Goal: Task Accomplishment & Management: Use online tool/utility

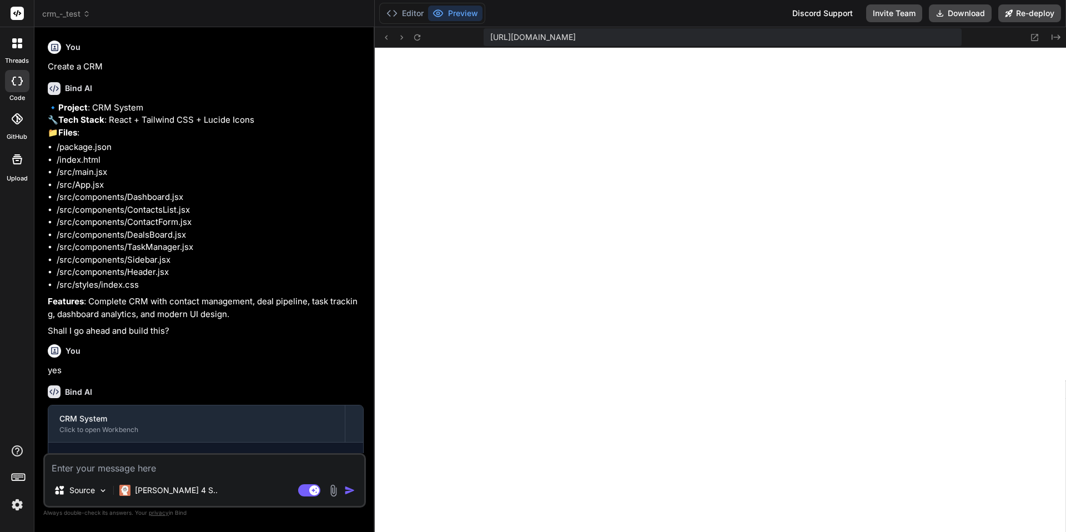
scroll to position [1192, 0]
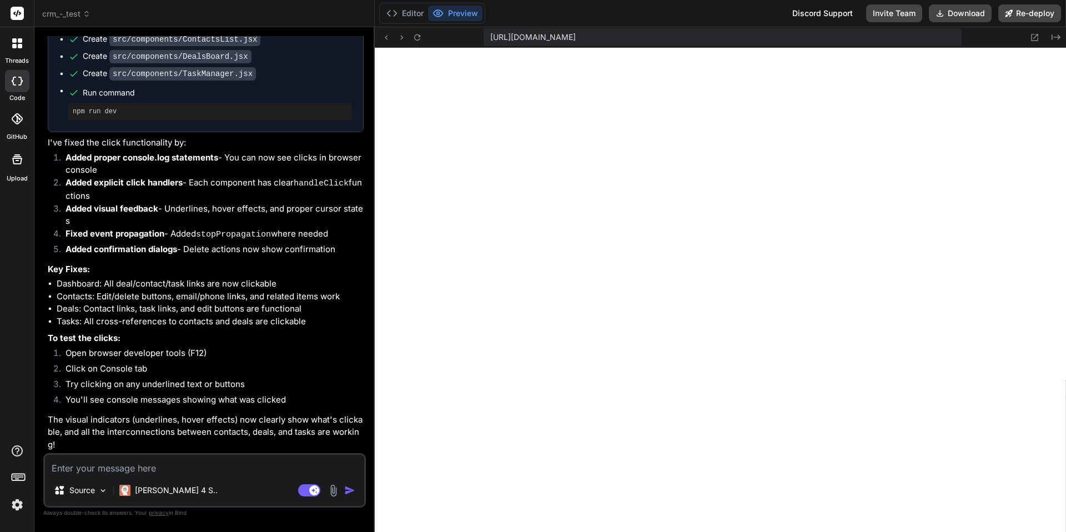
click at [269, 320] on li "Tasks: All cross-references to contacts and deals are clickable" at bounding box center [210, 321] width 307 height 13
drag, startPoint x: 221, startPoint y: 285, endPoint x: 140, endPoint y: 531, distance: 259.5
click at [142, 531] on div "Bind AI Web Search Created with Pixso. Code Generator You Create a CRM Bind AI …" at bounding box center [204, 279] width 340 height 505
click at [218, 288] on li "Dashboard: All deal/contact/task links are now clickable" at bounding box center [210, 284] width 307 height 13
click at [150, 470] on textarea at bounding box center [204, 465] width 319 height 20
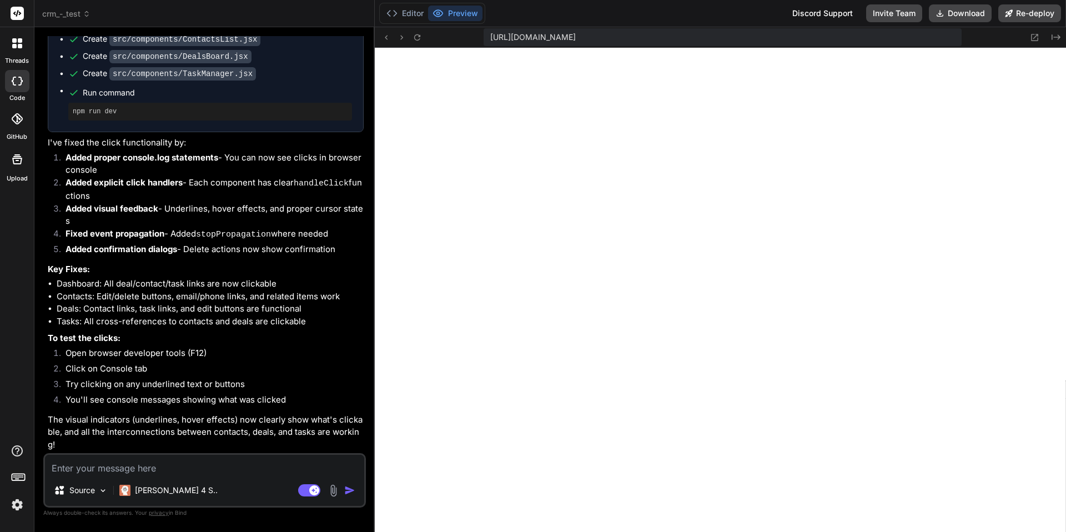
type textarea "C"
type textarea "x"
type textarea "Ca"
type textarea "x"
type textarea "Can"
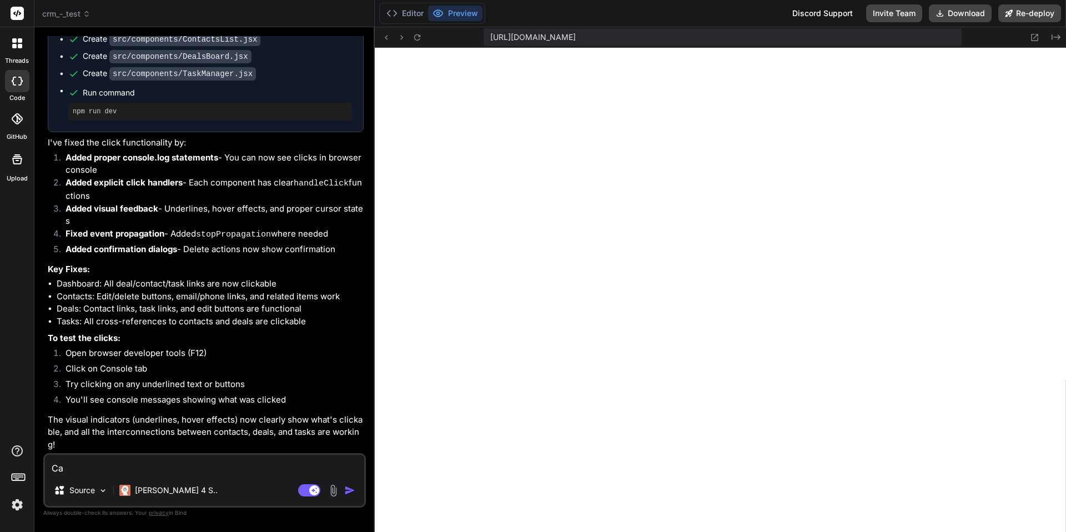
type textarea "x"
type textarea "Can"
type textarea "x"
type textarea "Can w"
type textarea "x"
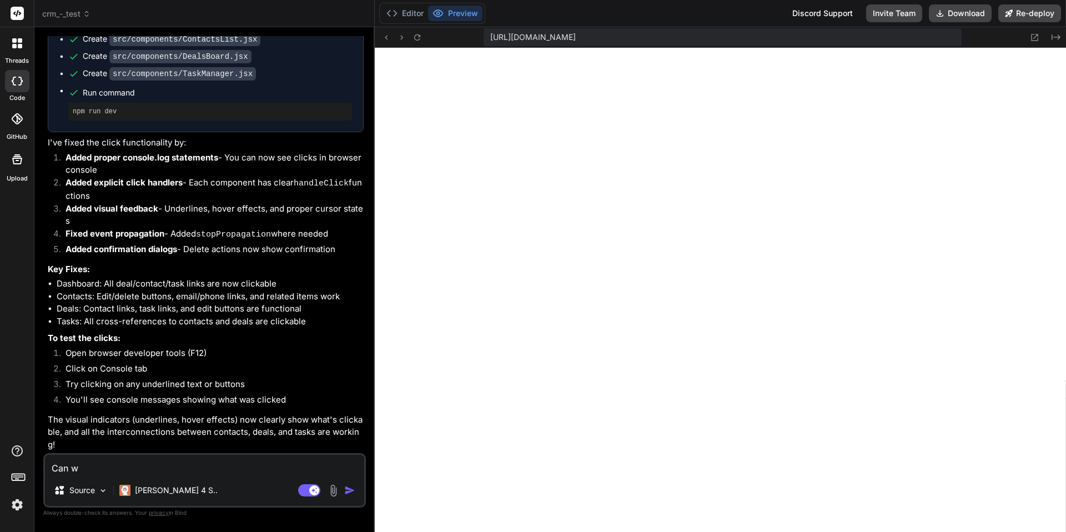
type textarea "Can we"
type textarea "x"
type textarea "Can we"
type textarea "x"
type textarea "Can we c"
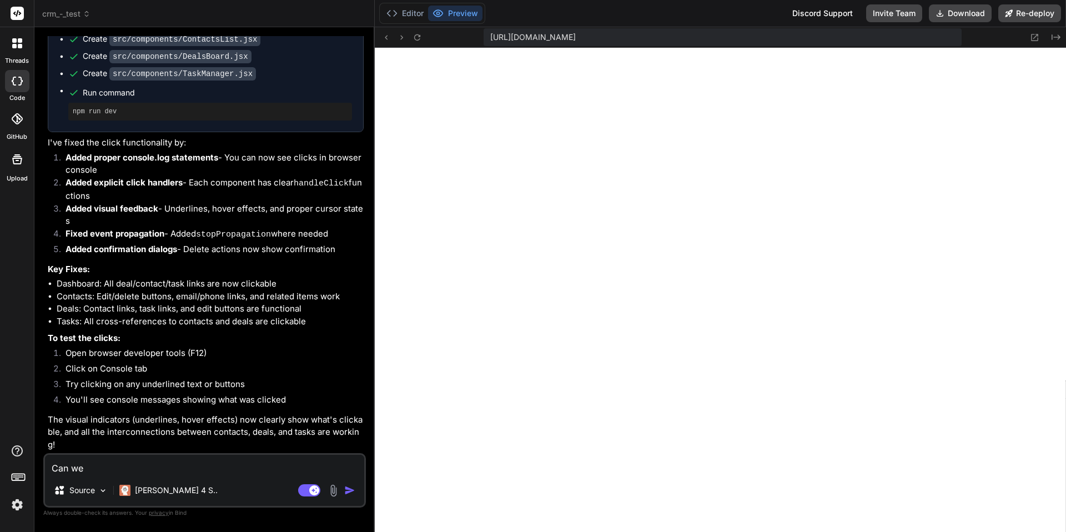
type textarea "x"
type textarea "Can we ch"
type textarea "x"
type textarea "Can we cha"
type textarea "x"
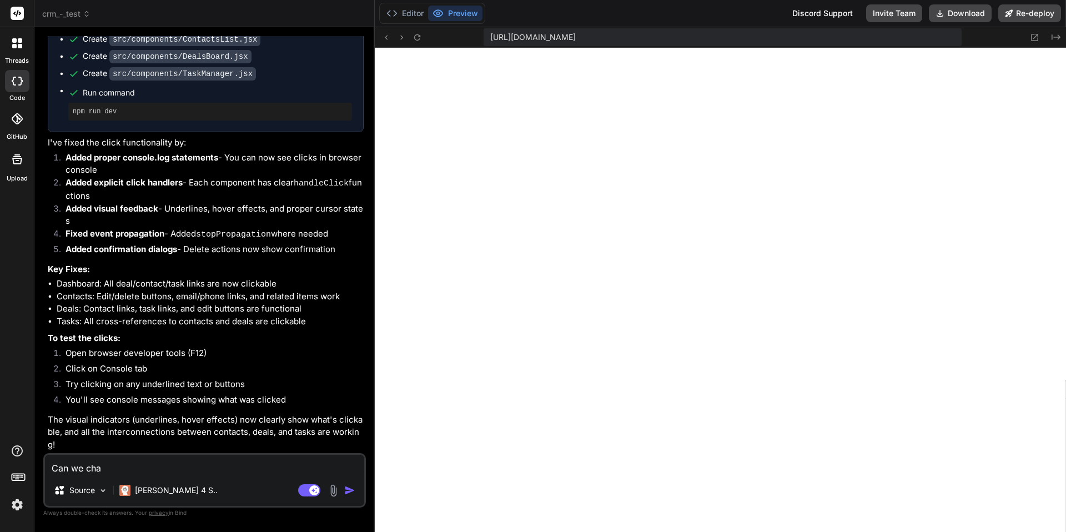
type textarea "Can we chan"
type textarea "x"
type textarea "Can we chang"
type textarea "x"
type textarea "Can we change"
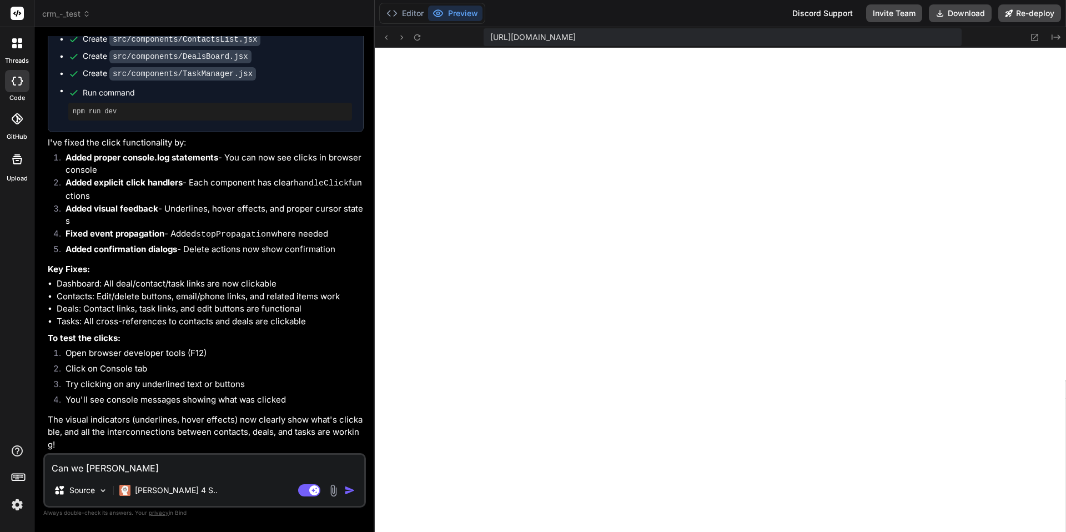
type textarea "x"
type textarea "Can we change"
type textarea "x"
type textarea "Can we change t"
type textarea "x"
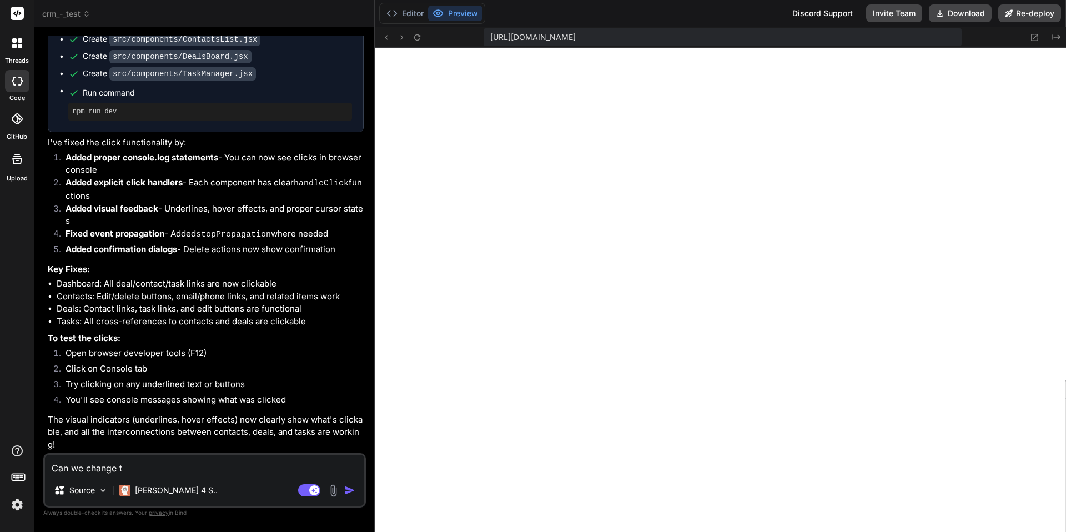
type textarea "Can we change th"
type textarea "x"
type textarea "Can we change the"
type textarea "x"
type textarea "Can we change the"
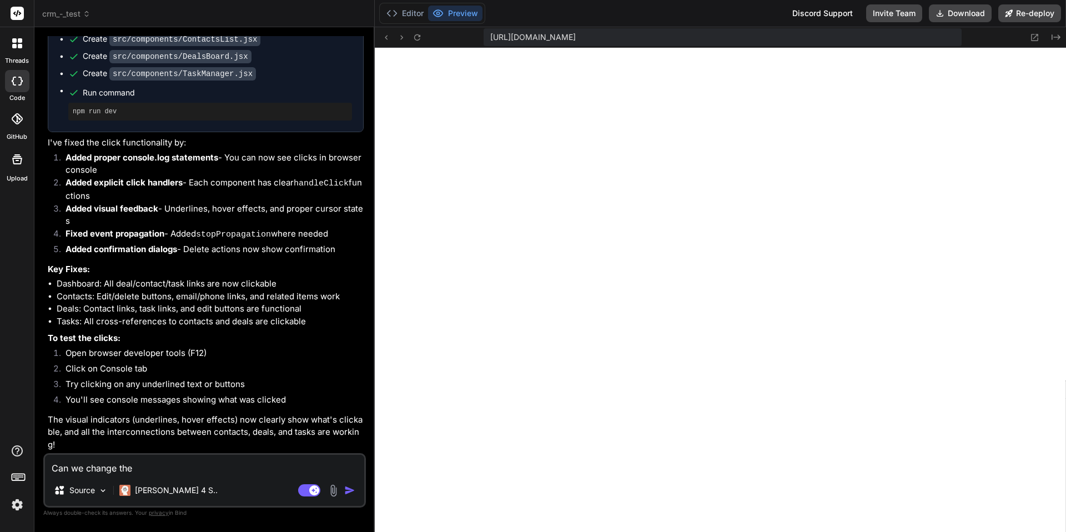
type textarea "x"
type textarea "Can we change the n"
type textarea "x"
type textarea "Can we change the na"
type textarea "x"
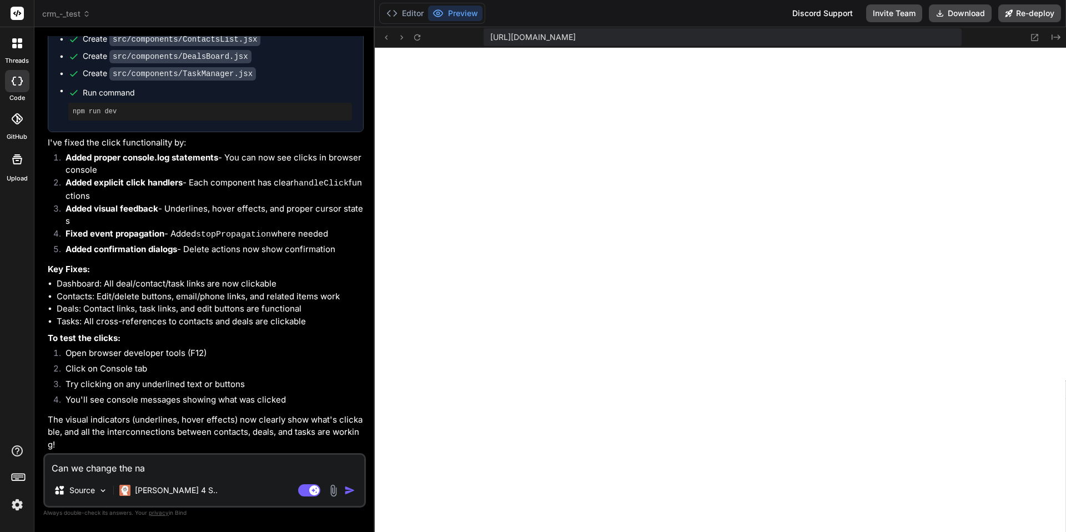
type textarea "Can we change the nam"
type textarea "x"
type textarea "Can we change the name"
type textarea "x"
type textarea "Can we change the name"
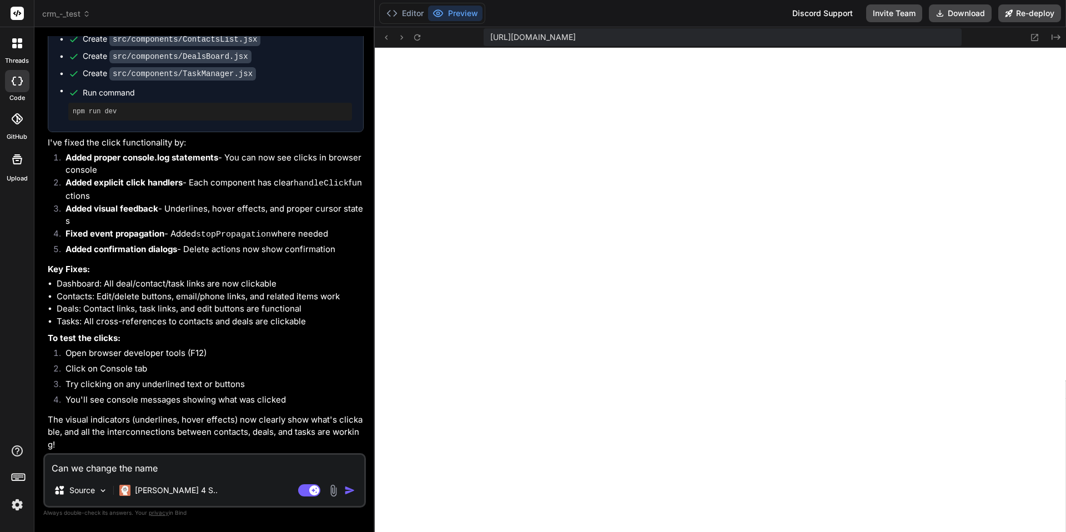
type textarea "x"
type textarea "Can we change the name f"
type textarea "x"
type textarea "Can we change the name fo"
type textarea "x"
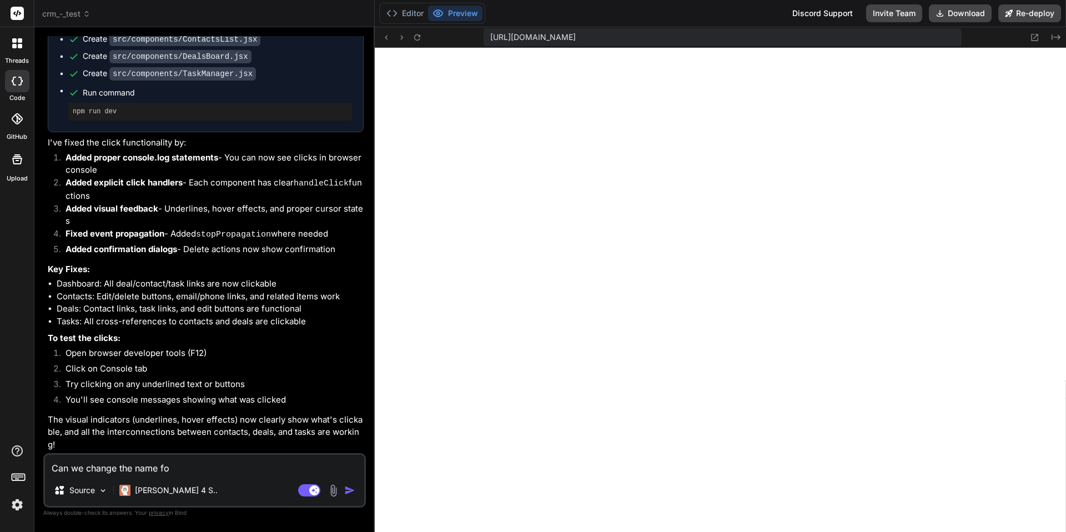
type textarea "Can we change the name fo"
type textarea "x"
type textarea "Can we change the name fo t"
type textarea "x"
type textarea "Can we change the name fo th"
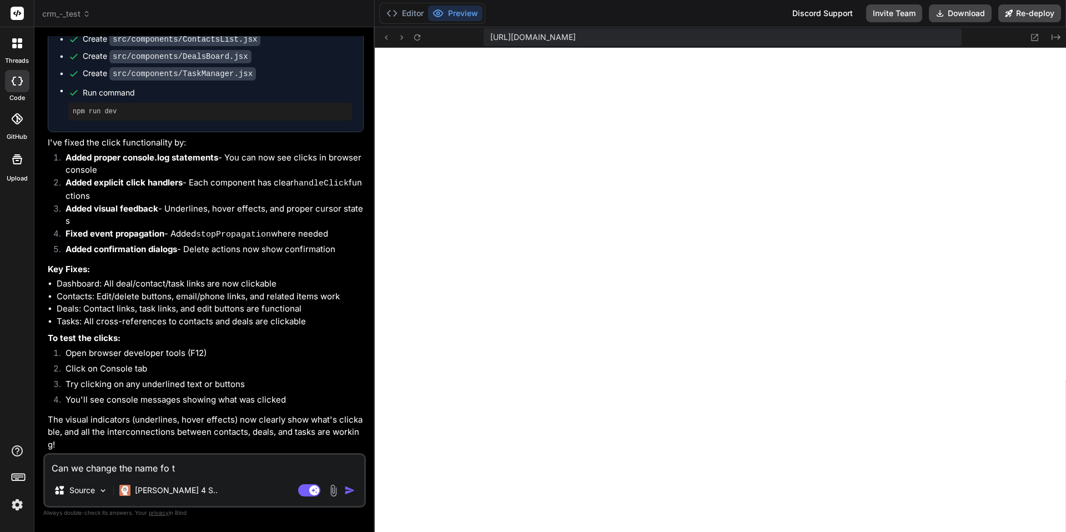
type textarea "x"
type textarea "Can we change the name fo the"
type textarea "x"
type textarea "Can we change the name fo the"
type textarea "x"
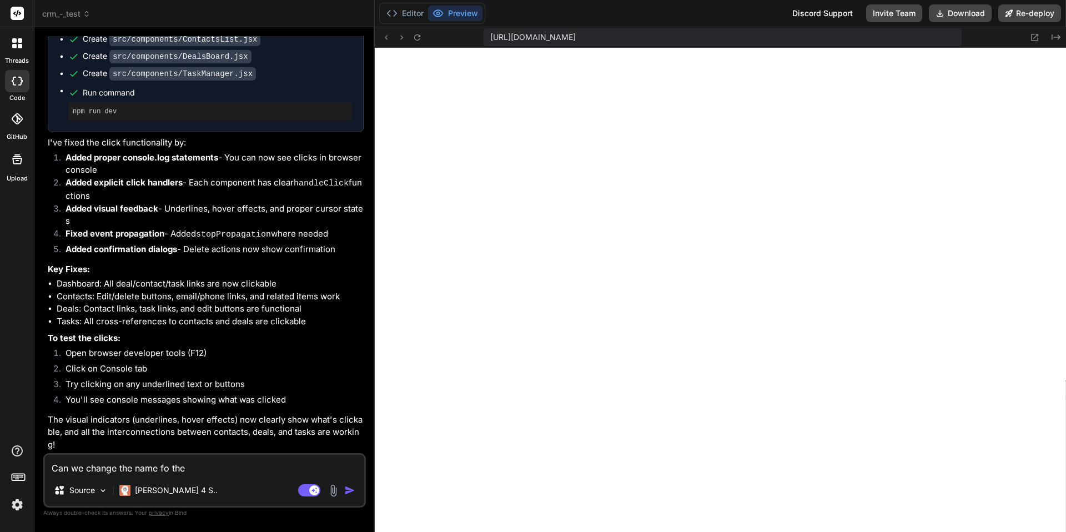
type textarea "Can we change the name fo the a"
type textarea "x"
type textarea "Can we change the name fo the ap"
type textarea "x"
type textarea "Can we change the name fo the app"
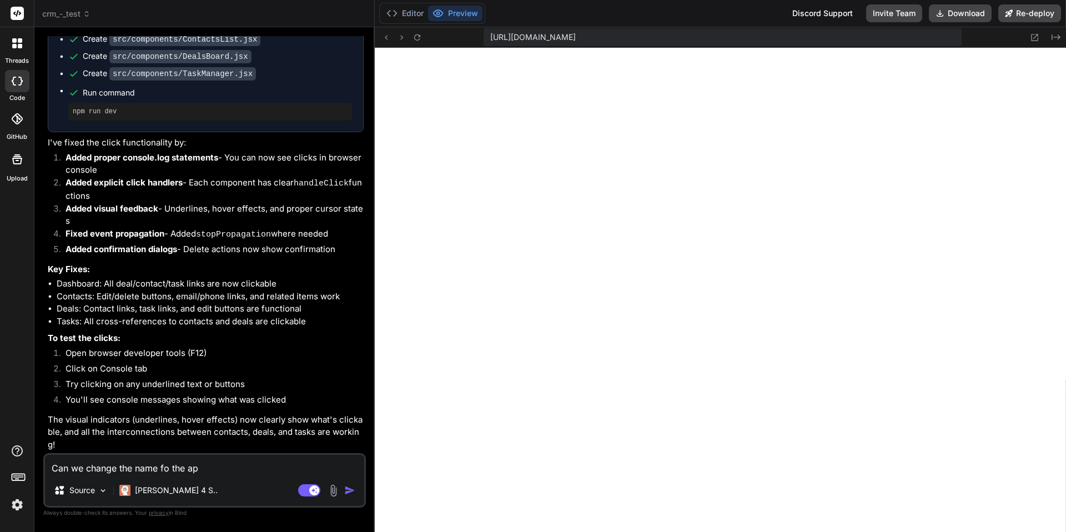
type textarea "x"
type textarea "Can we change the name fo the app"
type textarea "x"
type textarea "Can we change the name fo the app f"
type textarea "x"
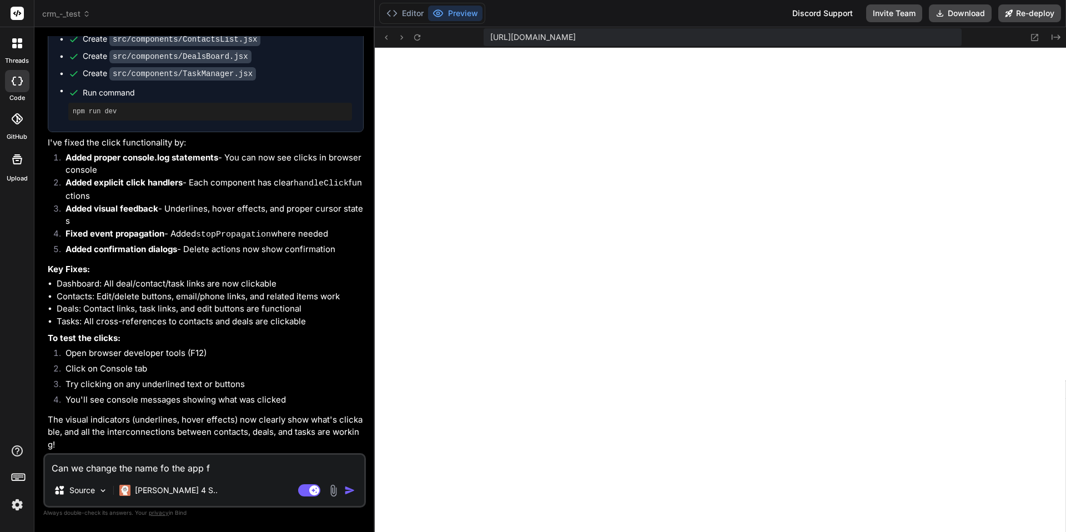
type textarea "Can we change the name fo the app fr"
type textarea "x"
type textarea "Can we change the name fo the app fro"
type textarea "x"
type textarea "Can we change the name fo the app from"
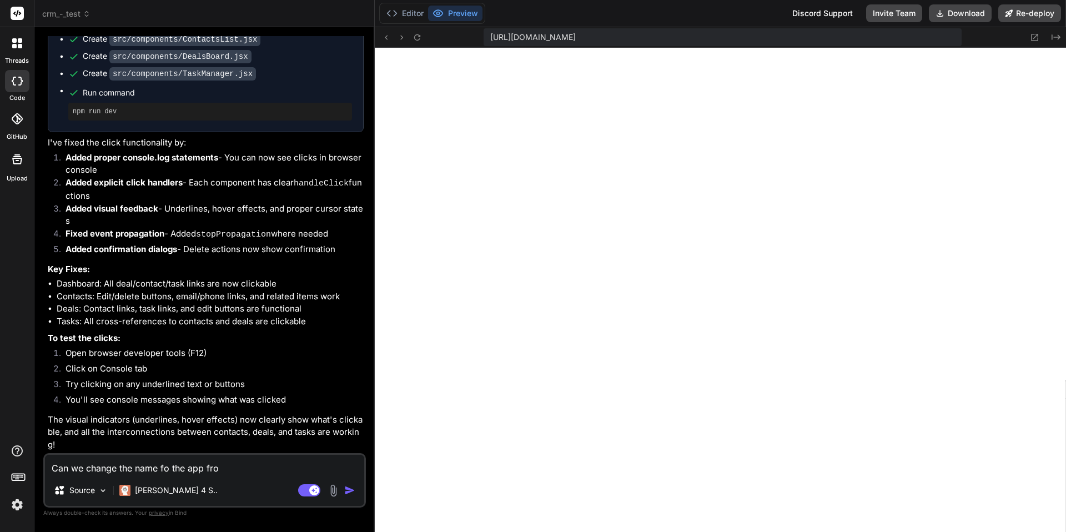
type textarea "x"
type textarea "Can we change the name fo the app from"
type textarea "x"
type textarea "Can we change the name fo the app from"
type textarea "x"
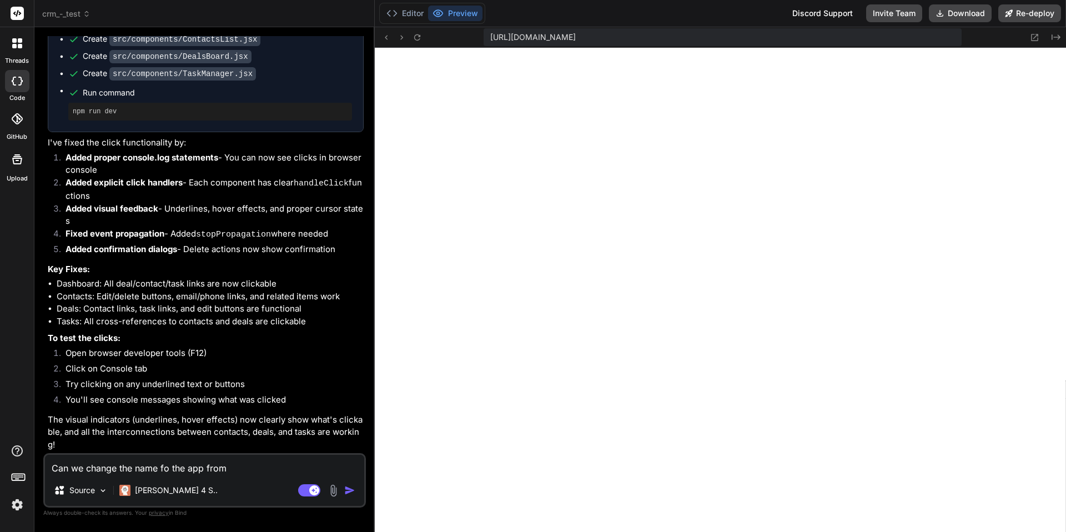
type textarea "Can we change the name fo the app fro"
type textarea "x"
type textarea "Can we change the name fo the app fr"
type textarea "x"
type textarea "Can we change the name fo the app f"
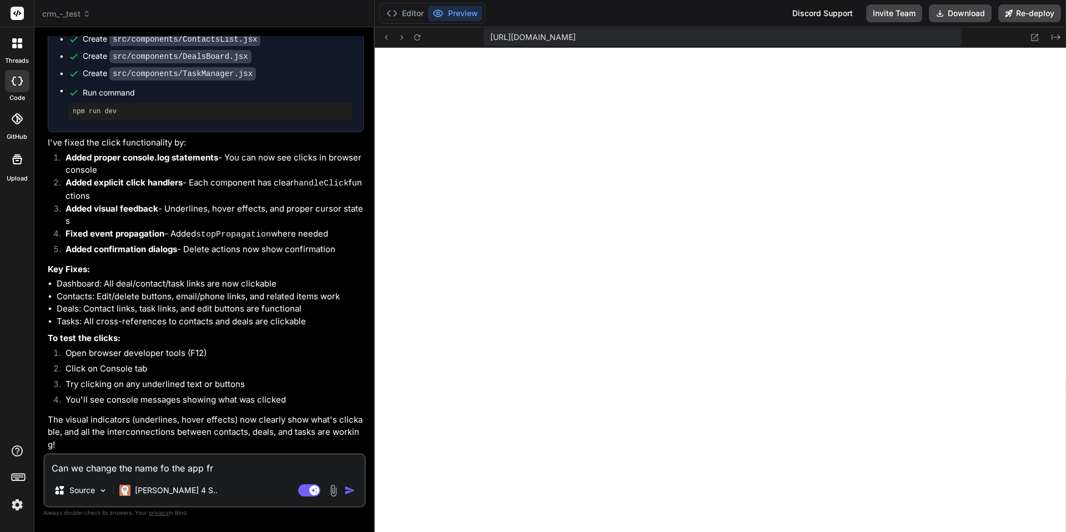
type textarea "x"
type textarea "Can we change the name fo the app"
type textarea "x"
type textarea "Can we change the name fo the app"
type textarea "x"
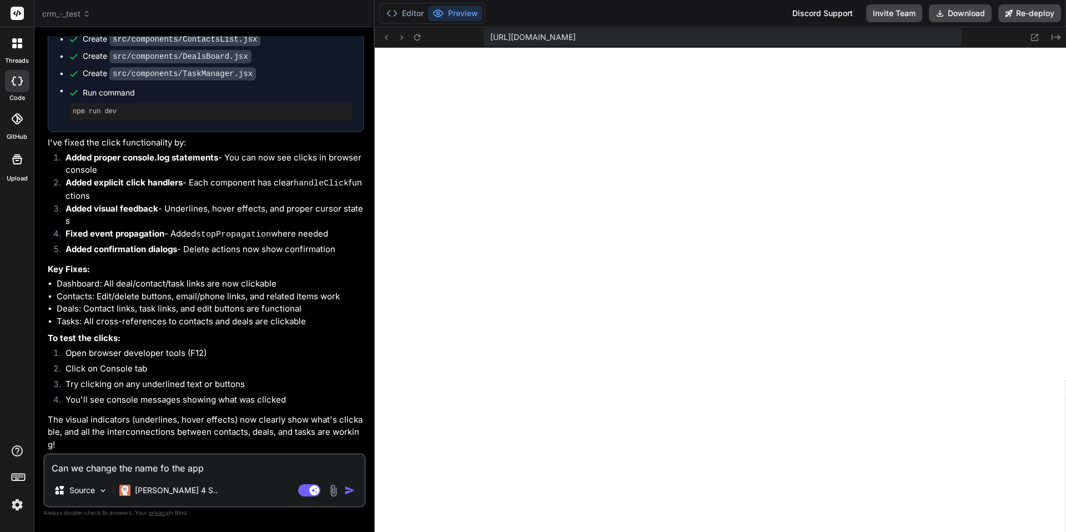
type textarea "Can we change the name fo the ap"
type textarea "x"
type textarea "Can we change the name fo the a"
type textarea "x"
type textarea "Can we change the name fo the"
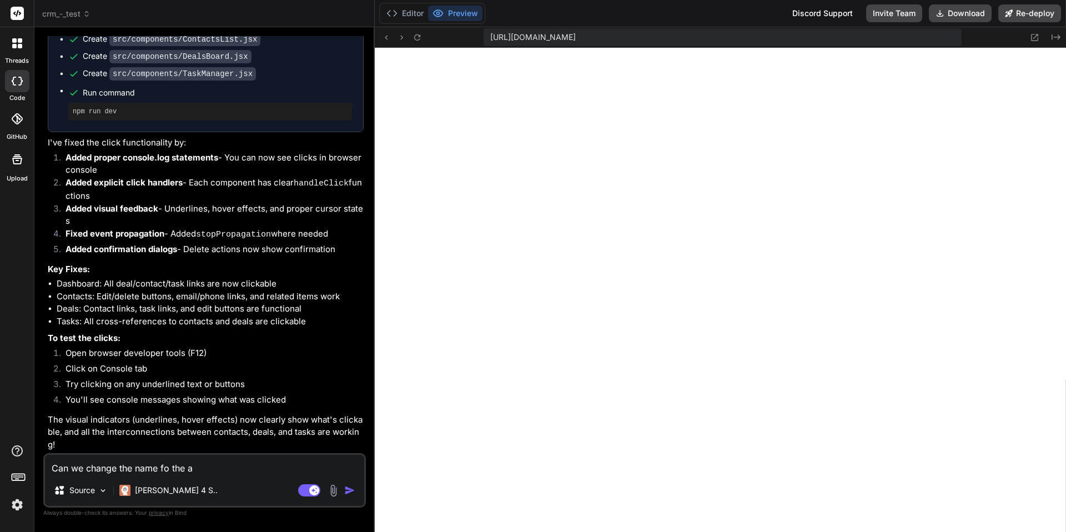
type textarea "x"
type textarea "Can we change the name fo the"
type textarea "x"
type textarea "Can we change the name fo th"
type textarea "x"
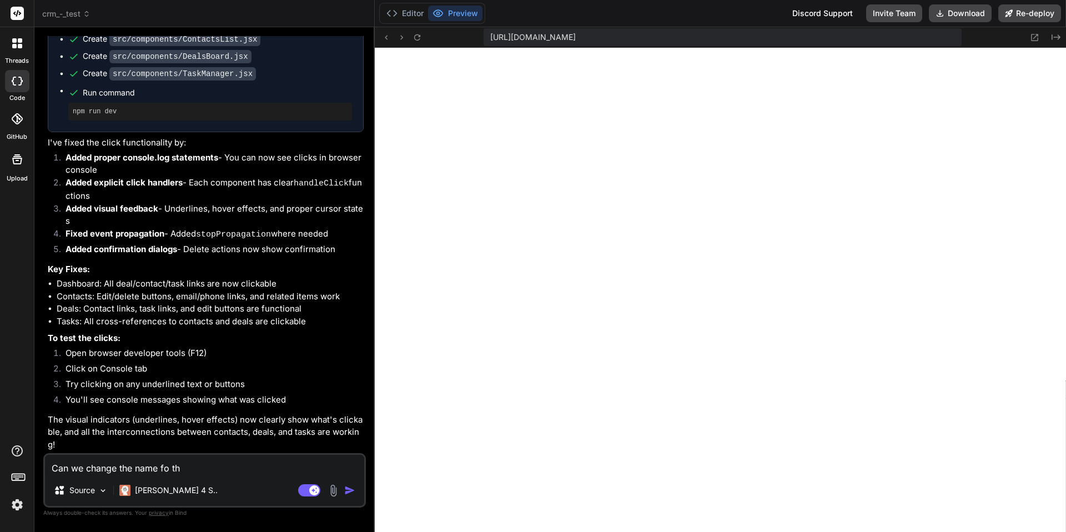
type textarea "Can we change the name fo t"
type textarea "x"
type textarea "Can we change the name fo"
type textarea "x"
type textarea "Can we change the name fo"
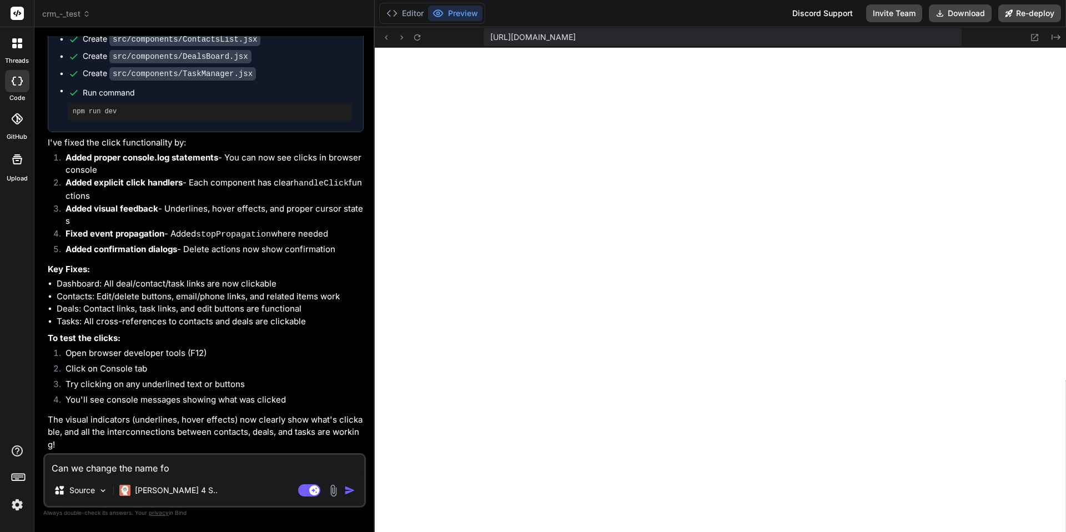
type textarea "x"
type textarea "Can we change the name f"
type textarea "x"
type textarea "Can we change the name"
type textarea "x"
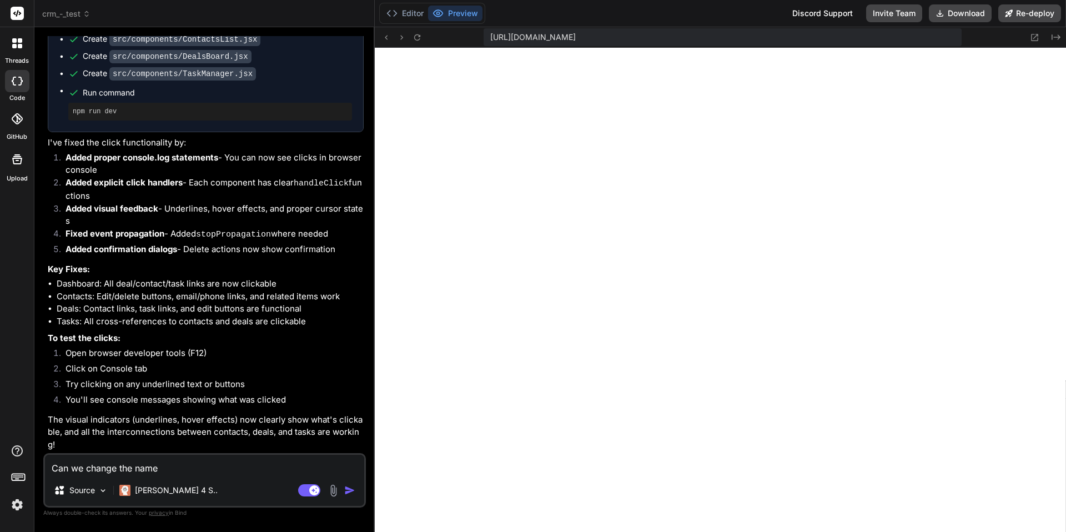
type textarea "Can we change the name o"
type textarea "x"
type textarea "Can we change the name of"
type textarea "x"
type textarea "Can we change the name of"
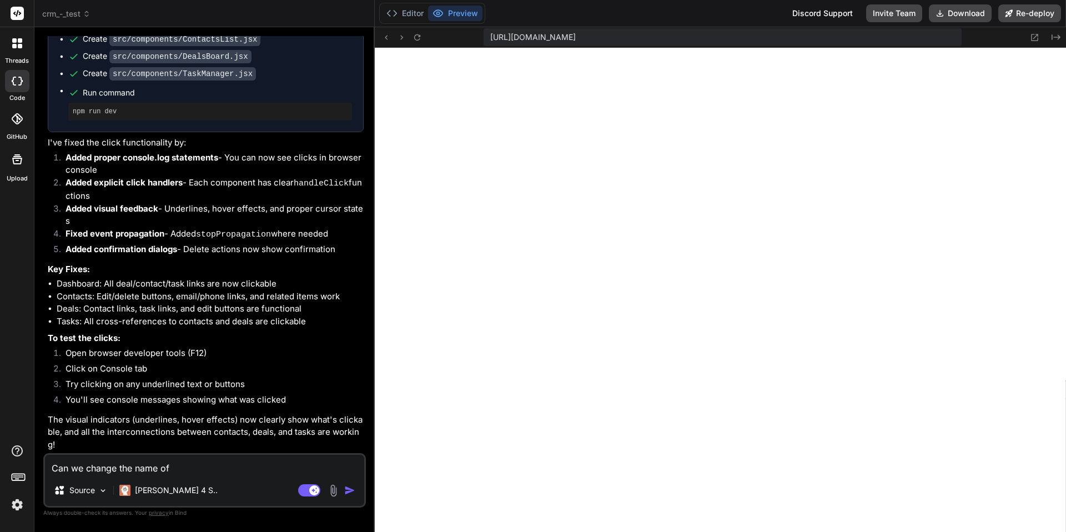
type textarea "x"
type textarea "Can we change the name of t"
type textarea "x"
type textarea "Can we change the name of th"
type textarea "x"
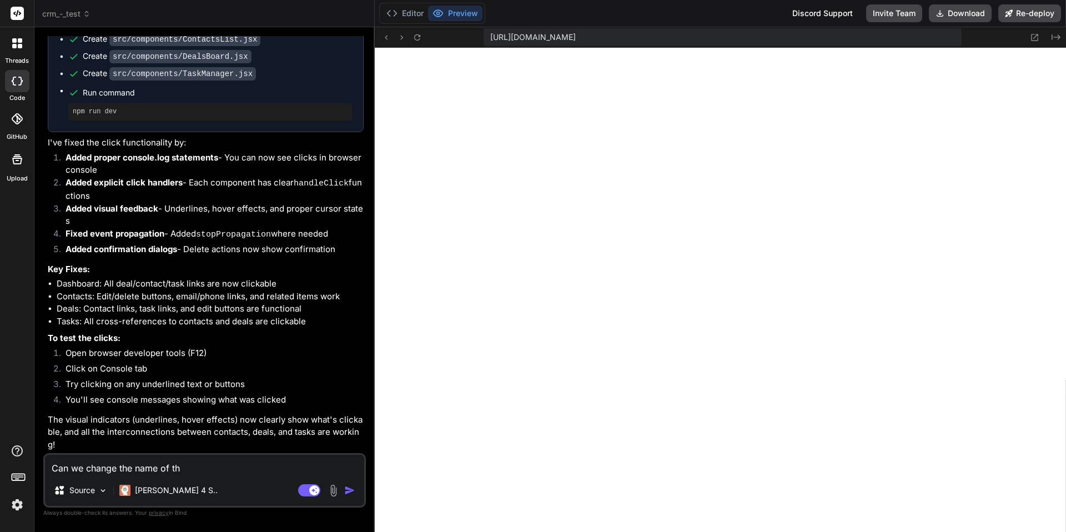
type textarea "Can we change the name of the"
type textarea "x"
type textarea "Can we change the name of the"
type textarea "x"
type textarea "Can we change the name of the n"
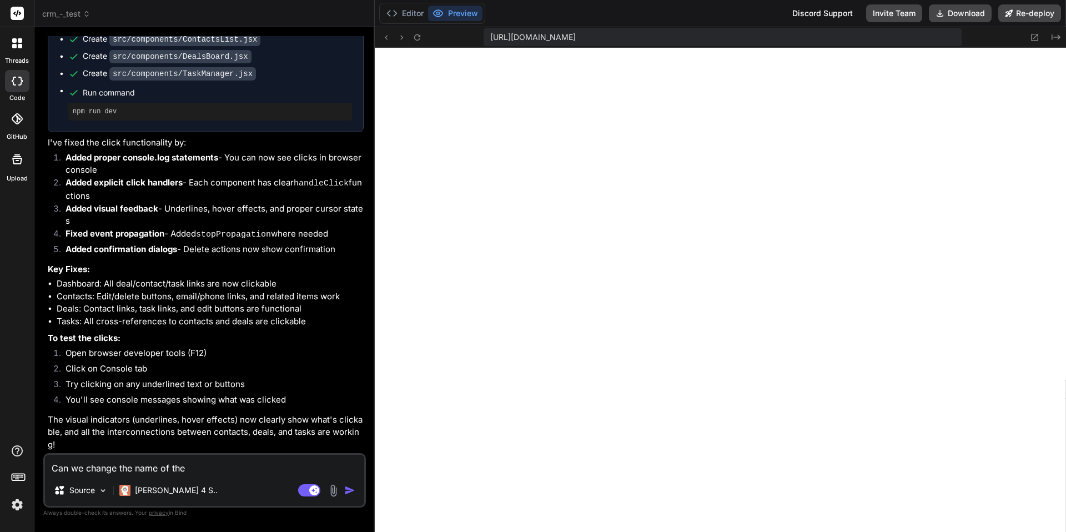
type textarea "x"
type textarea "Can we change the name of the na"
type textarea "x"
type textarea "Can we change the name of the nam"
type textarea "x"
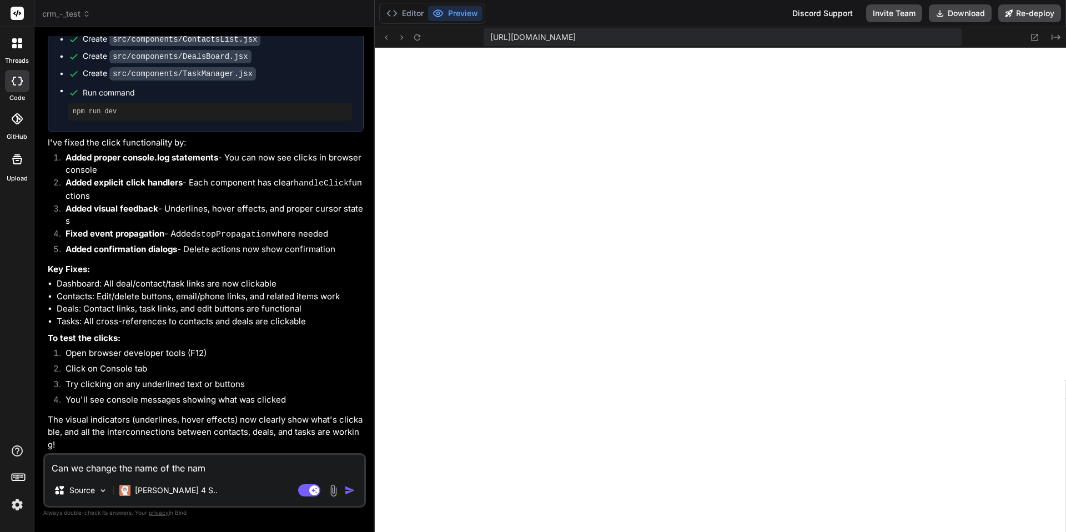
type textarea "Can we change the name of the name"
type textarea "x"
type textarea "Can we change the name of the name"
type textarea "x"
type textarea "Can we change the name of the name f"
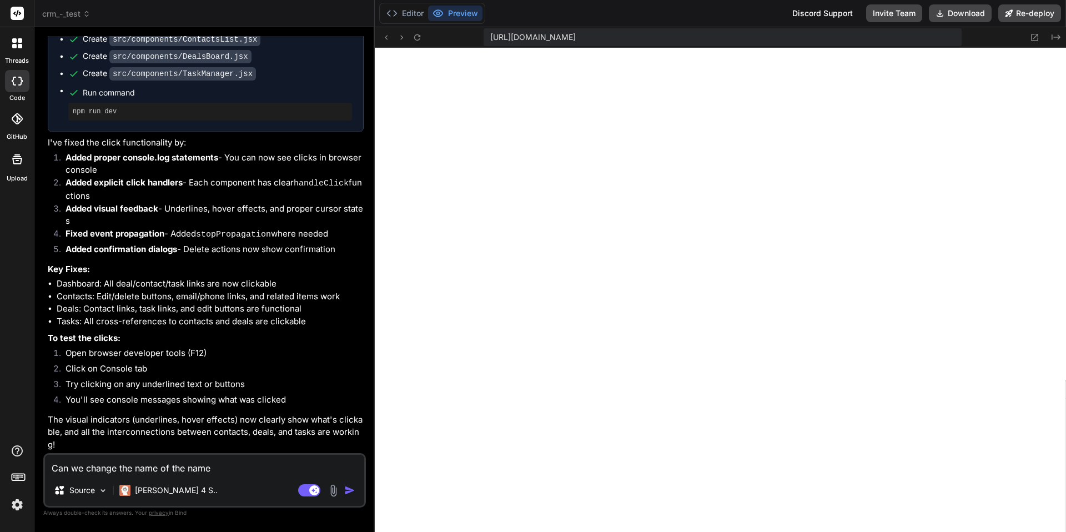
type textarea "x"
type textarea "Can we change the name of the name fr"
type textarea "x"
type textarea "Can we change the name of the name fro"
type textarea "x"
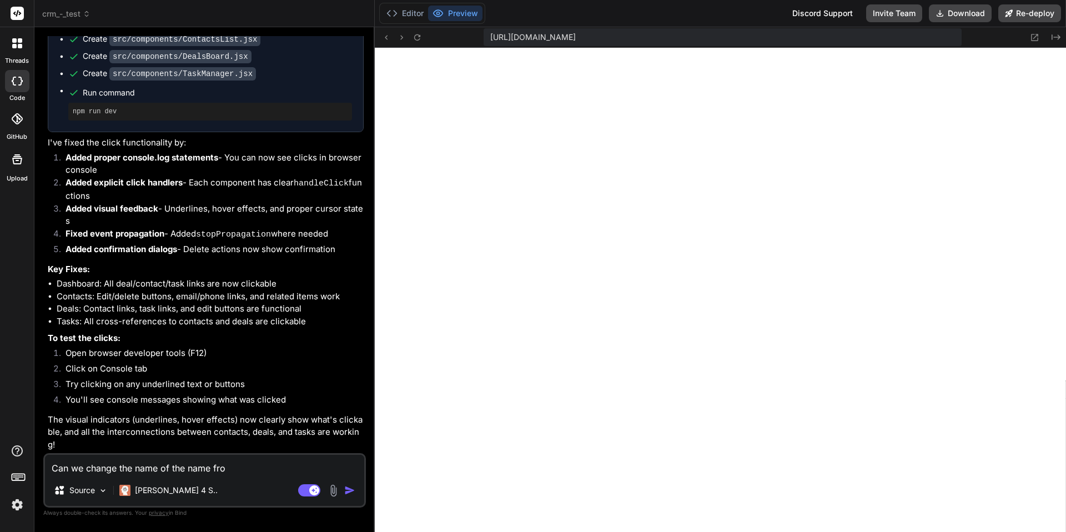
type textarea "Can we change the name of the name from"
type textarea "x"
type textarea "Can we change the name of the name from"
type textarea "x"
click at [244, 472] on textarea "Can we change the name of the name from" at bounding box center [204, 465] width 319 height 20
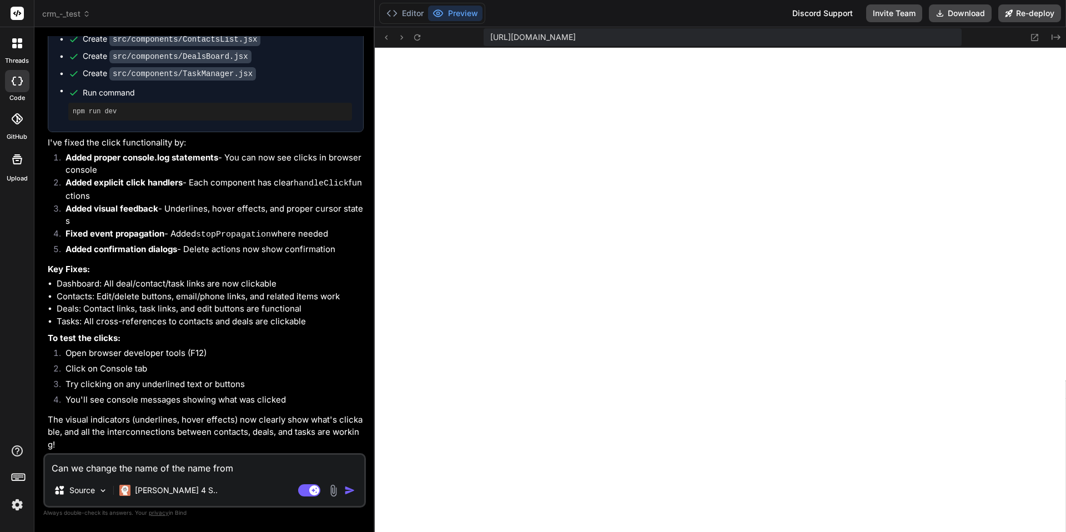
paste textarea "CRM Pro"
type textarea "Can we change the name of the name from CRM Pro"
type textarea "x"
type textarea "Can we change the name of the name from CRM Pro"
type textarea "x"
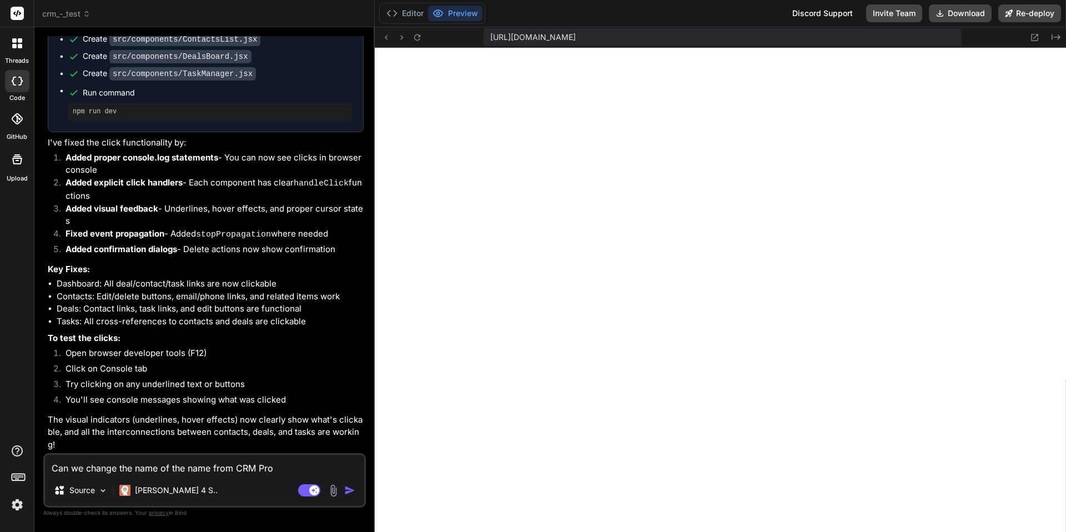
type textarea "Can we change the name of the name from CRM Pro t"
type textarea "x"
type textarea "Can we change the name of the name from CRM Pro to"
type textarea "x"
type textarea "Can we change the name of the name from CRM Pro to"
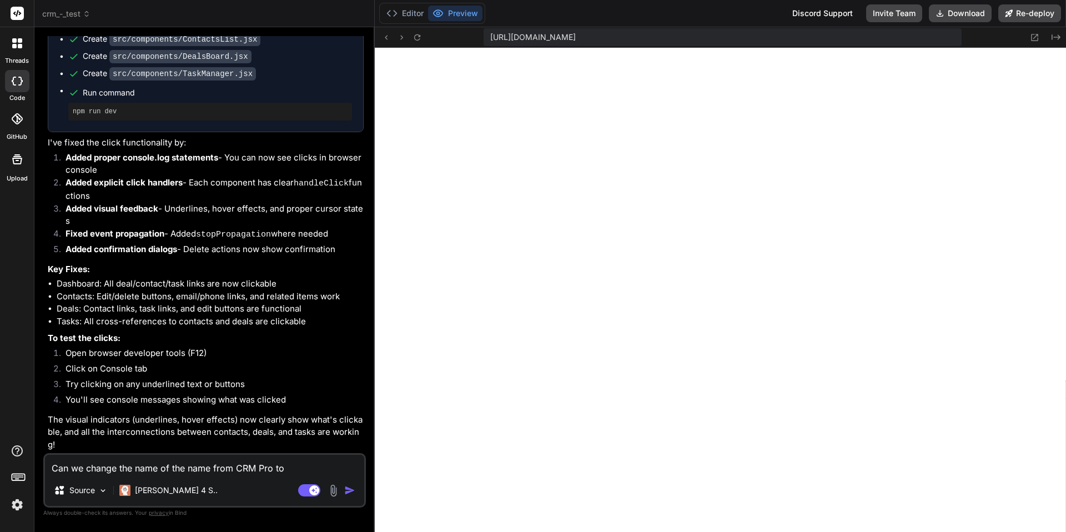
type textarea "x"
type textarea "Can we change the name of the name from CRM Pro to D"
type textarea "x"
type textarea "Can we change the name of the name from CRM Pro to Dr"
type textarea "x"
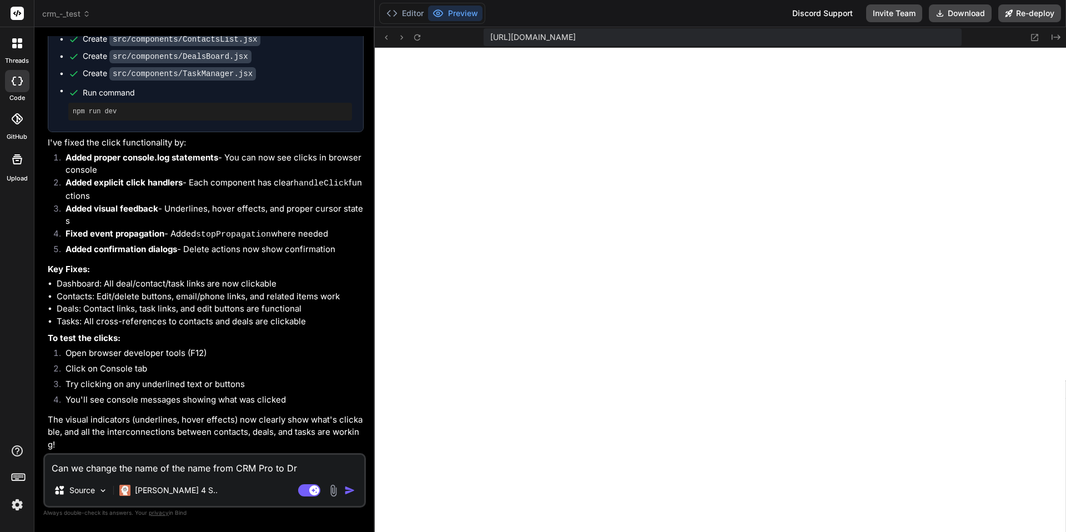
type textarea "Can we change the name of the name from CRM Pro to Dry"
type textarea "x"
type textarea "Can we change the name of the name from CRM Pro to Dryv"
type textarea "x"
type textarea "Can we change the name of the name from CRM Pro to DryvC"
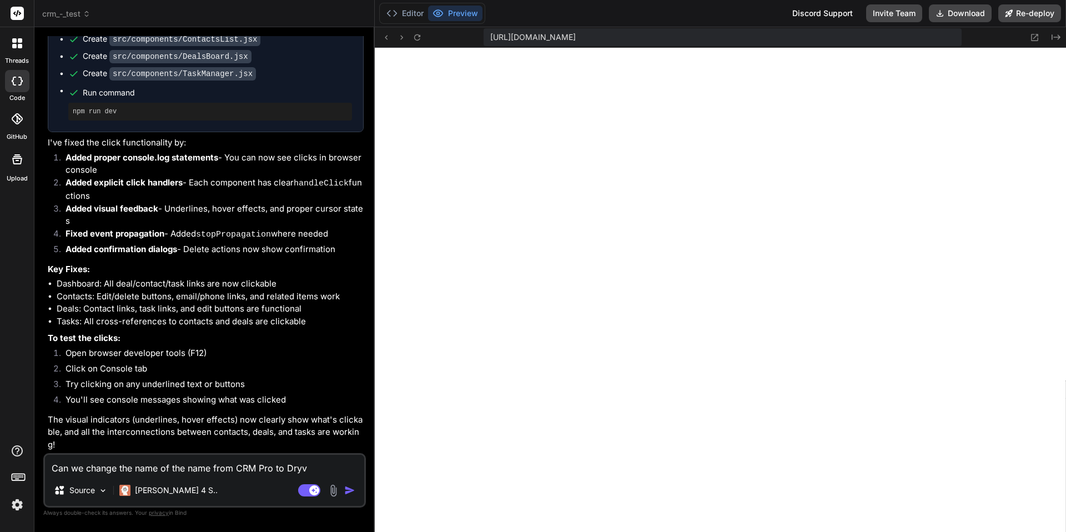
type textarea "x"
type textarea "Can we change the name of the name from CRM Pro to DryvCR"
type textarea "x"
type textarea "Can we change the name of the name from CRM Pro to DryvCRM"
type textarea "x"
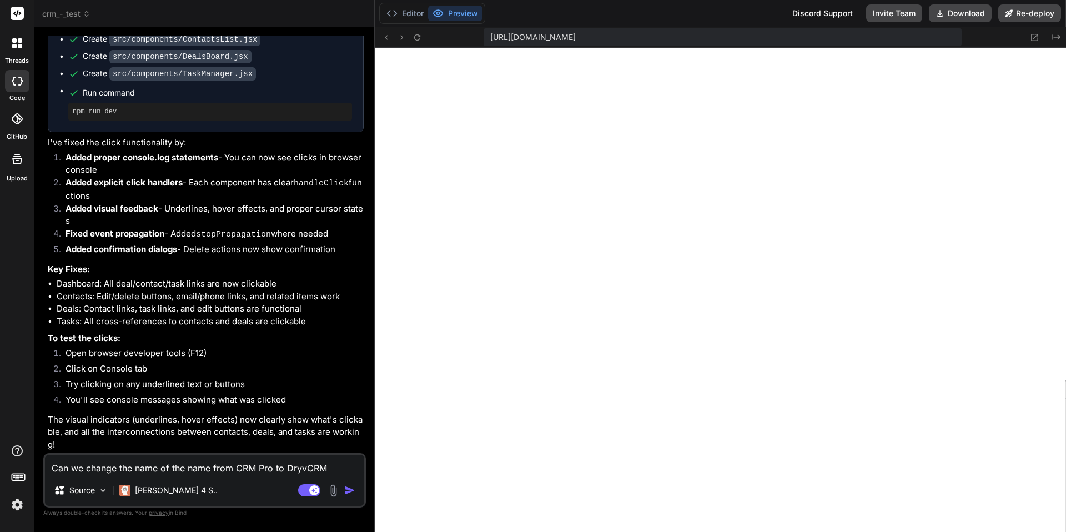
type textarea "Can we change the name of the name from CRM Pro to DryvCRM?"
type textarea "x"
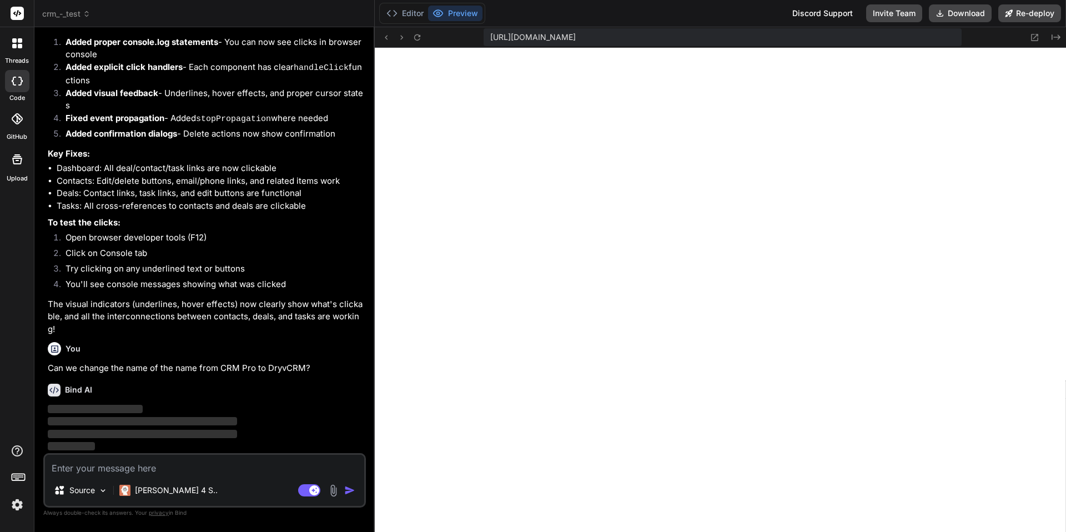
scroll to position [2126, 0]
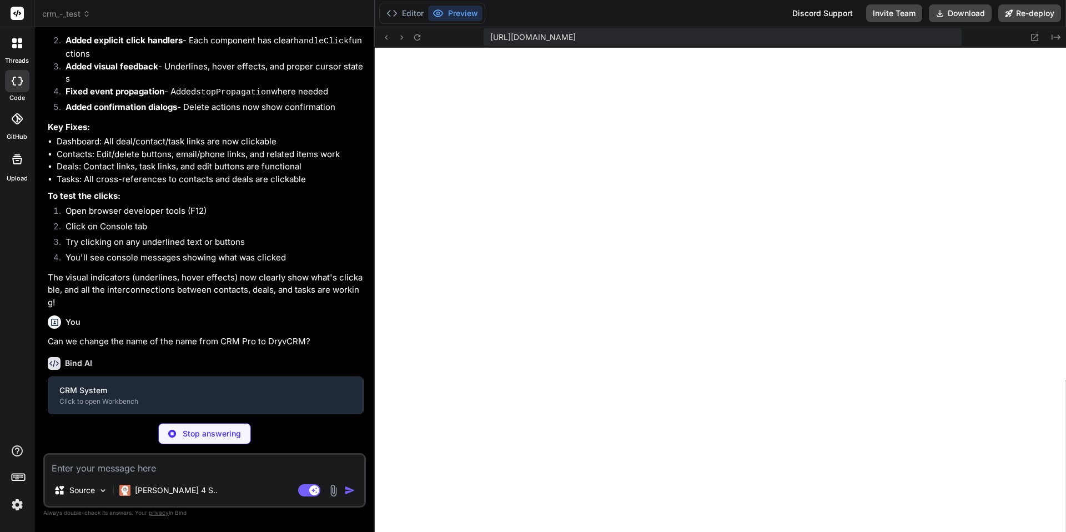
type textarea "x"
type textarea "export default Sidebar"
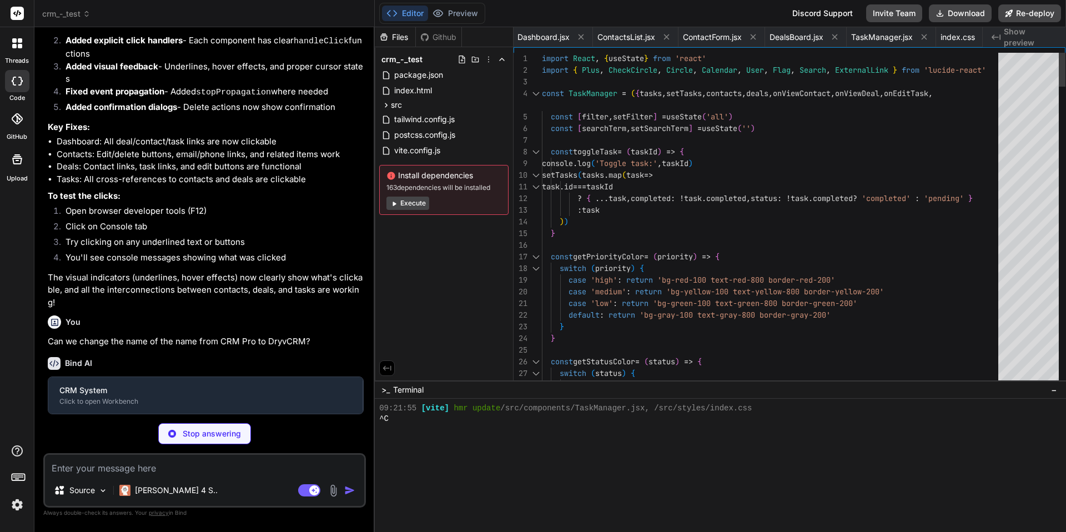
type textarea "x"
type textarea "<script type="module" src="/src/main.jsx"></script> </body> </html>"
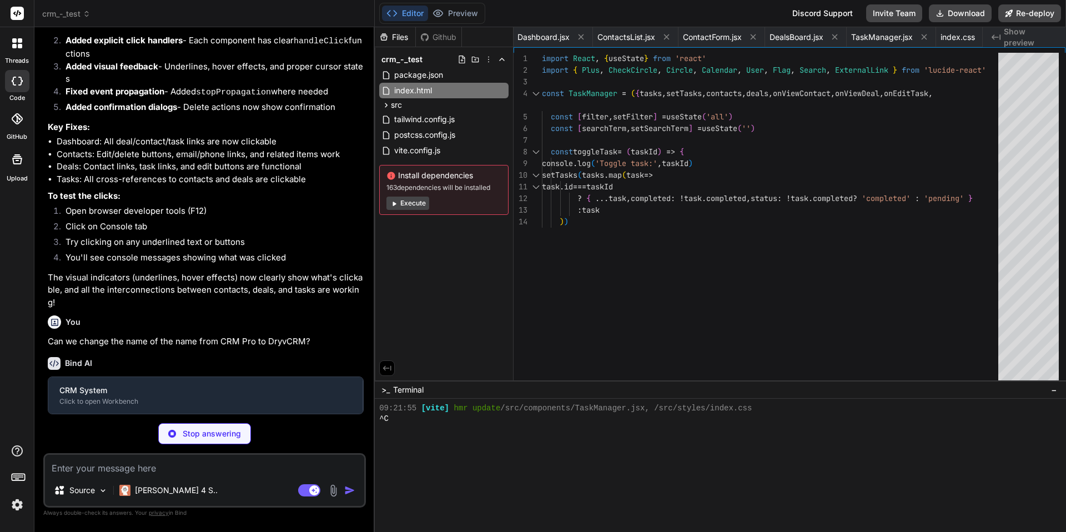
type textarea "x"
type textarea ""postcss": "^8.4.27", "tailwindcss": "^3.3.3", "vite": "^4.4.5" } }"
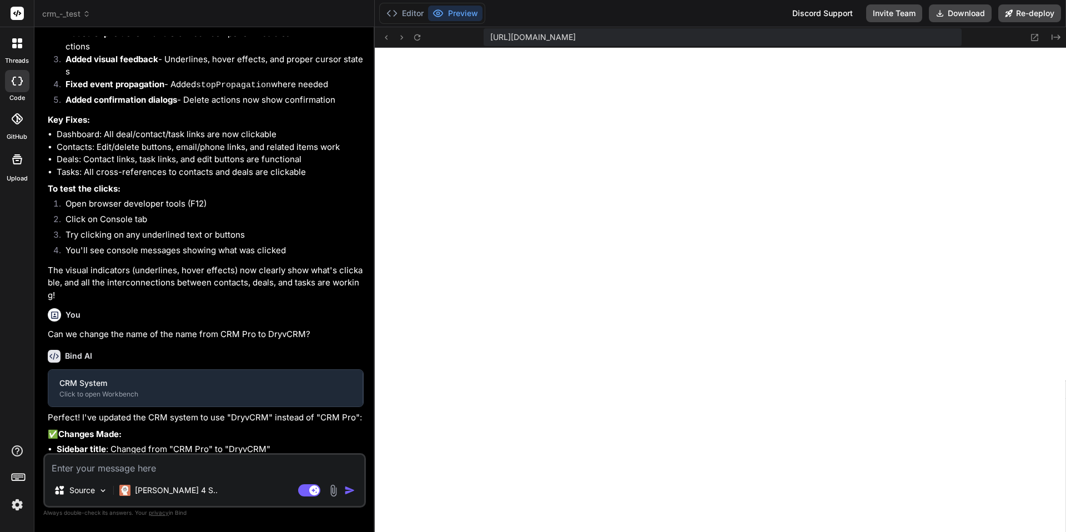
type textarea "x"
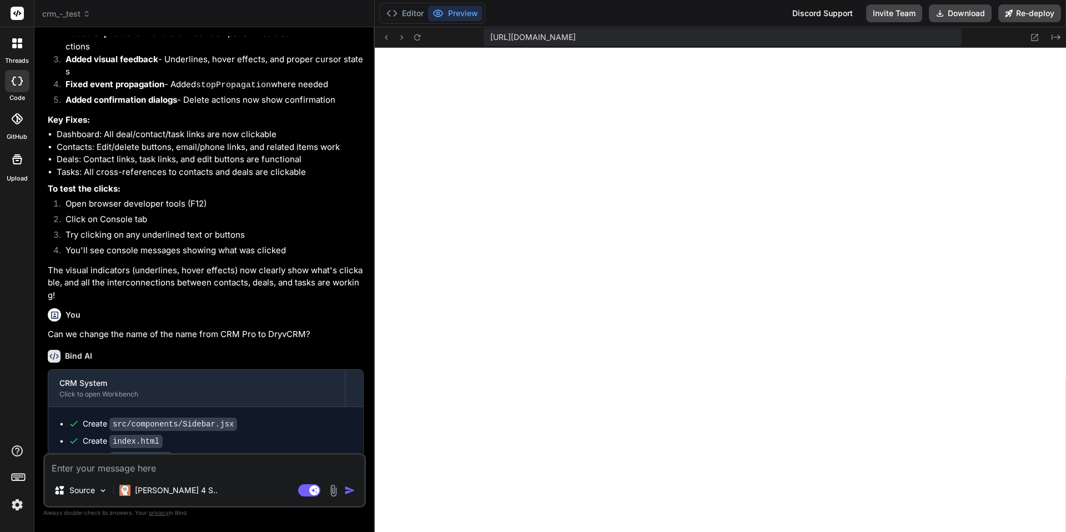
scroll to position [2315, 0]
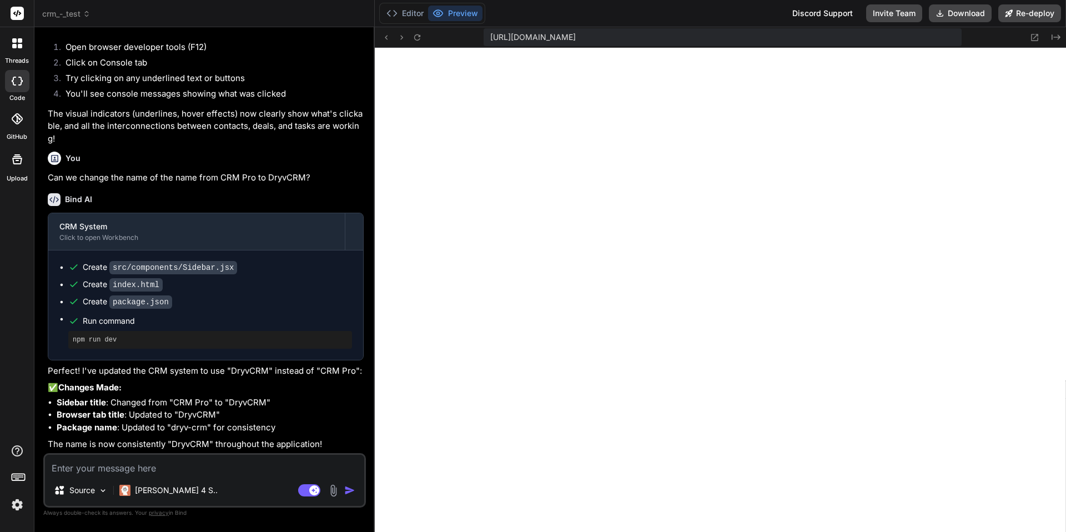
click at [151, 404] on li "Sidebar title : Changed from "CRM Pro" to "DryvCRM"" at bounding box center [210, 402] width 307 height 13
click at [112, 404] on li "Sidebar title : Changed from "CRM Pro" to "DryvCRM"" at bounding box center [210, 402] width 307 height 13
click at [137, 412] on li "Browser tab title : Updated to "DryvCRM"" at bounding box center [210, 415] width 307 height 13
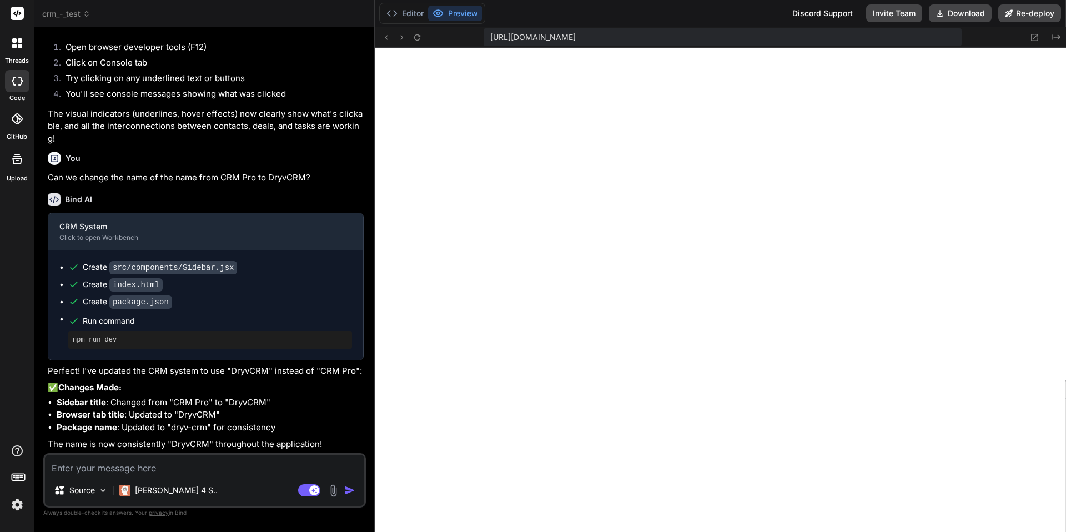
click at [455, 11] on button "Preview" at bounding box center [455, 14] width 54 height 16
click at [1032, 38] on icon at bounding box center [1035, 37] width 7 height 7
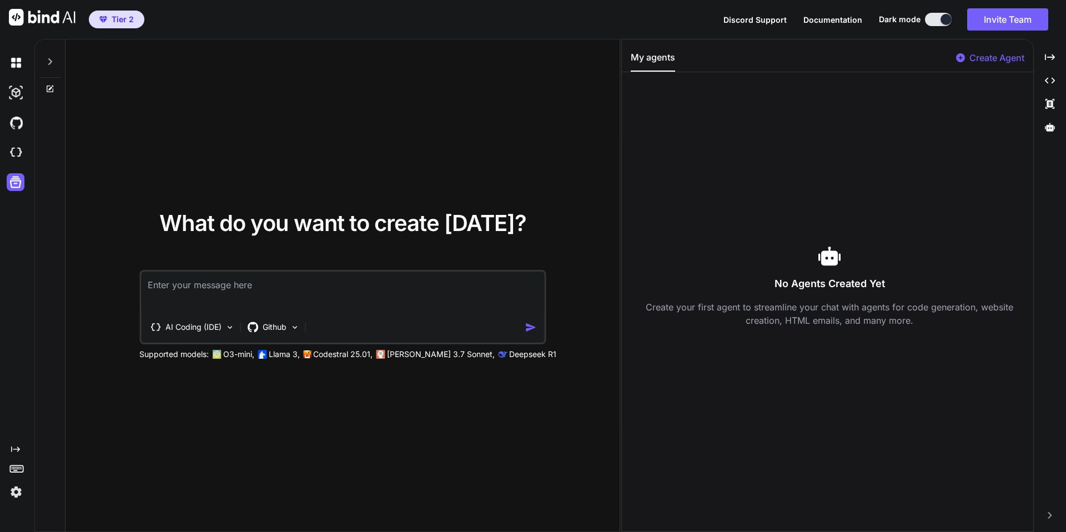
click at [362, 140] on div "What do you want to create today? AI Coding (IDE) Github Supported models: O3-m…" at bounding box center [343, 285] width 554 height 493
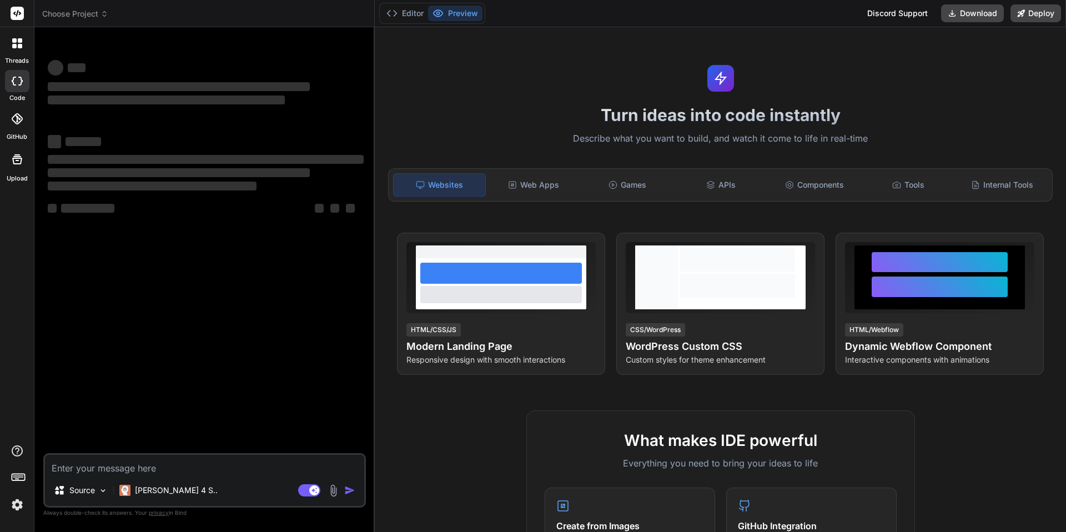
click at [97, 10] on span "Choose Project" at bounding box center [75, 13] width 66 height 11
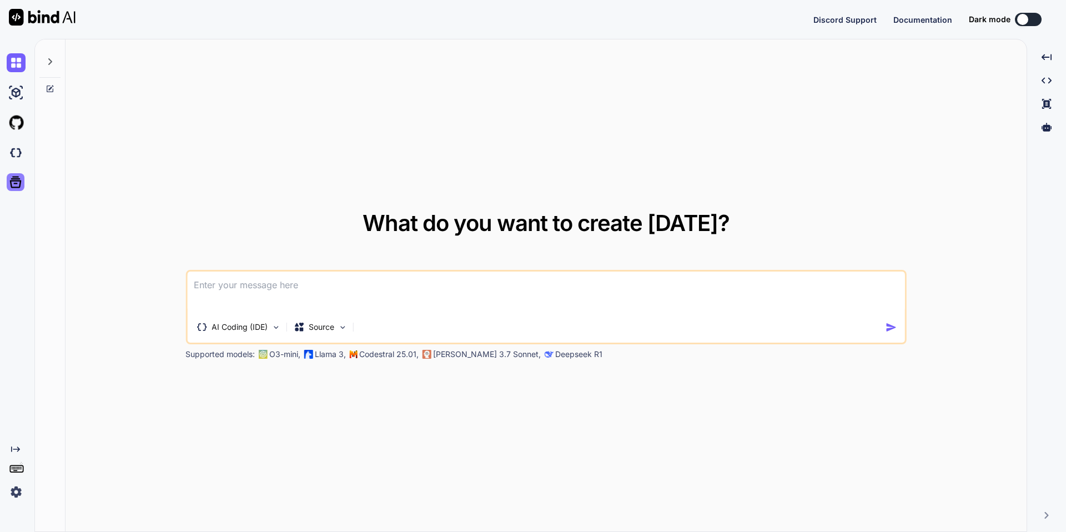
click at [13, 186] on icon at bounding box center [16, 182] width 16 height 16
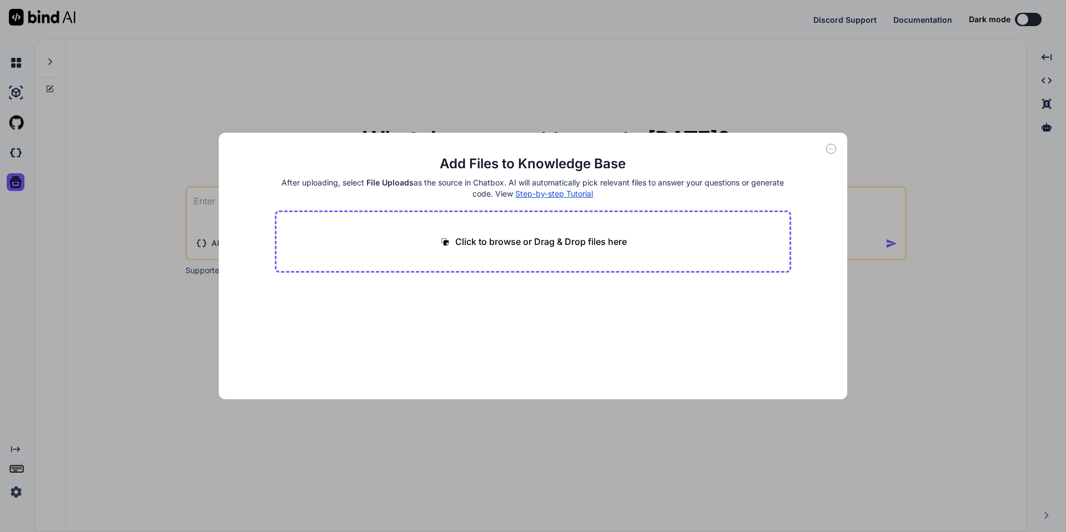
click at [834, 148] on icon at bounding box center [831, 149] width 10 height 10
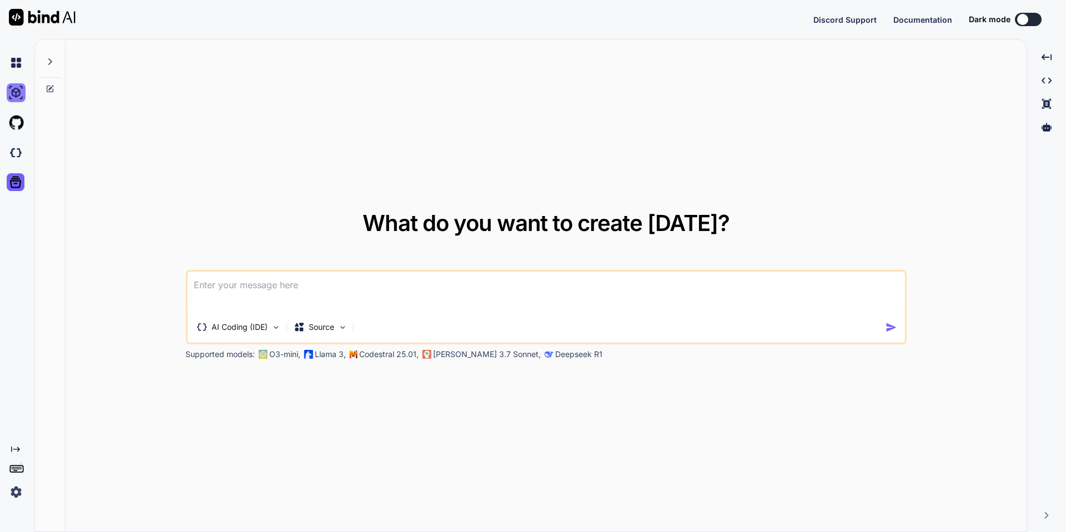
click at [18, 92] on img at bounding box center [16, 92] width 19 height 19
type textarea "x"
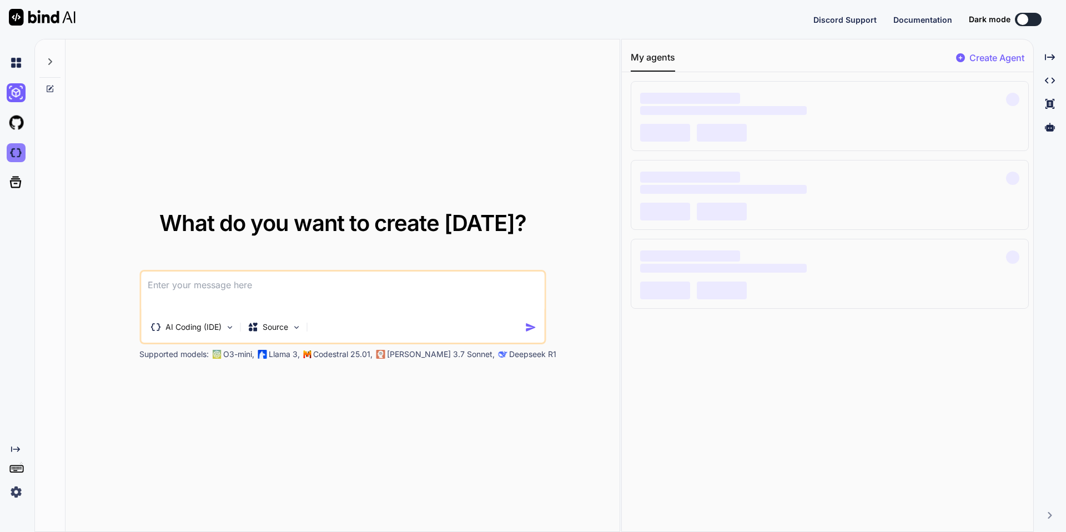
click at [18, 157] on img at bounding box center [16, 152] width 19 height 19
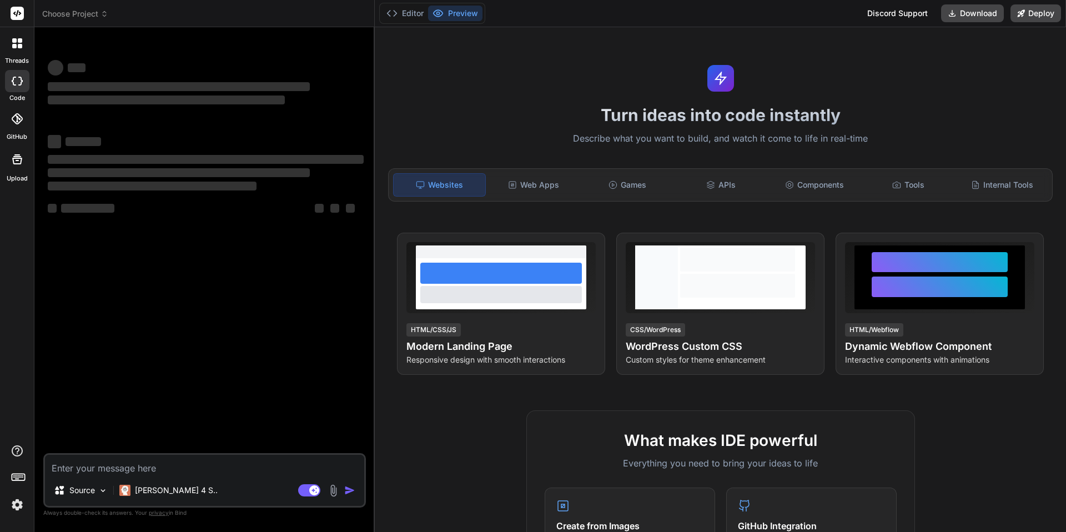
click at [97, 14] on span "Choose Project" at bounding box center [75, 13] width 66 height 11
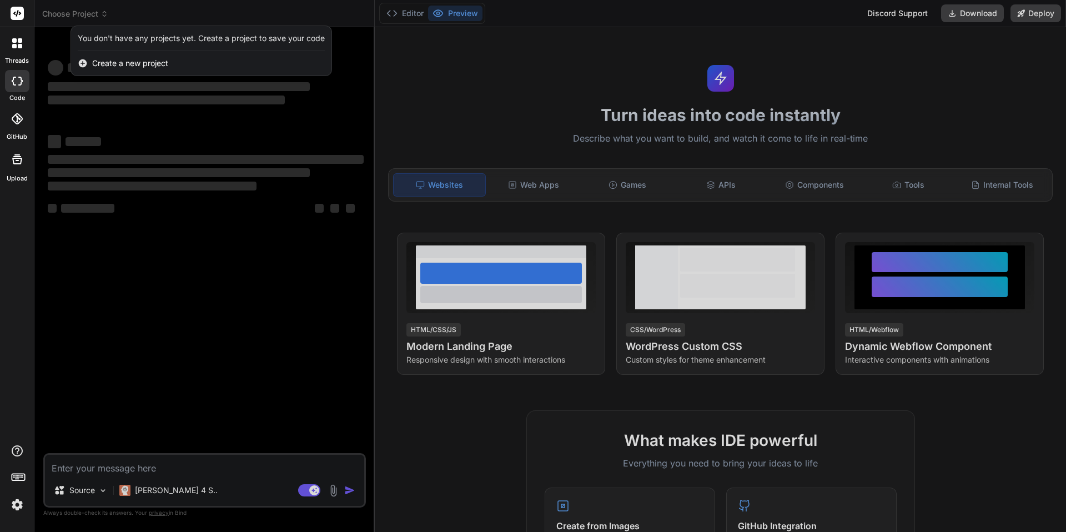
click at [97, 14] on div at bounding box center [533, 266] width 1066 height 532
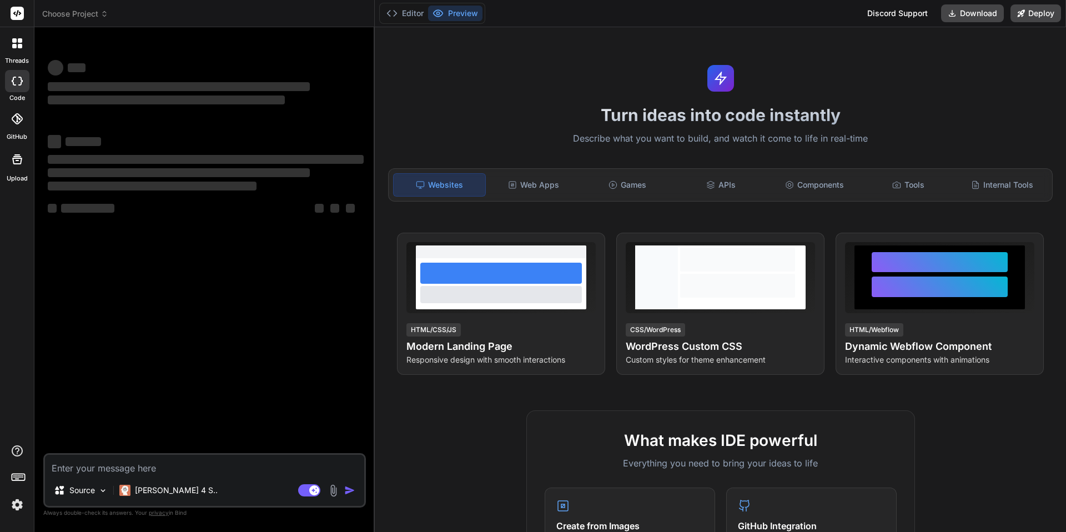
type textarea "x"
click at [9, 11] on div at bounding box center [17, 13] width 34 height 27
click at [18, 12] on rect at bounding box center [17, 13] width 13 height 13
click at [16, 505] on img at bounding box center [17, 504] width 19 height 19
click at [15, 501] on img at bounding box center [17, 504] width 19 height 19
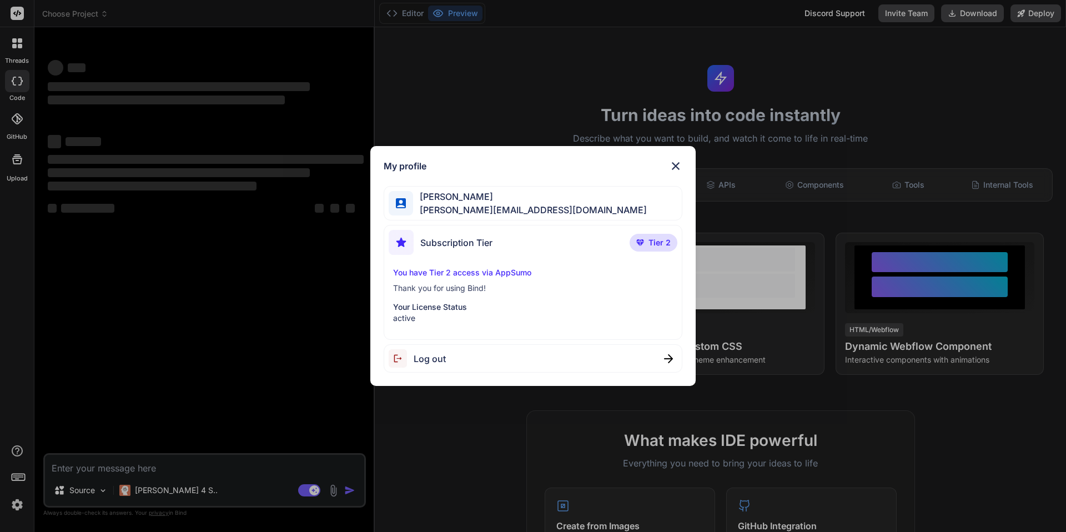
type textarea "x"
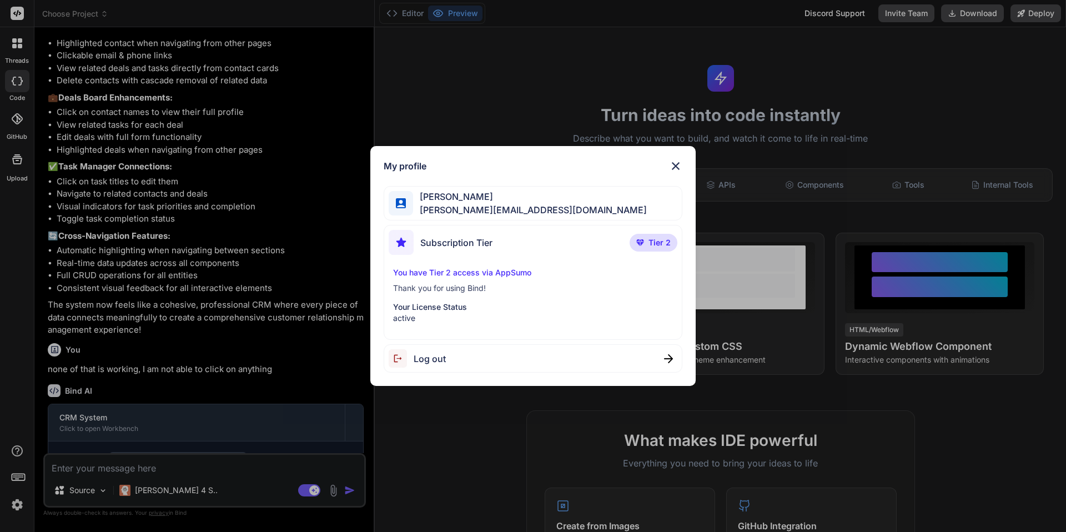
scroll to position [1377, 0]
click at [242, 137] on div "My profile [PERSON_NAME] [PERSON_NAME][EMAIL_ADDRESS][DOMAIN_NAME] Subscription…" at bounding box center [533, 266] width 1066 height 532
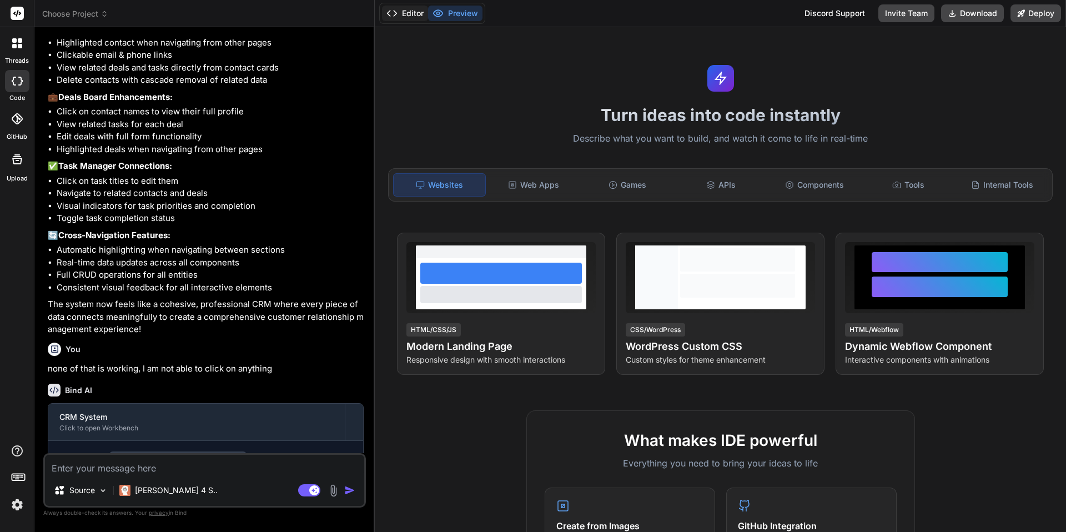
click at [406, 13] on button "Editor" at bounding box center [405, 14] width 46 height 16
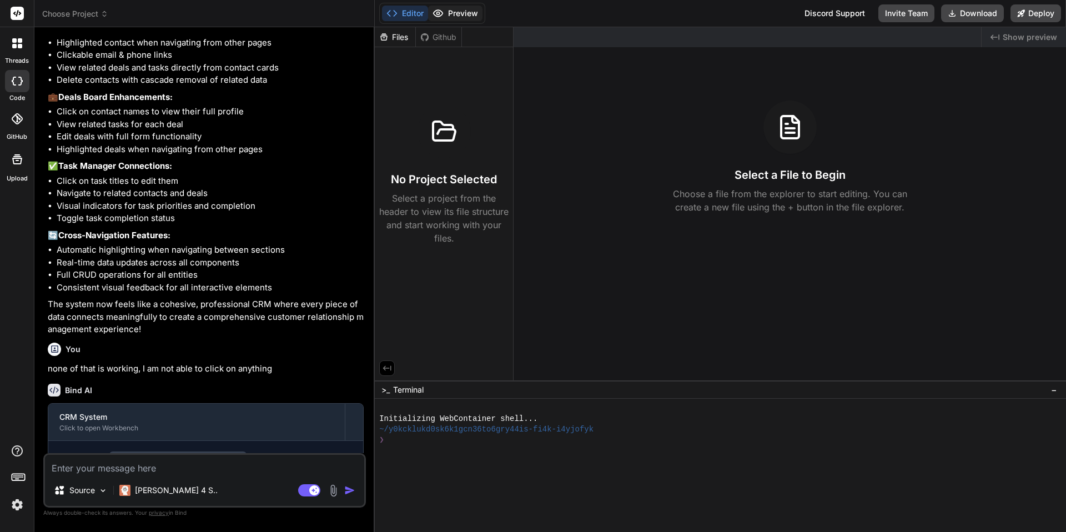
click at [452, 13] on button "Preview" at bounding box center [455, 14] width 54 height 16
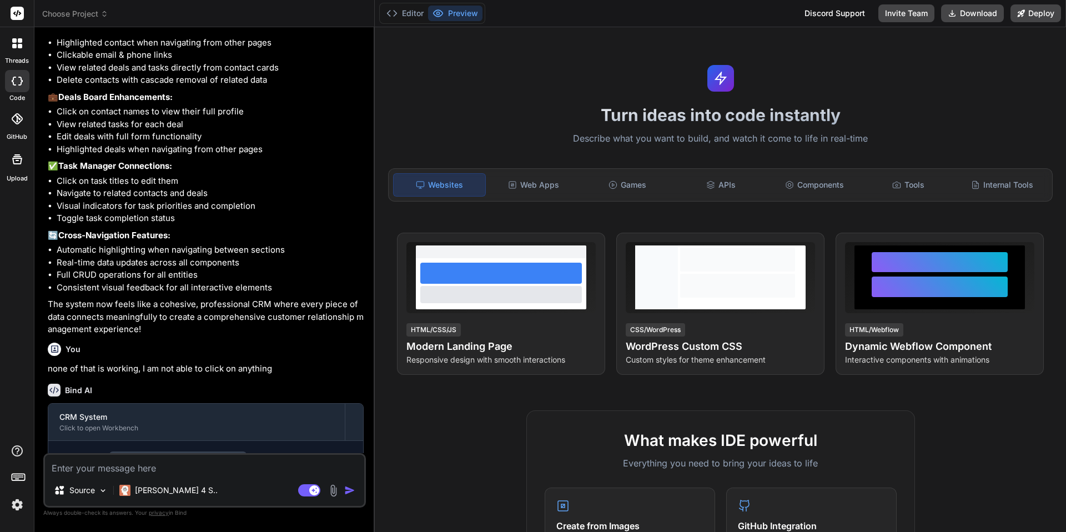
click at [476, 112] on h1 "Turn ideas into code instantly" at bounding box center [720, 115] width 678 height 20
click at [185, 118] on li "Click on contact names to view their full profile" at bounding box center [210, 111] width 307 height 13
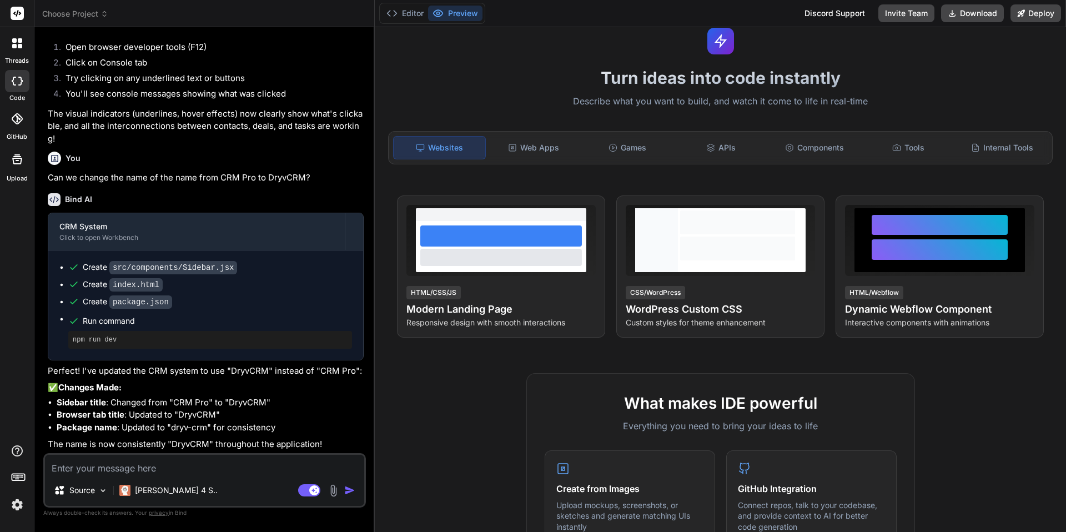
scroll to position [0, 0]
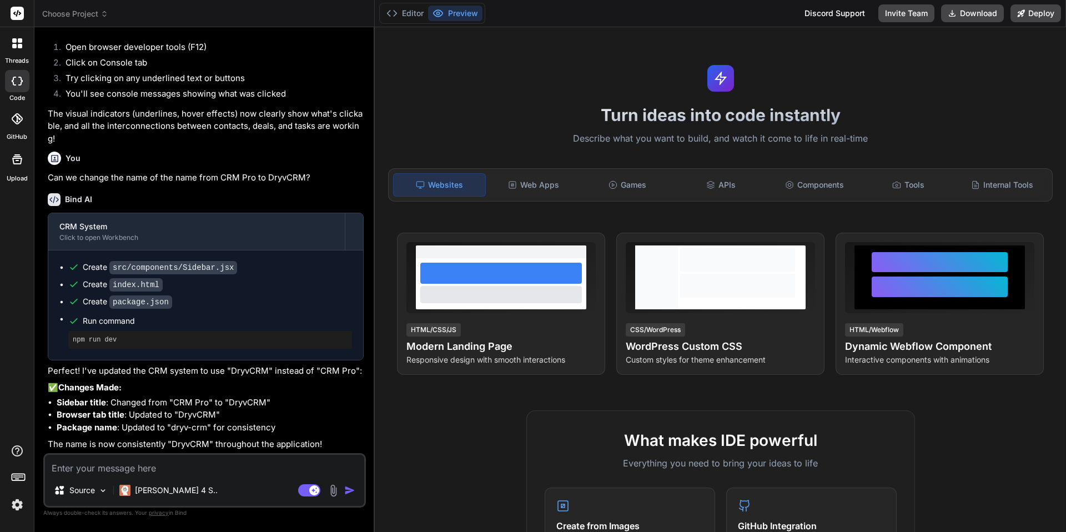
click at [199, 426] on li "Package name : Updated to "dryv-crm" for consistency" at bounding box center [210, 427] width 307 height 13
click at [175, 469] on textarea at bounding box center [204, 465] width 319 height 20
type textarea "c"
type textarea "x"
type textarea "ca"
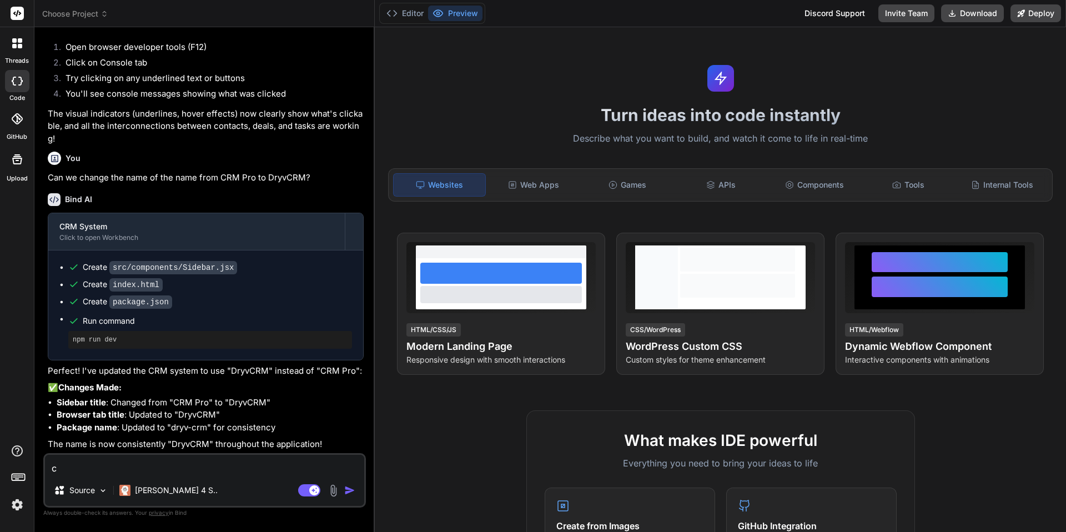
type textarea "x"
type textarea "can"
type textarea "x"
type textarea "can"
type textarea "x"
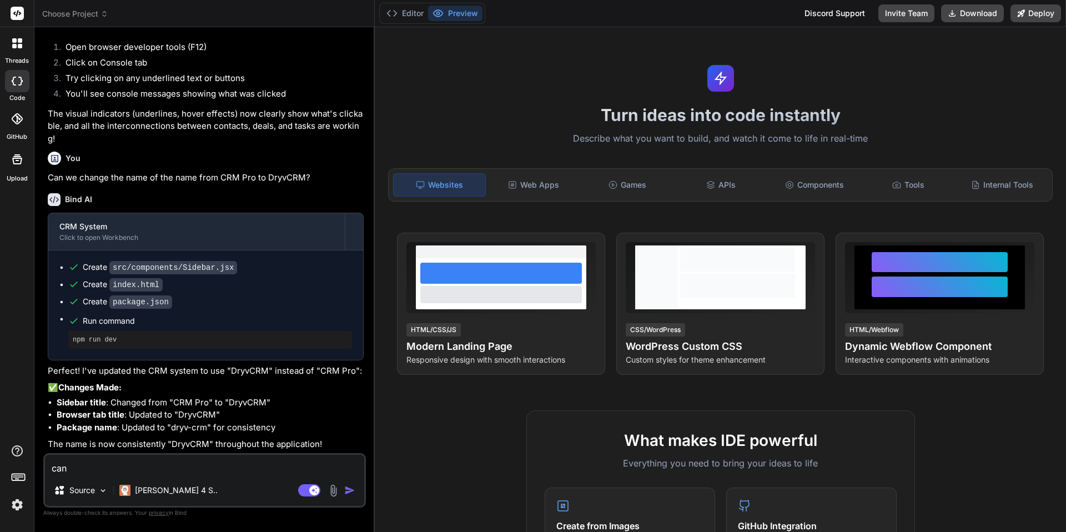
type textarea "can w"
type textarea "x"
type textarea "can we"
type textarea "x"
type textarea "can we"
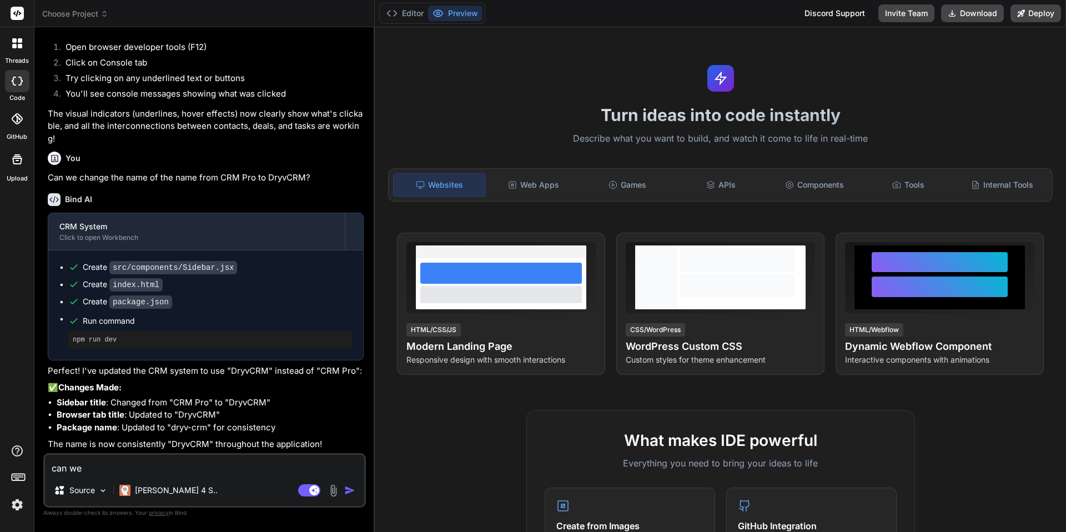
type textarea "x"
type textarea "can we a"
type textarea "x"
type textarea "can we ad"
type textarea "x"
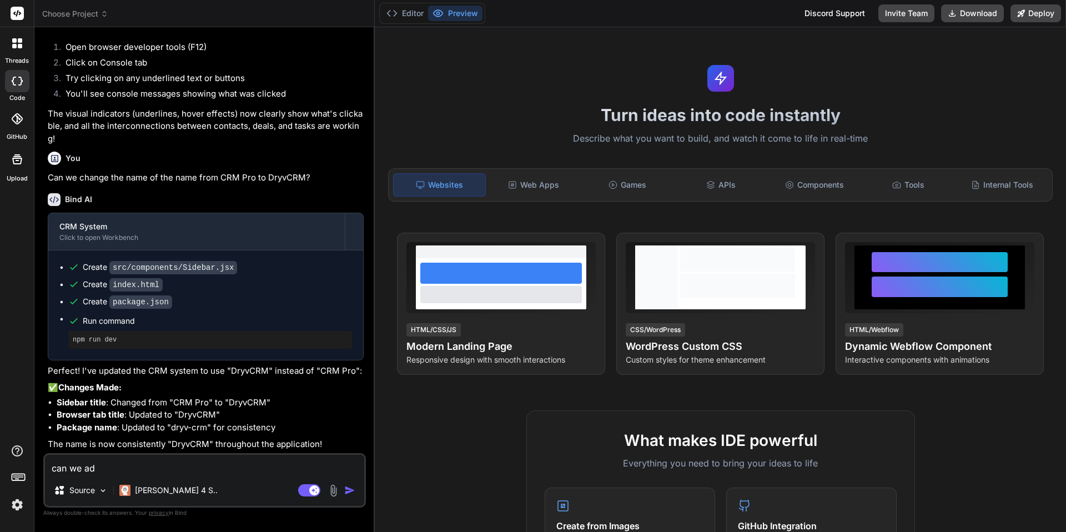
type textarea "can we add"
type textarea "x"
type textarea "can we add"
type textarea "x"
type textarea "can we add t"
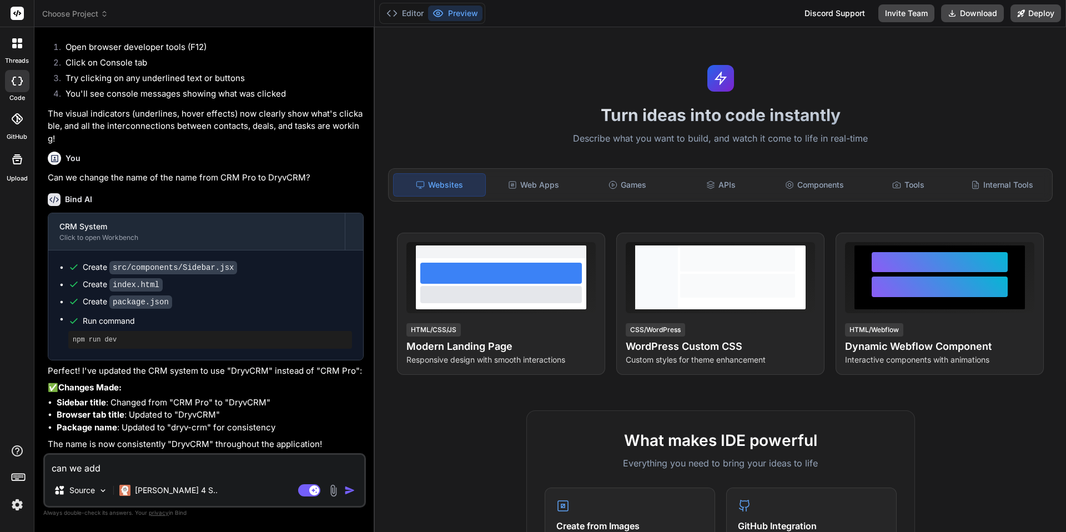
type textarea "x"
type textarea "can we add th"
type textarea "x"
type textarea "can we add the"
type textarea "x"
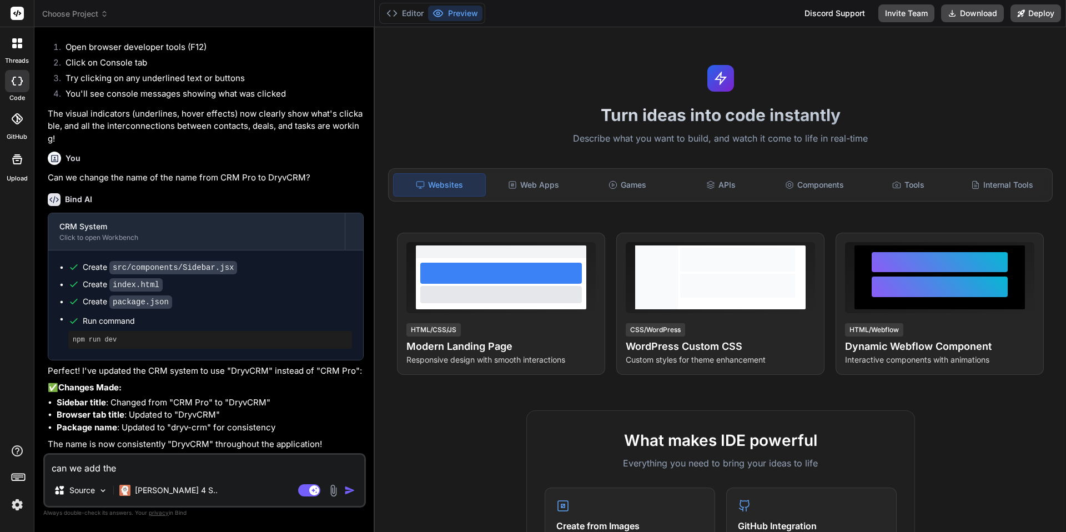
type textarea "can we add the"
type textarea "x"
type textarea "can we add the u"
type textarea "x"
type textarea "can we add the us"
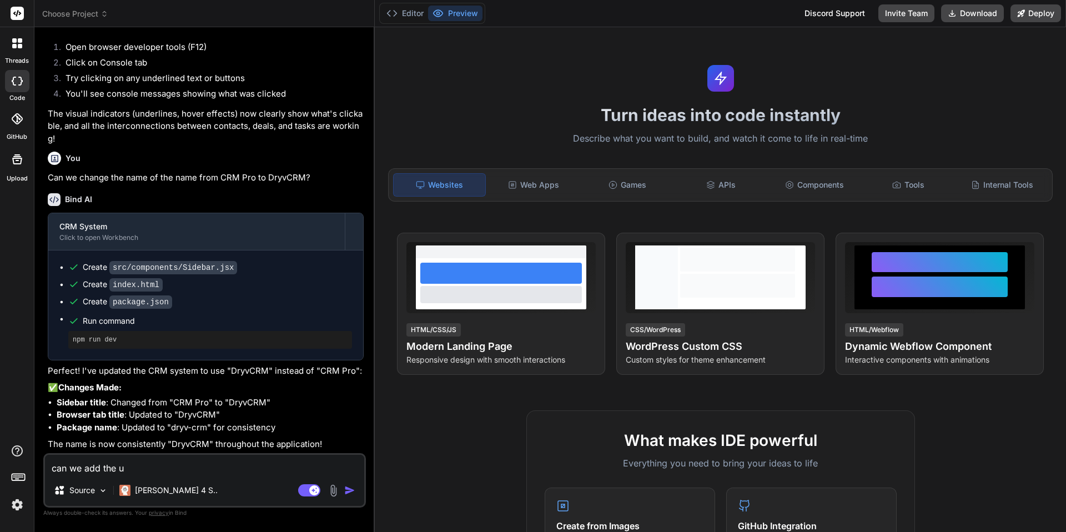
type textarea "x"
type textarea "can we add the use"
type textarea "x"
type textarea "can we add the user"
type textarea "x"
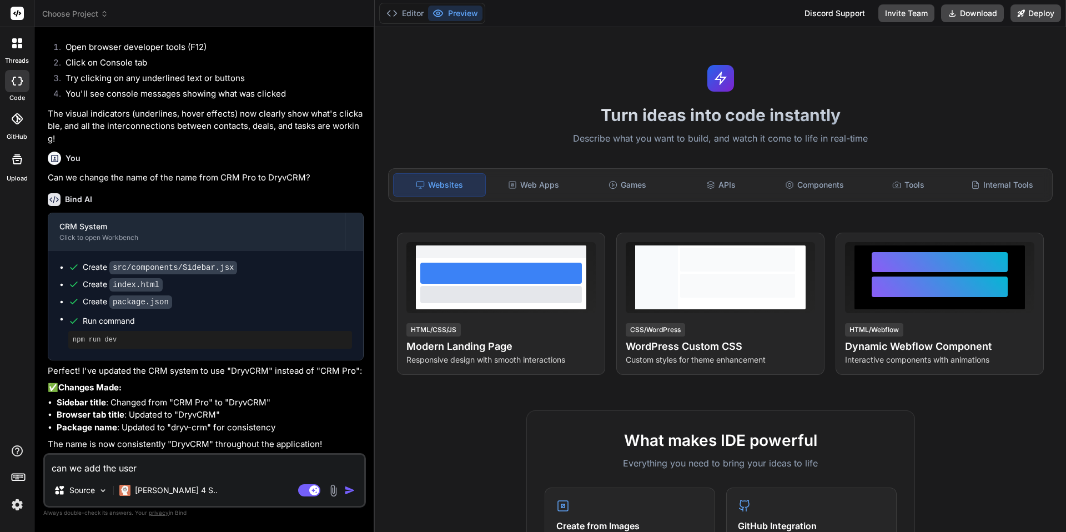
type textarea "can we add the user"
type textarea "x"
type textarea "can we add the user p"
type textarea "x"
type textarea "can we add the user pr"
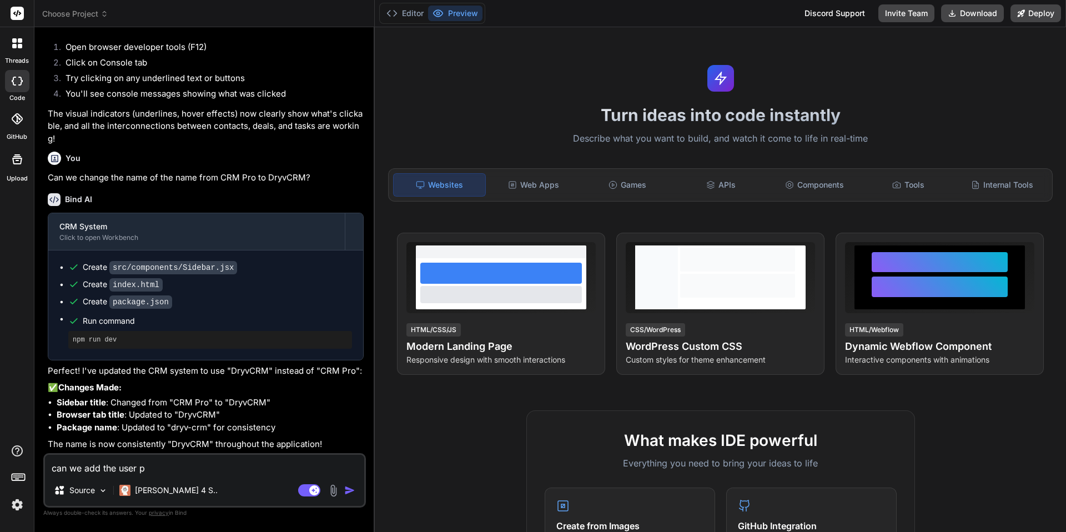
type textarea "x"
type textarea "can we add the user pro"
type textarea "x"
type textarea "can we add the user prof"
type textarea "x"
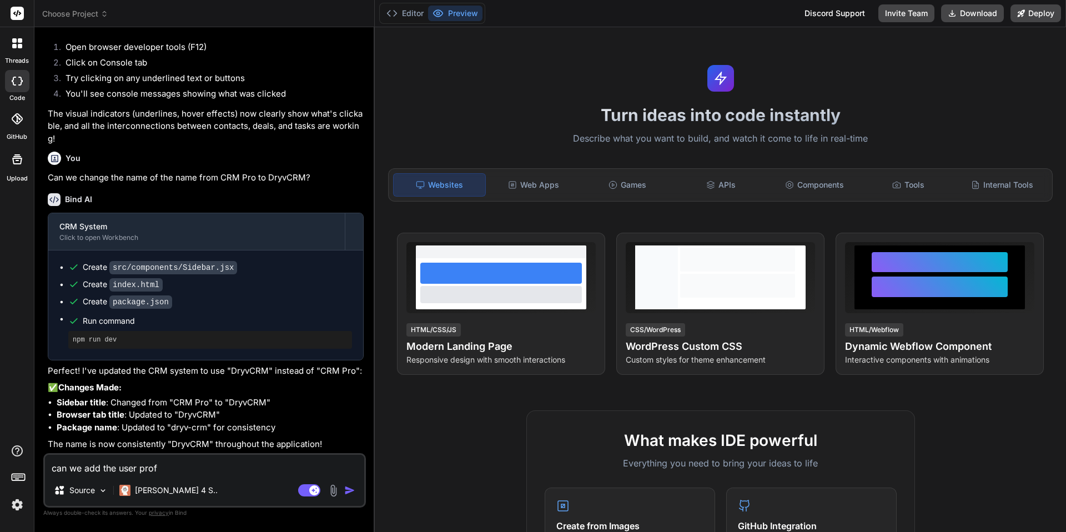
type textarea "can we add the user profi"
type textarea "x"
type textarea "can we add the user profil"
type textarea "x"
type textarea "can we add the user profile"
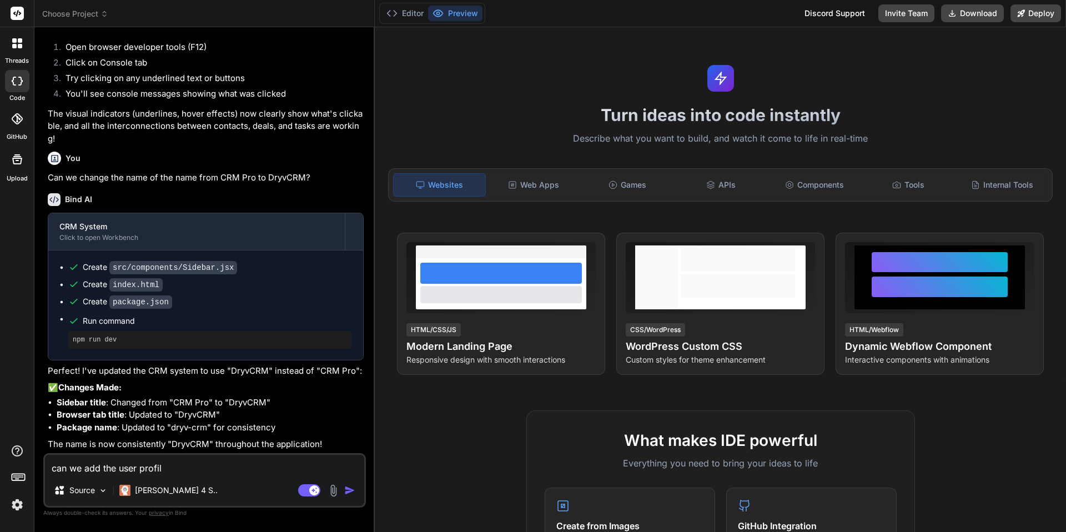
type textarea "x"
type textarea "can we add the user profile"
type textarea "x"
type textarea "can we add the user profile a"
type textarea "x"
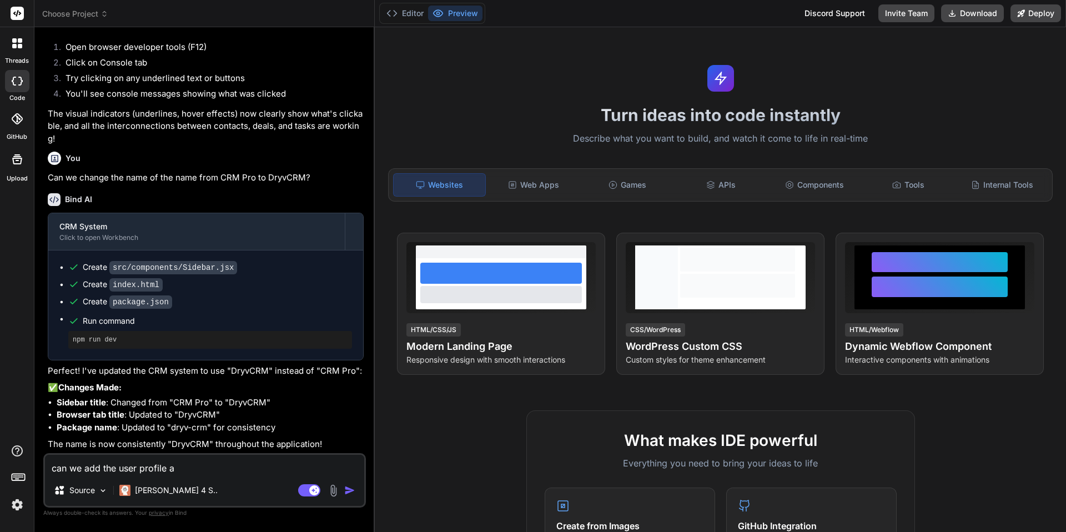
type textarea "can we add the user profile an"
type textarea "x"
type textarea "can we add the user profile and"
type textarea "x"
type textarea "can we add the user profile and"
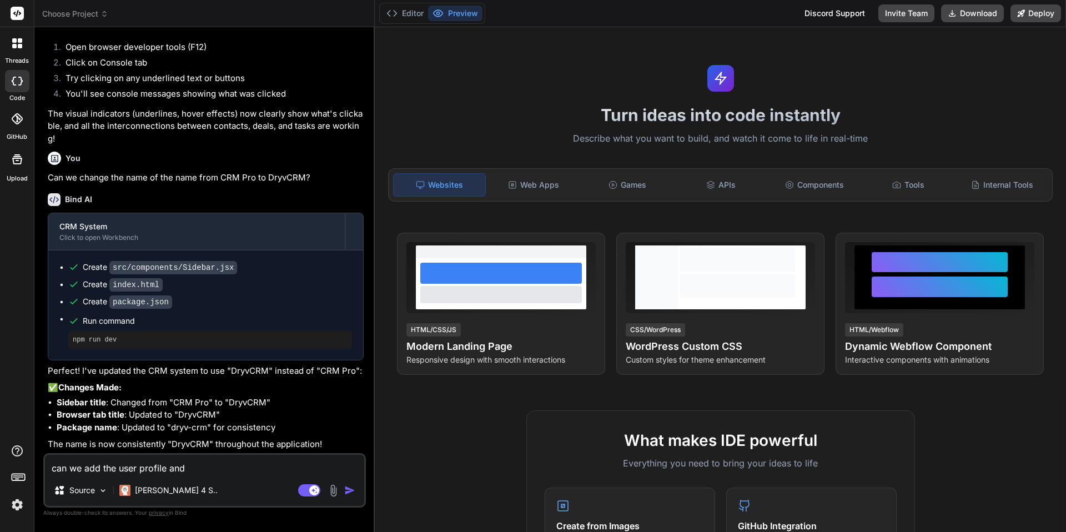
type textarea "x"
type textarea "can we add the user profile and"
type textarea "x"
type textarea "can we add the user profile an"
type textarea "x"
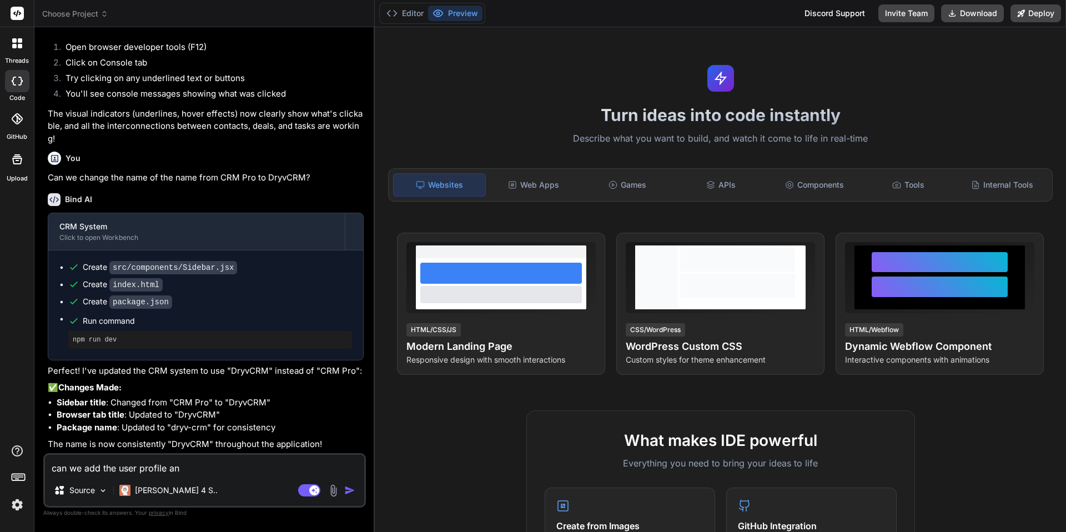
type textarea "can we add the user profile a"
type textarea "x"
type textarea "can we add the user profile"
type textarea "x"
type textarea "can we add the user profile"
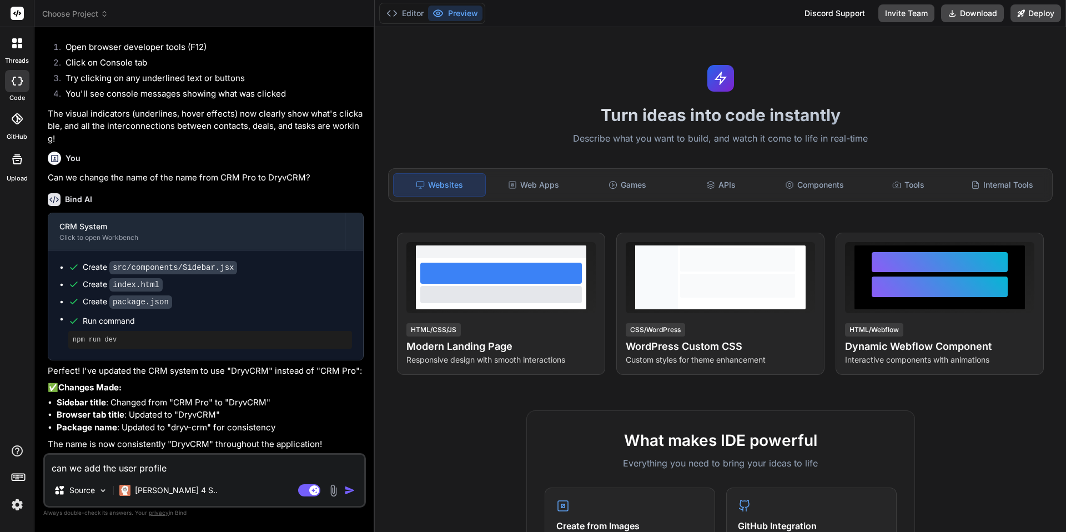
type textarea "x"
type textarea "can we add the user profile"
type textarea "x"
type textarea "can we add the user profile f"
type textarea "x"
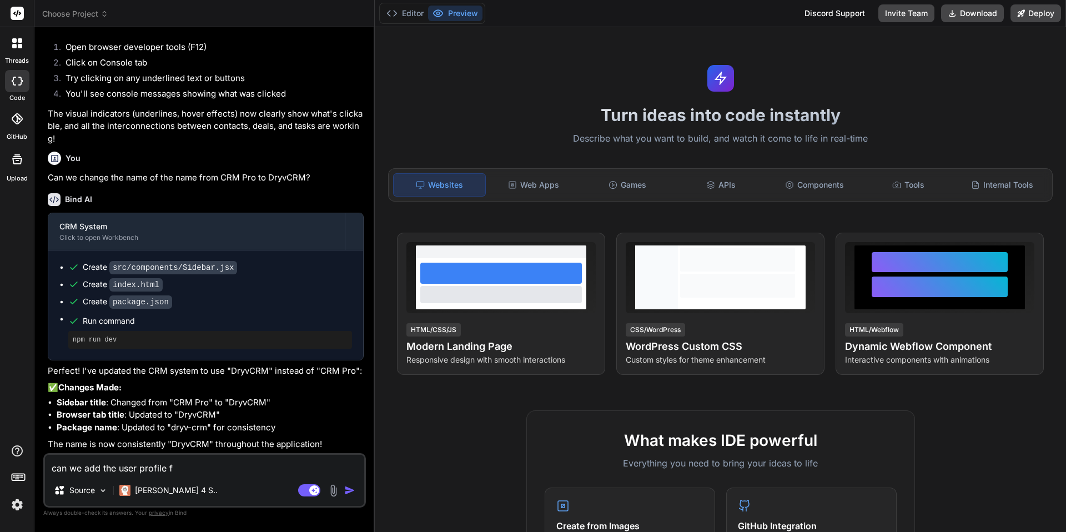
type textarea "can we add the user profile fu"
type textarea "x"
type textarea "can we add the user profile fun"
type textarea "x"
type textarea "can we add the user profile func"
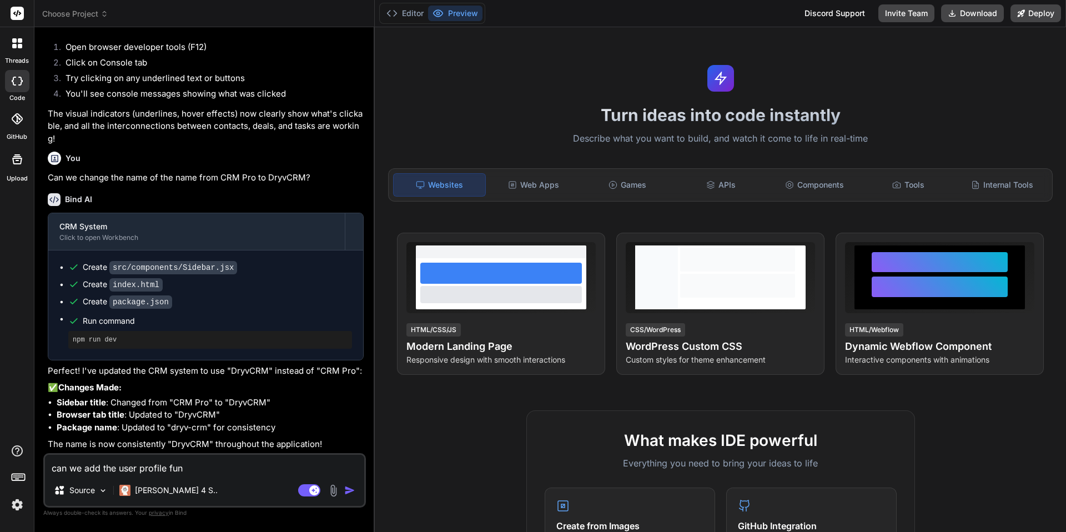
type textarea "x"
type textarea "can we add the user profile funct"
type textarea "x"
type textarea "can we add the user profile functi"
type textarea "x"
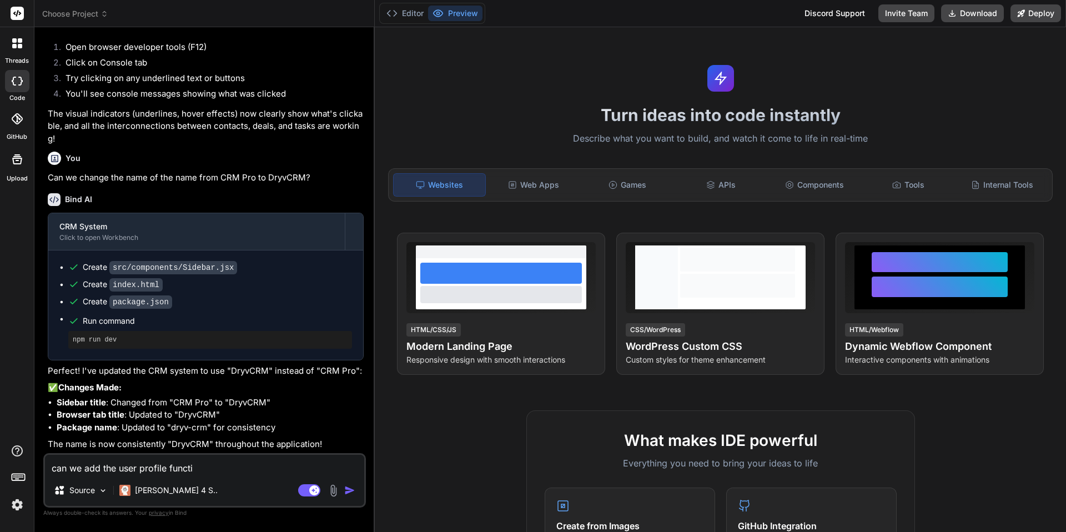
type textarea "can we add the user profile functio"
type textarea "x"
type textarea "can we add the user profile function"
type textarea "x"
type textarea "can we add the user profile function"
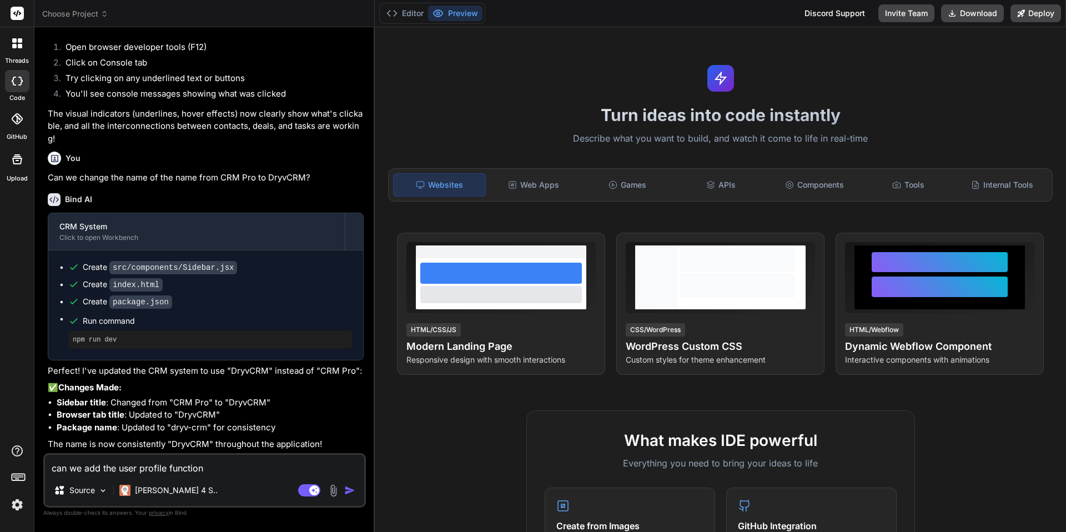
type textarea "x"
type textarea "can we add the user profile function a"
type textarea "x"
type textarea "can we add the user profile function an"
type textarea "x"
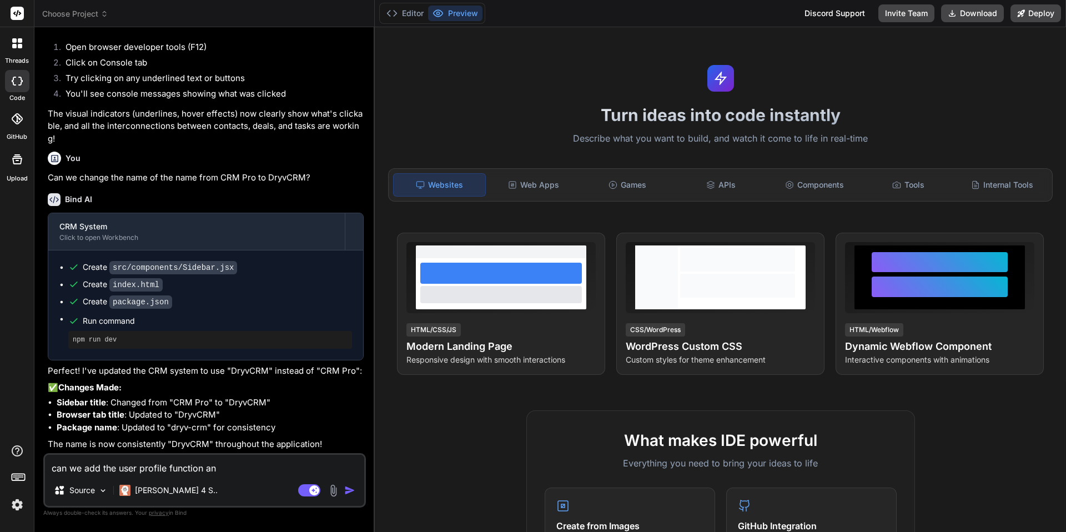
type textarea "can we add the user profile function and"
type textarea "x"
type textarea "can we add the user profile function and"
type textarea "x"
type textarea "can we add the user profile function and i"
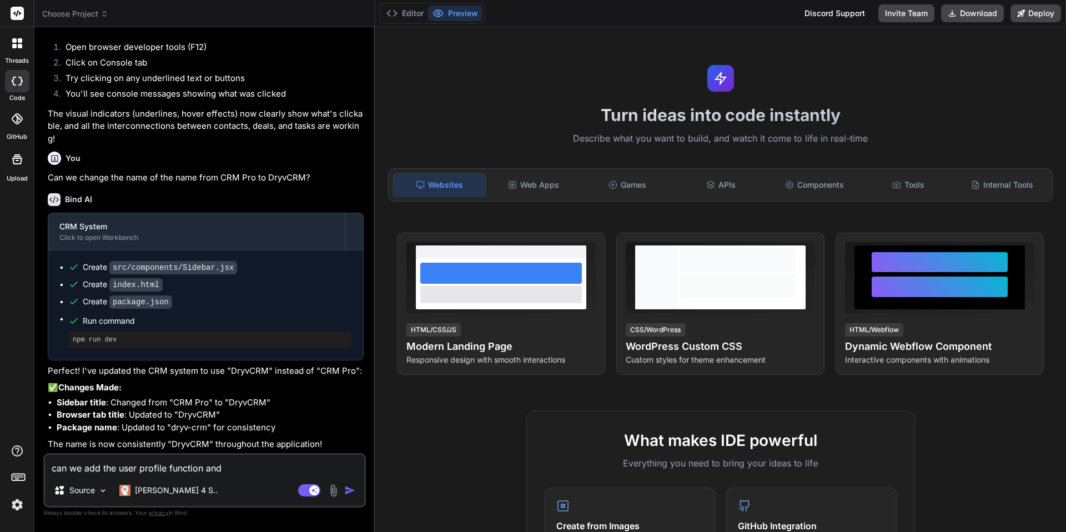
type textarea "x"
type textarea "can we add the user profile function and in"
type textarea "x"
type textarea "can we add the user profile function and inc"
type textarea "x"
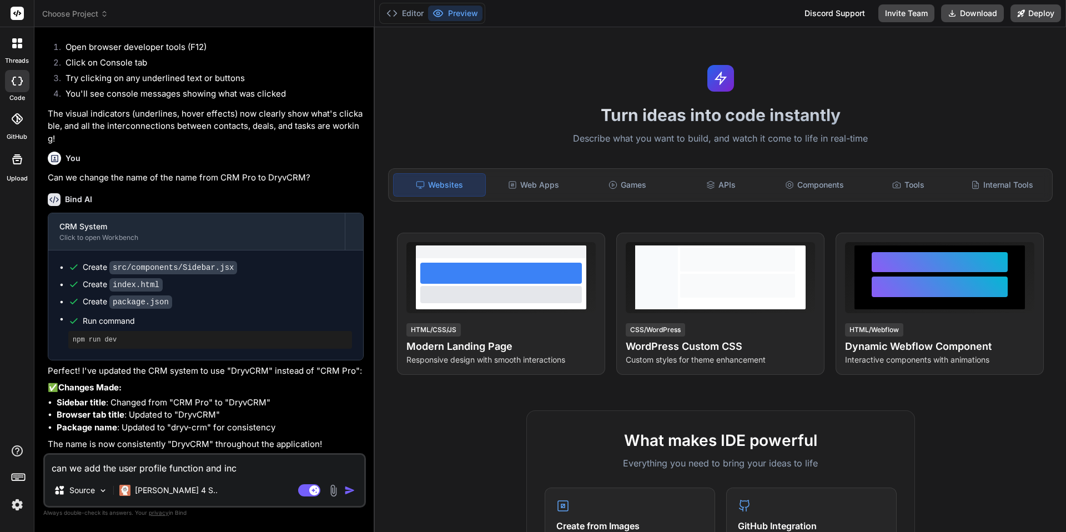
type textarea "can we add the user profile function and incl"
type textarea "x"
type textarea "can we add the user profile function and inclu"
type textarea "x"
type textarea "can we add the user profile function and includ"
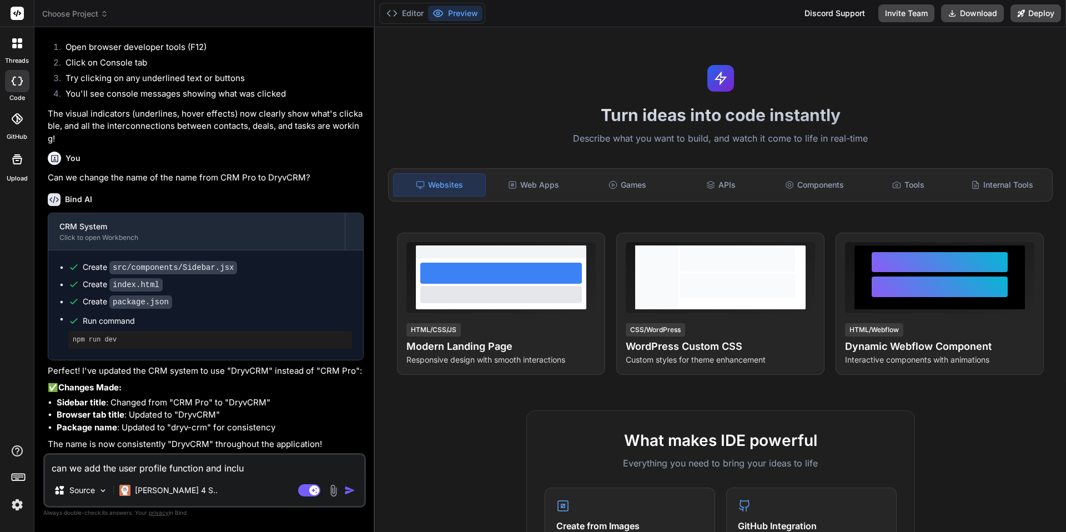
type textarea "x"
type textarea "can we add the user profile function and include"
type textarea "x"
type textarea "can we add the user profile function and include"
type textarea "x"
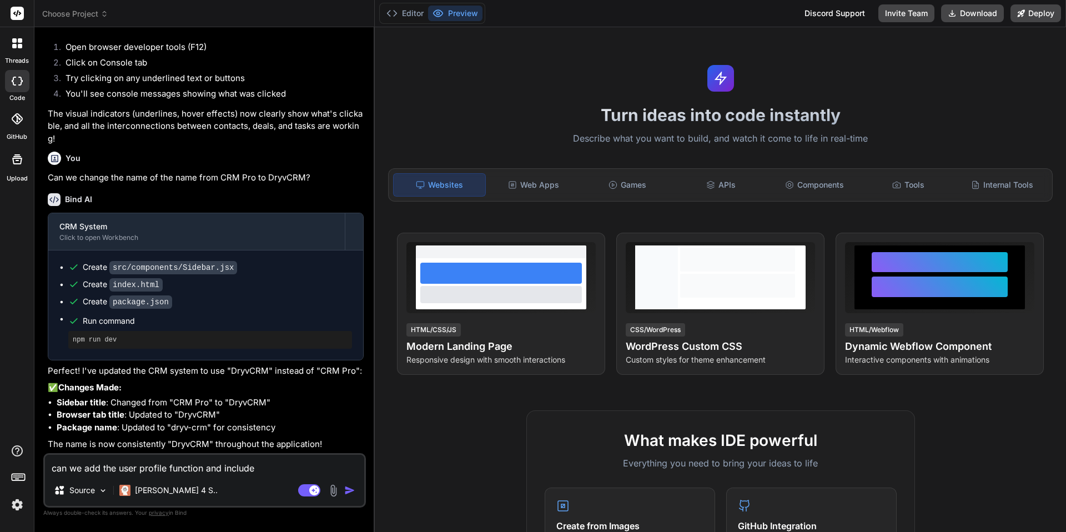
type textarea "can we add the user profile function and include a"
type textarea "x"
type textarea "can we add the user profile function and include a"
type textarea "x"
type textarea "can we add the user profile function and include a w"
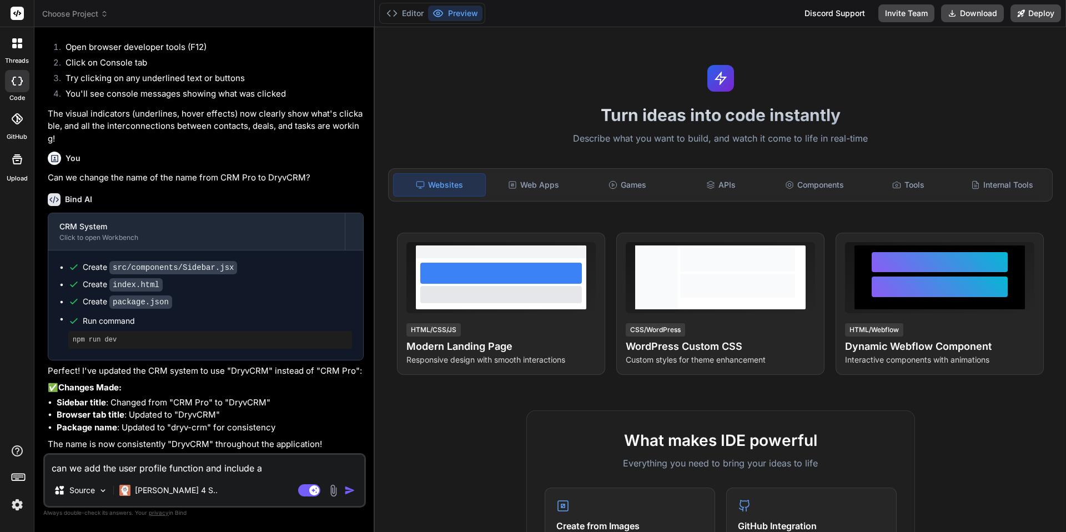
type textarea "x"
type textarea "can we add the user profile function and include a wa"
type textarea "x"
type textarea "can we add the user profile function and include a way"
type textarea "x"
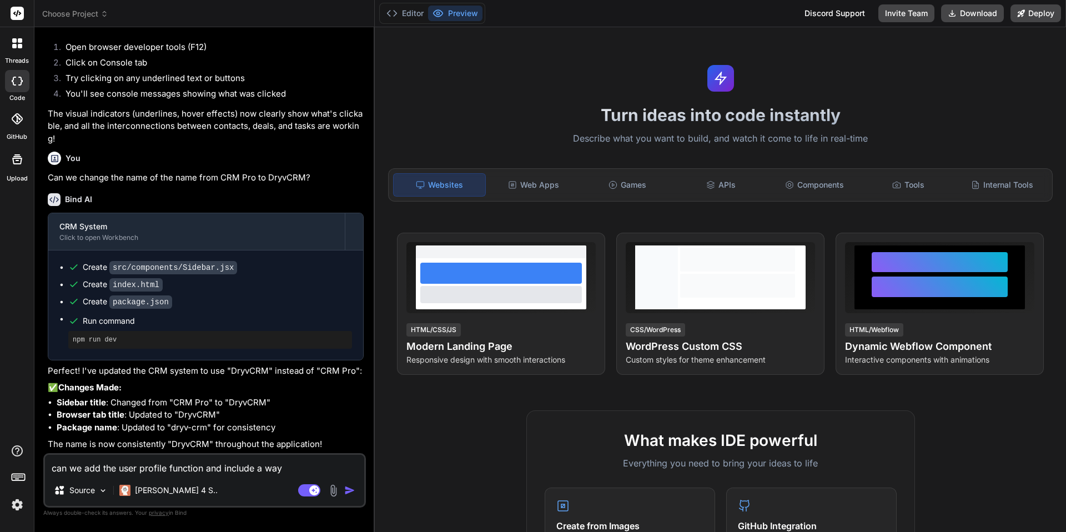
type textarea "can we add the user profile function and include a way"
type textarea "x"
type textarea "can we add the user profile function and include a way t"
type textarea "x"
type textarea "can we add the user profile function and include a way to"
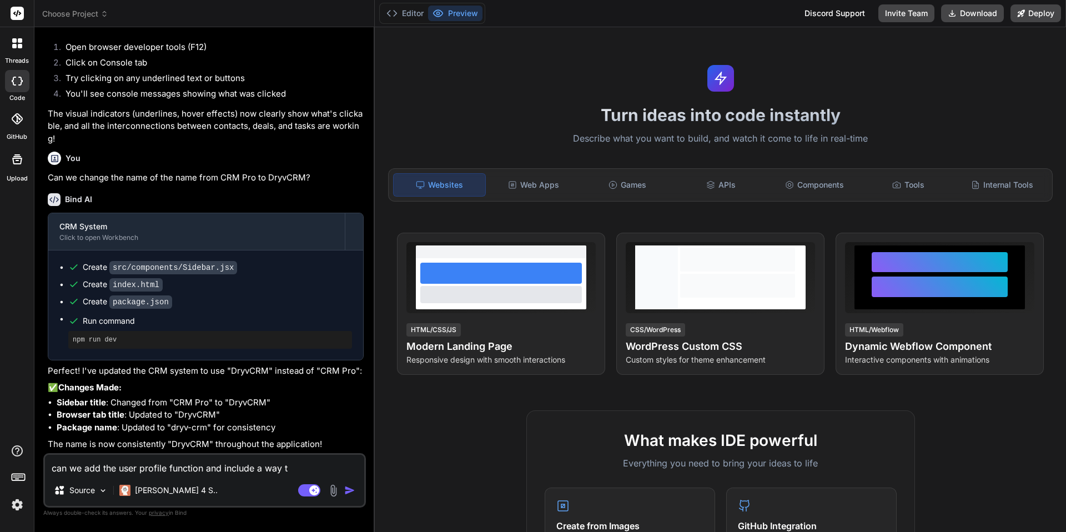
type textarea "x"
type textarea "can we add the user profile function and include a way to"
type textarea "x"
type textarea "can we add the user profile function and include a way to l"
type textarea "x"
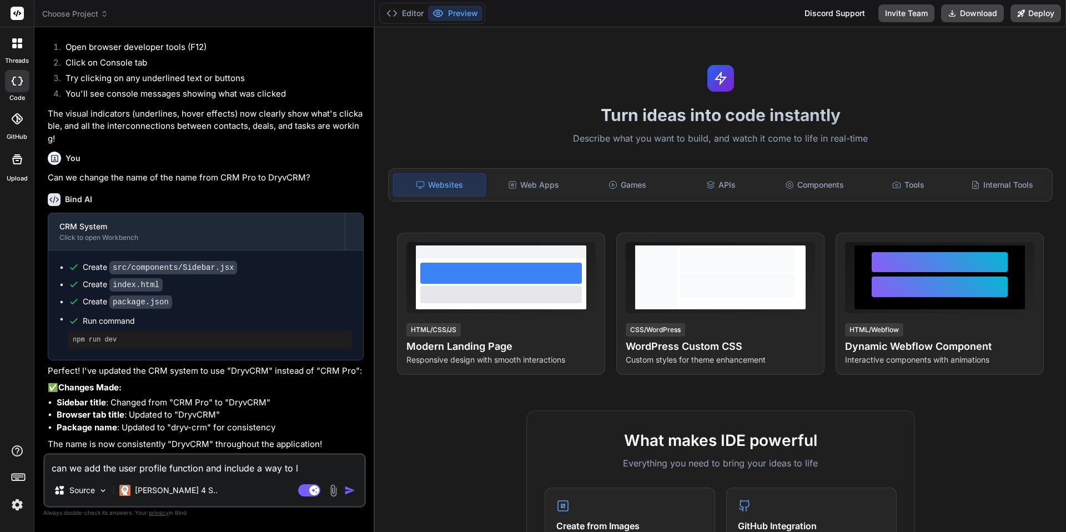
type textarea "can we add the user profile function and include a way to lo"
type textarea "x"
type textarea "can we add the user profile function and include a way to log"
type textarea "x"
type textarea "can we add the user profile function and include a way to logi"
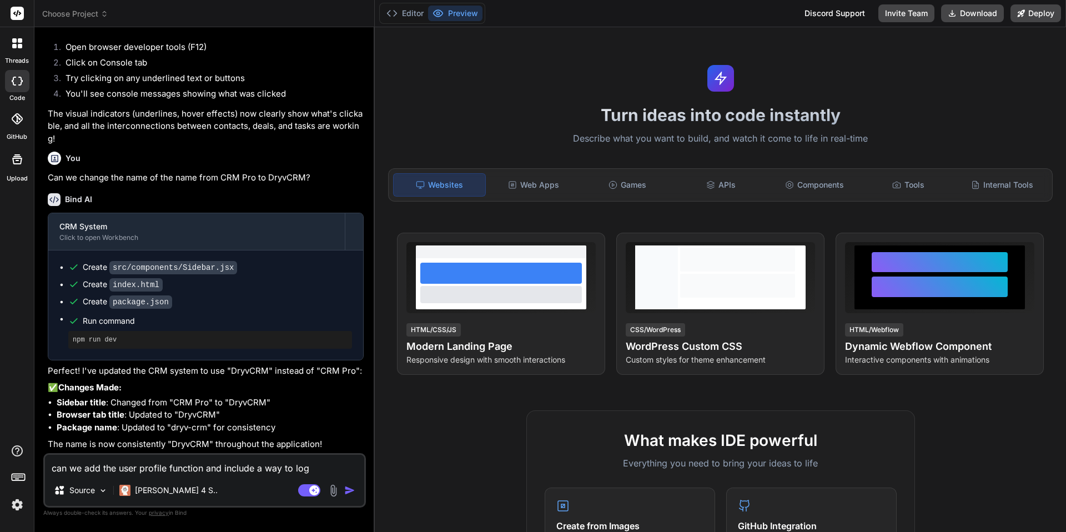
type textarea "x"
type textarea "can we add the user profile function and include a way to login"
type textarea "x"
type textarea "can we add the user profile function and include a way to logi"
type textarea "x"
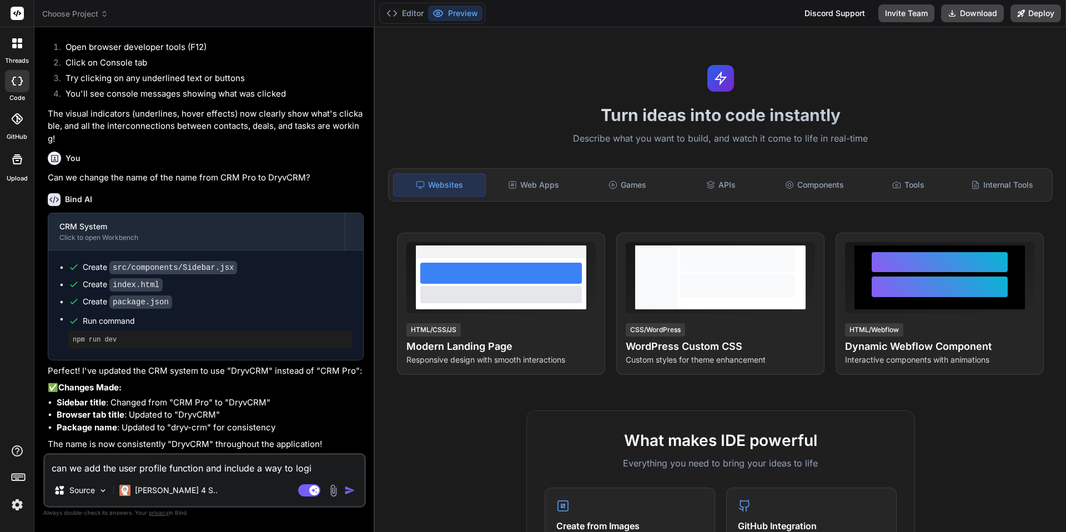
type textarea "can we add the user profile function and include a way to log"
type textarea "x"
type textarea "can we add the user profile function and include a way to logo"
type textarea "x"
type textarea "can we add the user profile function and include a way to logou"
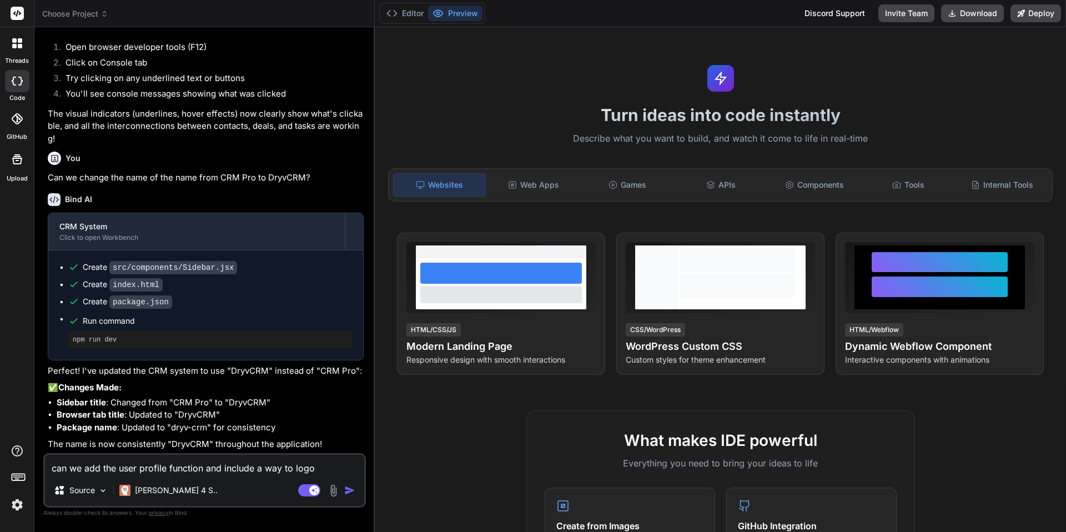
type textarea "x"
type textarea "can we add the user profile function and include a way to logout"
type textarea "x"
type textarea "can we add the user profile function and include a way to logout"
type textarea "x"
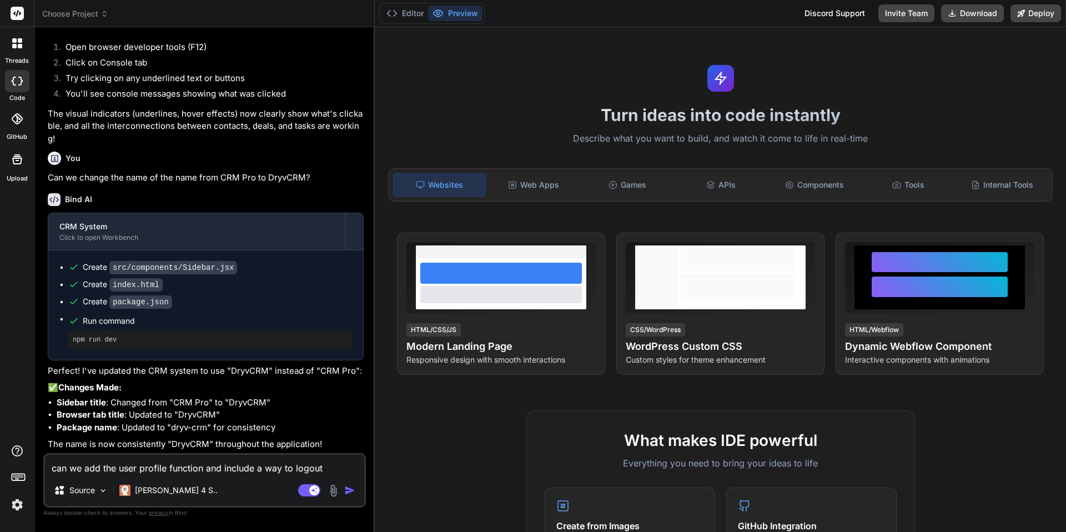
type textarea "can we add the user profile function and include a way to logout a"
type textarea "x"
type textarea "can we add the user profile function and include a way to logout an"
type textarea "x"
type textarea "can we add the user profile function and include a way to logout and"
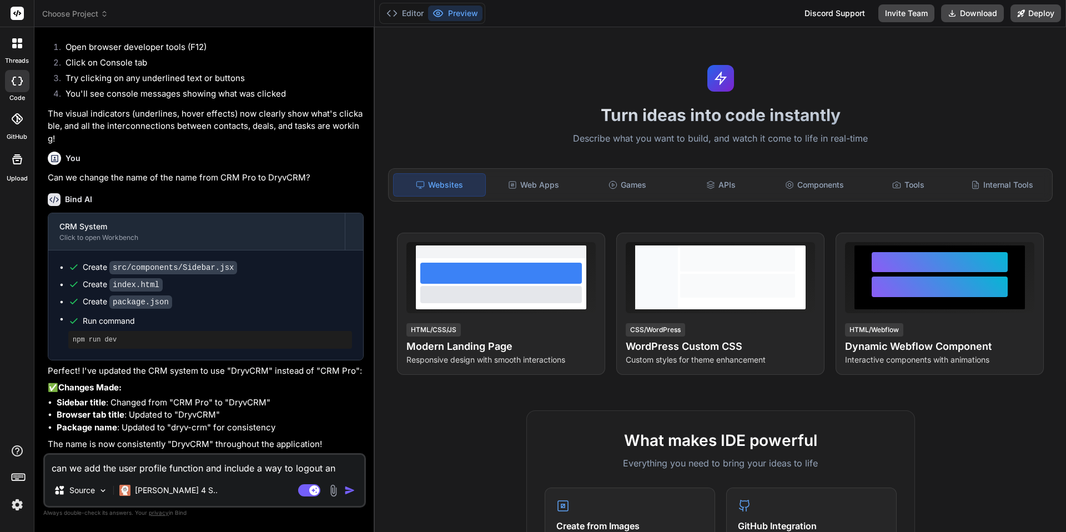
type textarea "x"
type textarea "can we add the user profile function and include a way to logout and"
type textarea "x"
type textarea "can we add the user profile function and include a way to logout and u"
type textarea "x"
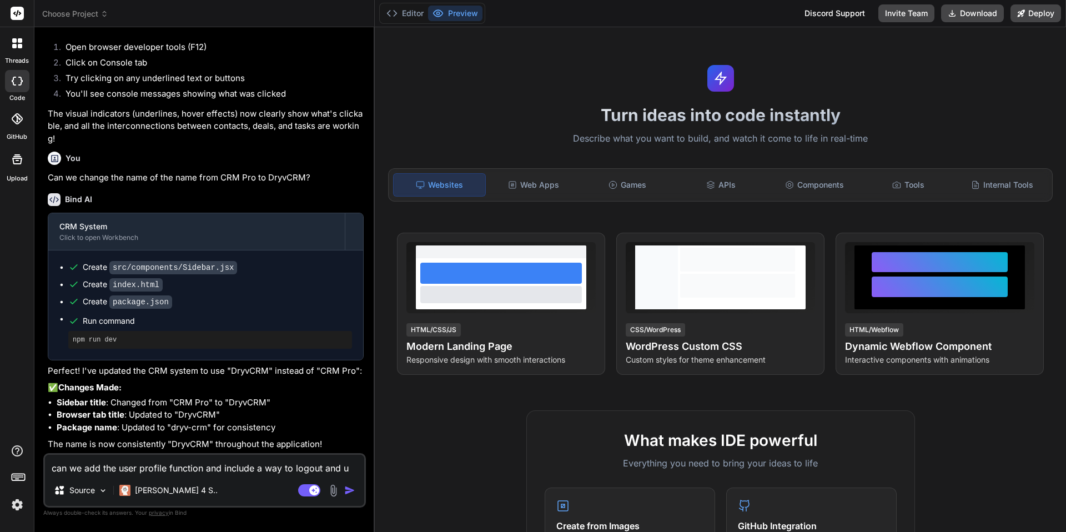
type textarea "can we add the user profile function and include a way to logout and up"
type textarea "x"
type textarea "can we add the user profile function and include a way to logout and upd"
type textarea "x"
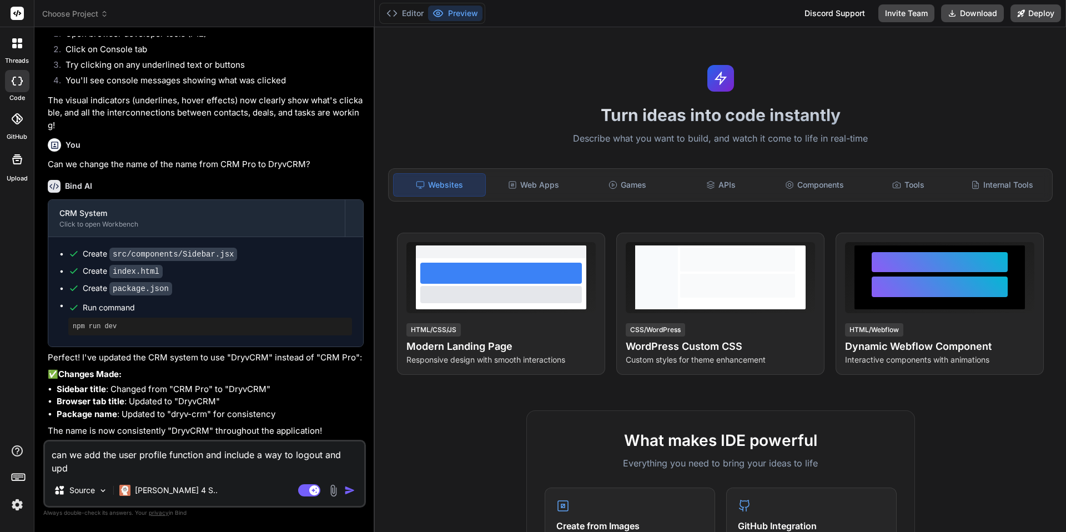
type textarea "can we add the user profile function and include a way to logout and upda"
type textarea "x"
type textarea "can we add the user profile function and include a way to logout and updat"
type textarea "x"
type textarea "can we add the user profile function and include a way to logout and update"
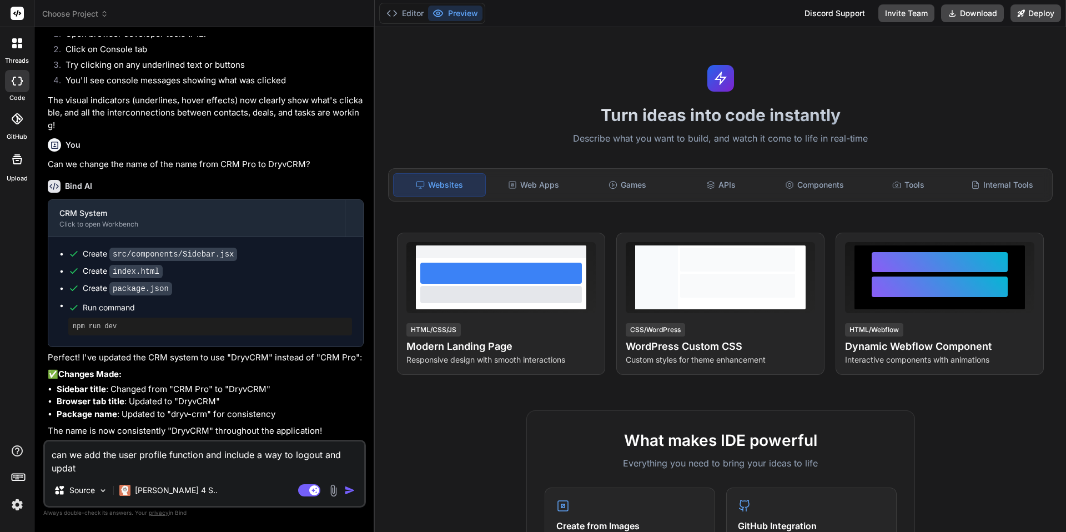
type textarea "x"
type textarea "can we add the user profile function and include a way to logout and update"
type textarea "x"
type textarea "can we add the user profile function and include a way to logout and update p"
type textarea "x"
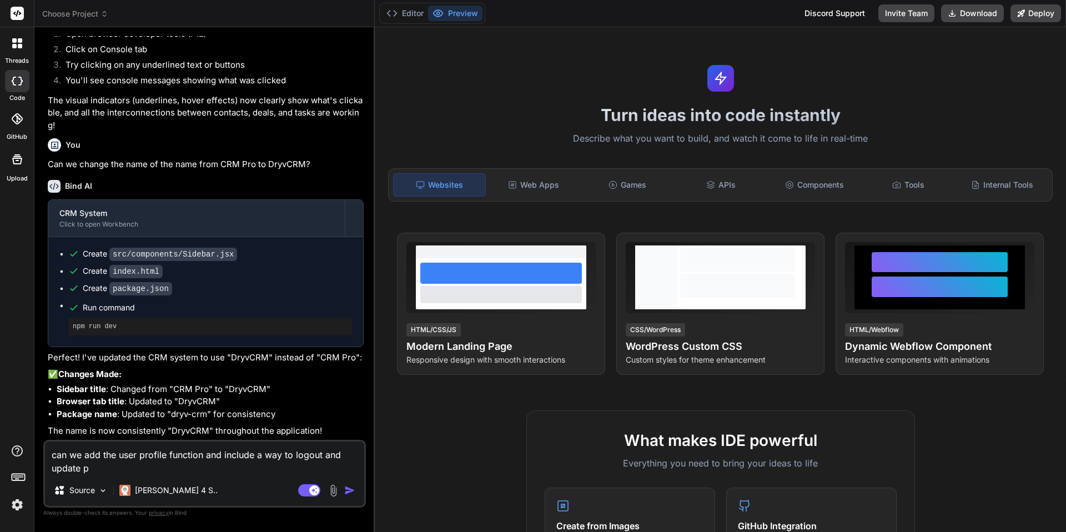
type textarea "can we add the user profile function and include a way to logout and update pa"
type textarea "x"
type textarea "can we add the user profile function and include a way to logout and update pas"
type textarea "x"
type textarea "can we add the user profile function and include a way to logout and update pass"
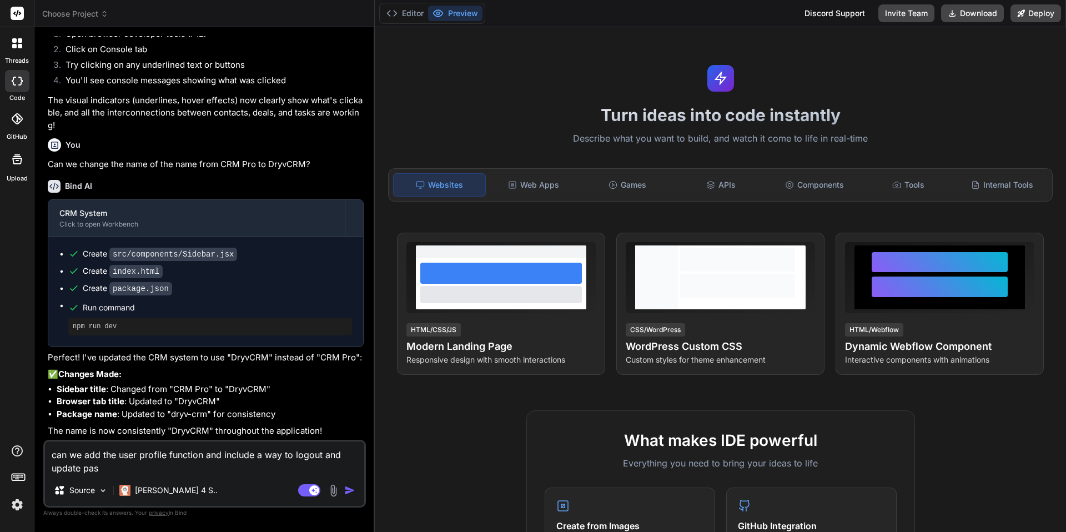
type textarea "x"
type textarea "can we add the user profile function and include a way to logout and update pas…"
type textarea "x"
type textarea "can we add the user profile function and include a way to logout and update pas…"
type textarea "x"
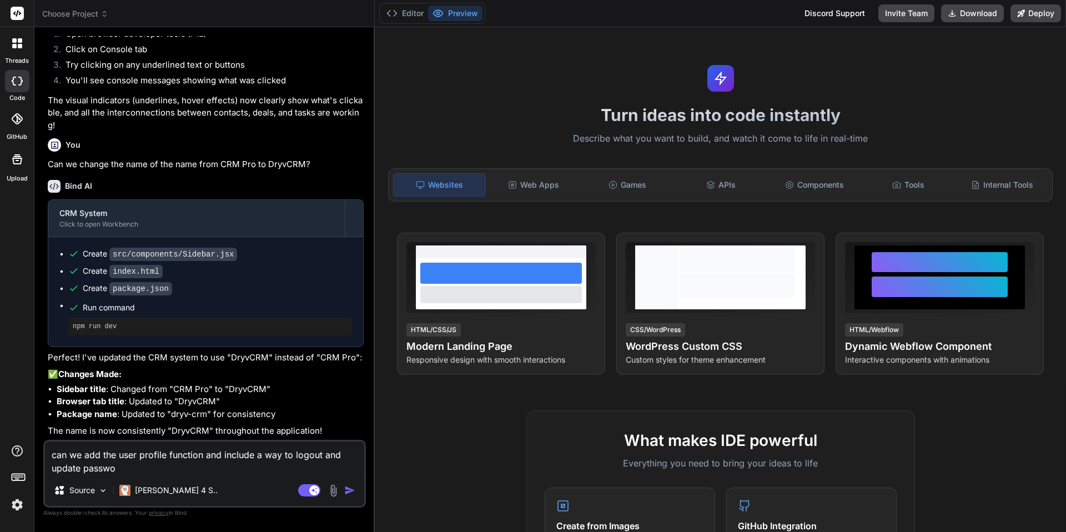
type textarea "can we add the user profile function and include a way to logout and update pas…"
type textarea "x"
type textarea "can we add the user profile function and include a way to logout and update pas…"
type textarea "x"
type textarea "can we add the user profile function and include a way to logout and update pas…"
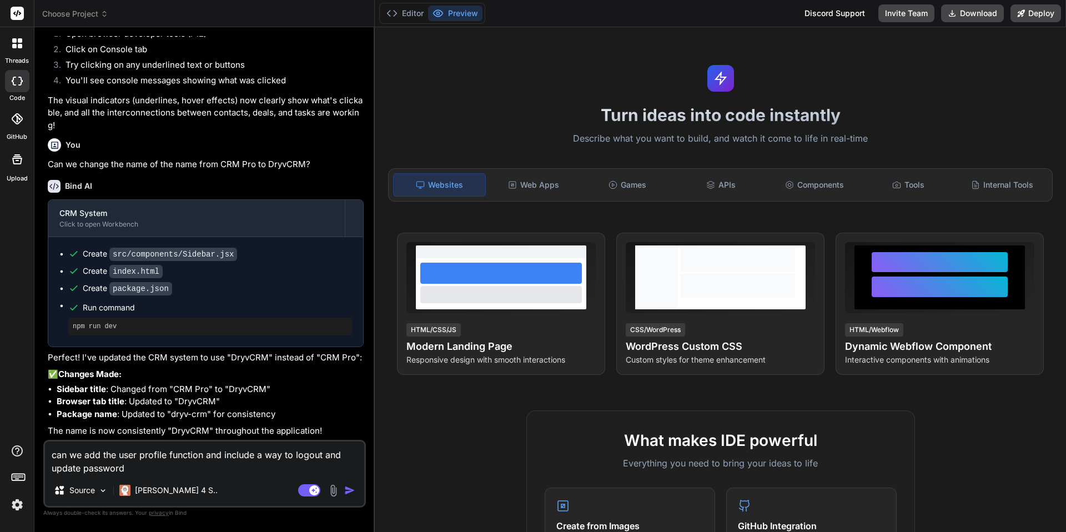
type textarea "x"
type textarea "can we add the user profile function and include a way to logout and update pas…"
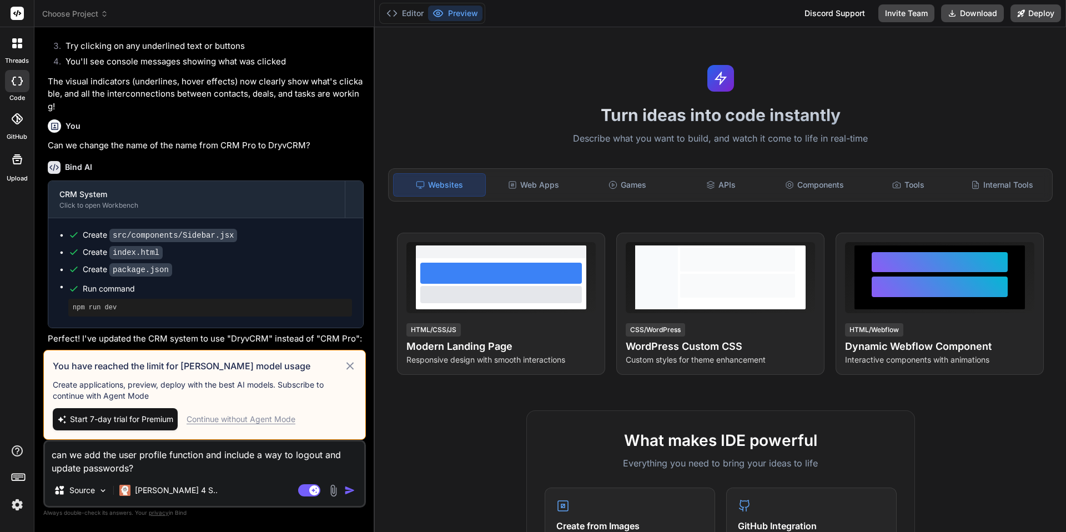
scroll to position [2255, 0]
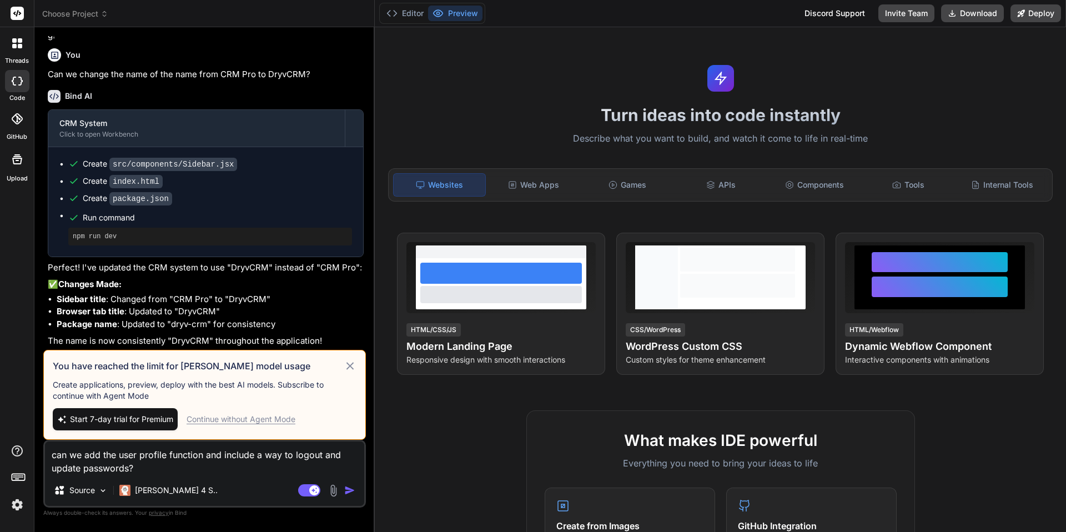
click at [177, 381] on p "Create applications, preview, deploy with the best AI models. Subscribe to cont…" at bounding box center [205, 390] width 304 height 22
click at [109, 393] on p "Create applications, preview, deploy with the best AI models. Subscribe to cont…" at bounding box center [205, 390] width 304 height 22
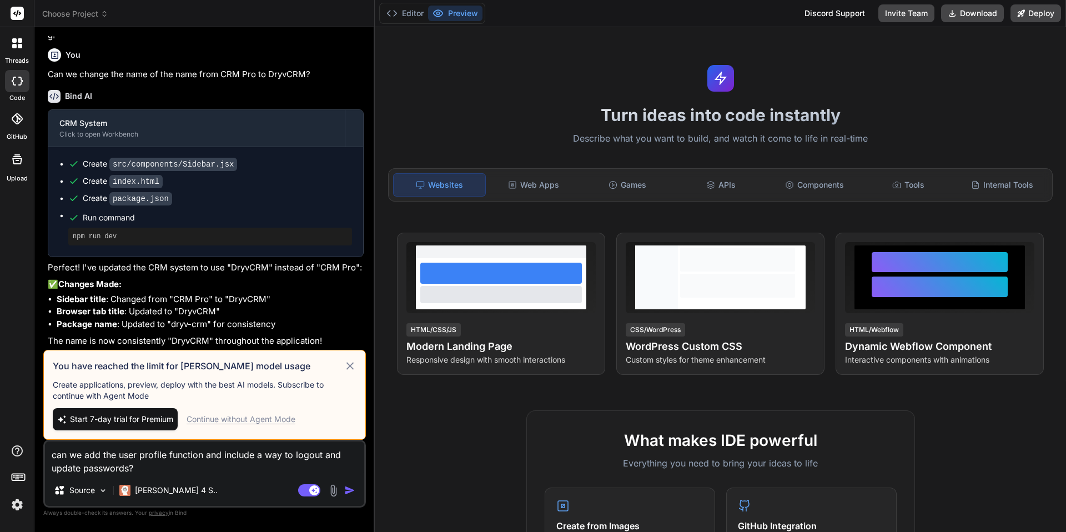
click at [109, 393] on p "Create applications, preview, deploy with the best AI models. Subscribe to cont…" at bounding box center [205, 390] width 304 height 22
click at [147, 382] on p "Create applications, preview, deploy with the best AI models. Subscribe to cont…" at bounding box center [205, 390] width 304 height 22
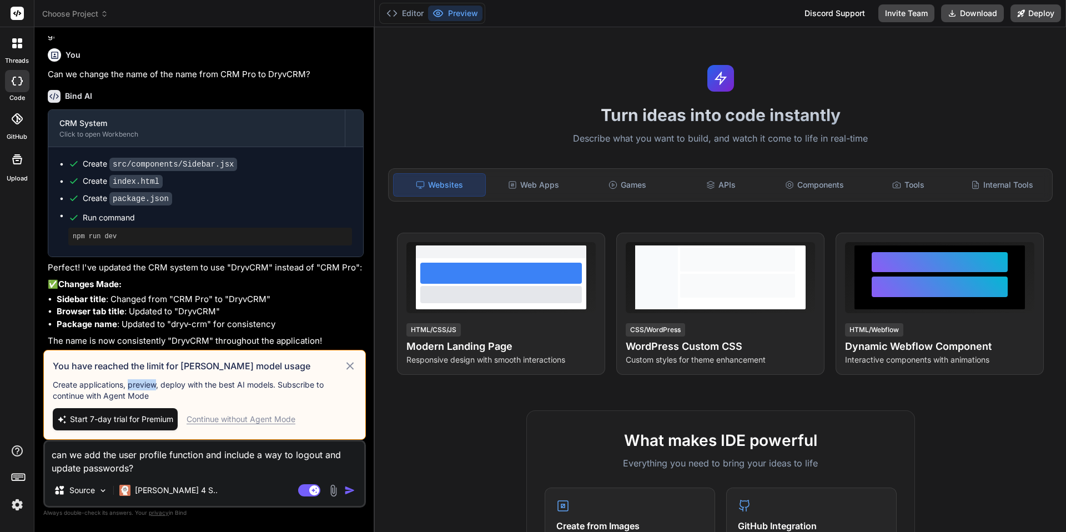
click at [147, 382] on p "Create applications, preview, deploy with the best AI models. Subscribe to cont…" at bounding box center [205, 390] width 304 height 22
click at [237, 364] on h3 "You have reached the limit for [PERSON_NAME] model usage" at bounding box center [198, 365] width 291 height 13
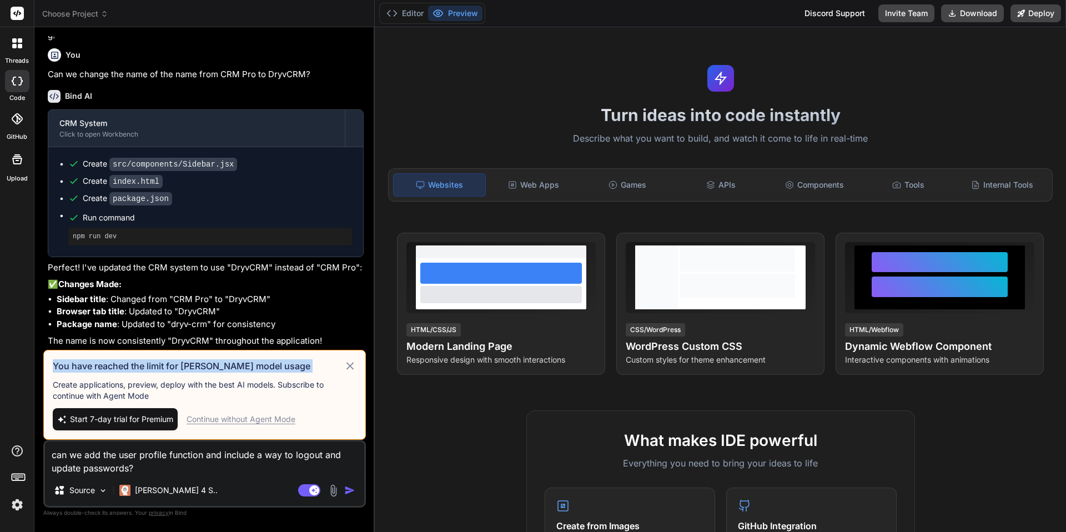
click at [237, 364] on h3 "You have reached the limit for [PERSON_NAME] model usage" at bounding box center [198, 365] width 291 height 13
click at [376, 137] on div "Turn ideas into code instantly Describe what you want to build, and watch it co…" at bounding box center [720, 279] width 691 height 505
click at [18, 508] on img at bounding box center [17, 504] width 19 height 19
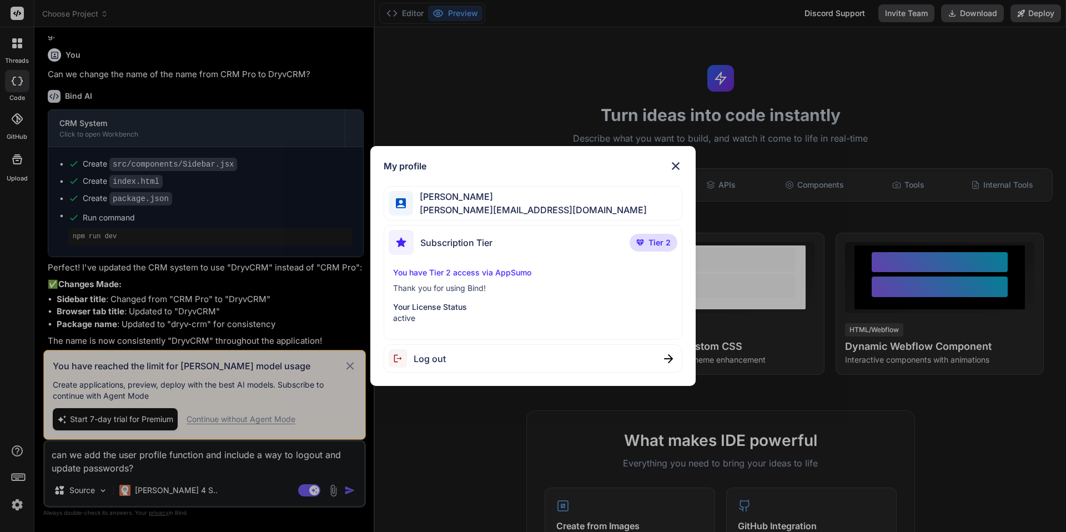
click at [507, 285] on p "Thank you for using Bind!" at bounding box center [533, 288] width 280 height 11
click at [503, 271] on p "You have Tier 2 access via AppSumo" at bounding box center [533, 272] width 280 height 11
click at [494, 243] on div "Subscription Tier Tier 2" at bounding box center [533, 244] width 289 height 29
click at [505, 190] on span "[PERSON_NAME]" at bounding box center [530, 196] width 234 height 13
click at [674, 166] on img at bounding box center [675, 165] width 13 height 13
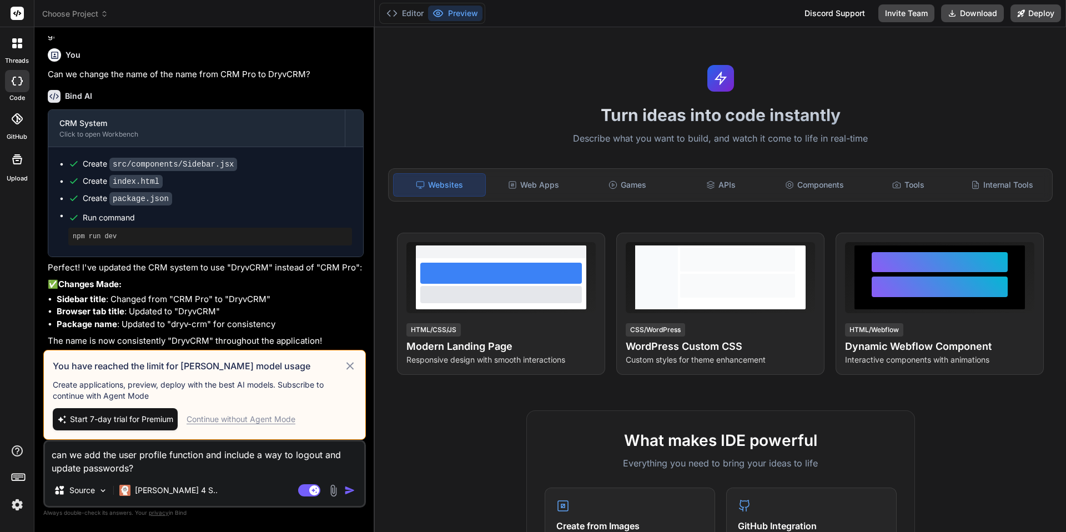
click at [159, 388] on p "Create applications, preview, deploy with the best AI models. Subscribe to cont…" at bounding box center [205, 390] width 304 height 22
click at [121, 386] on p "Create applications, preview, deploy with the best AI models. Subscribe to cont…" at bounding box center [205, 390] width 304 height 22
click at [234, 418] on div "Continue without Agent Mode" at bounding box center [241, 419] width 109 height 11
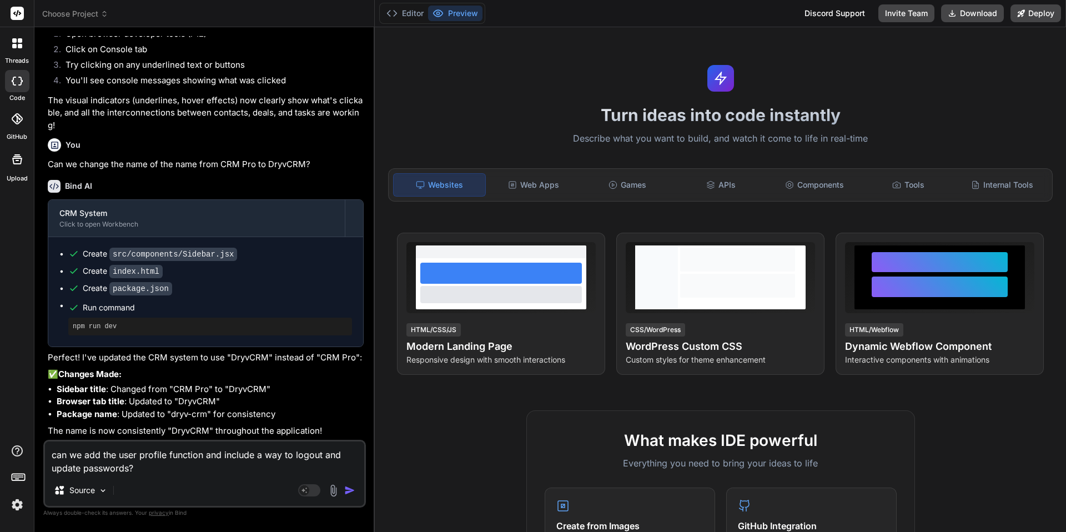
scroll to position [2165, 0]
click at [154, 474] on textarea "can we add the user profile function and include a way to logout and update pas…" at bounding box center [204, 457] width 319 height 33
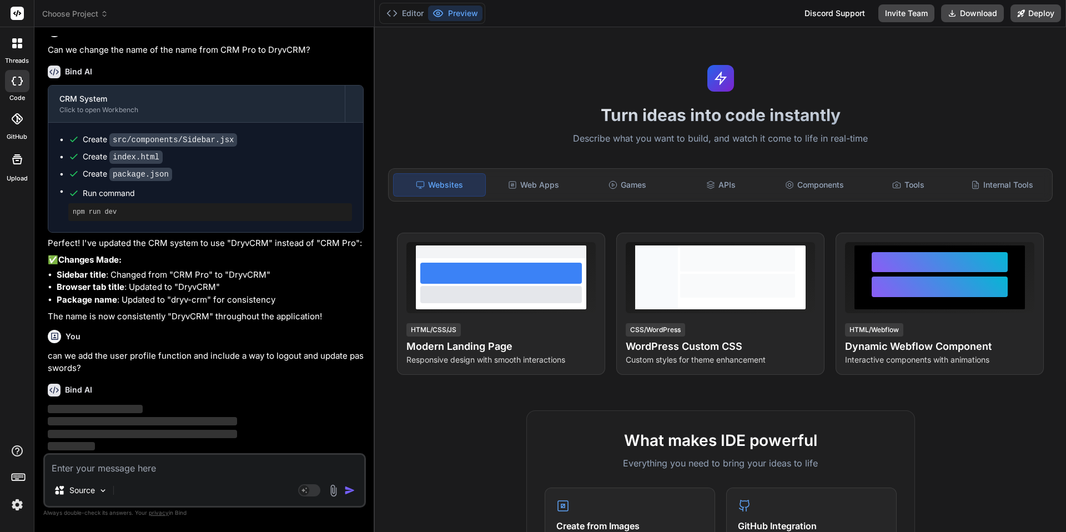
scroll to position [2279, 0]
click at [404, 11] on button "Editor" at bounding box center [405, 14] width 46 height 16
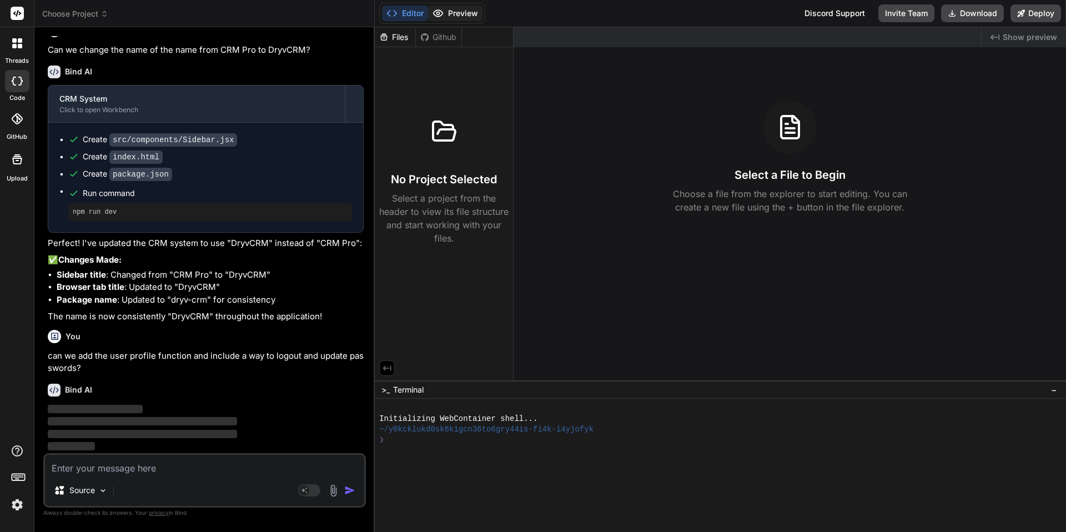
click at [452, 10] on button "Preview" at bounding box center [455, 14] width 54 height 16
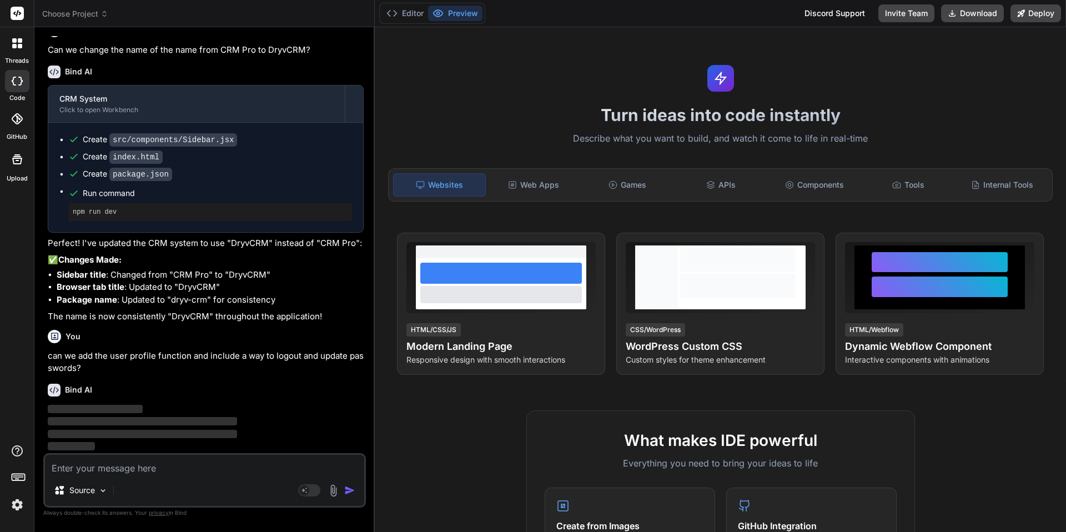
click at [540, 99] on div "Turn ideas into code instantly Describe what you want to build, and watch it co…" at bounding box center [720, 279] width 691 height 505
click at [603, 115] on h1 "Turn ideas into code instantly" at bounding box center [720, 115] width 678 height 20
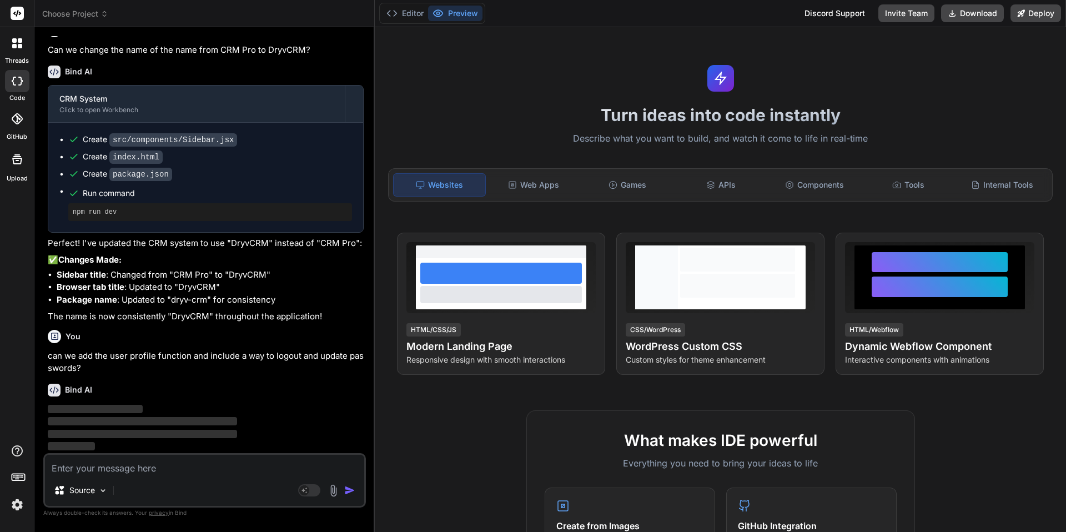
click at [585, 145] on p "Describe what you want to build, and watch it come to life in real-time" at bounding box center [720, 139] width 678 height 14
click at [585, 137] on p "Describe what you want to build, and watch it come to life in real-time" at bounding box center [720, 139] width 678 height 14
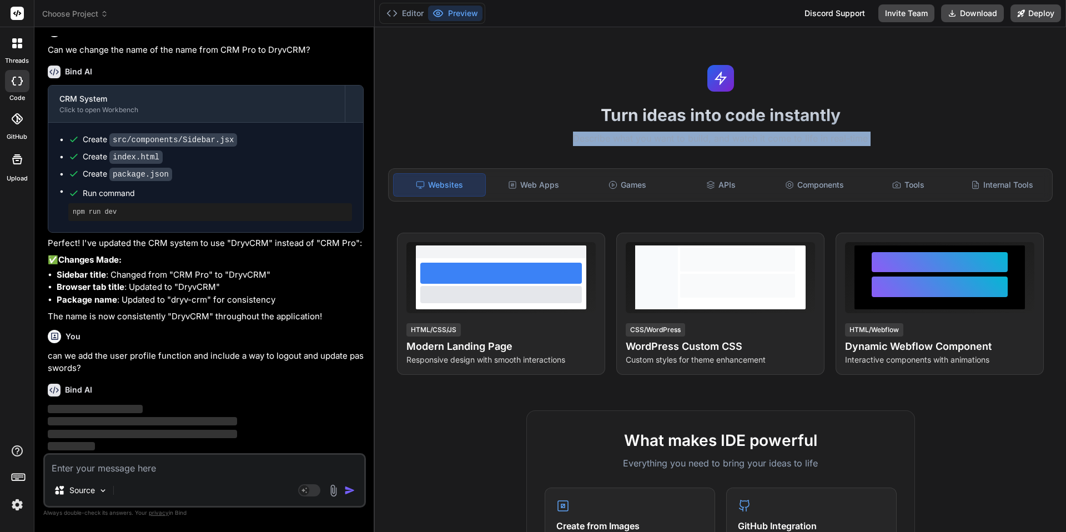
click at [585, 137] on p "Describe what you want to build, and watch it come to life in real-time" at bounding box center [720, 139] width 678 height 14
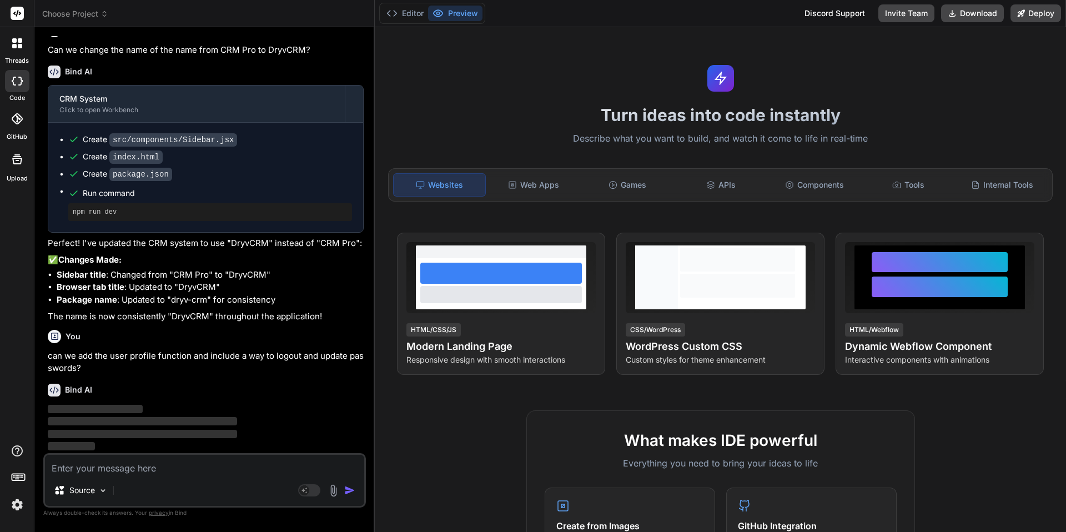
click at [17, 506] on img at bounding box center [17, 504] width 19 height 19
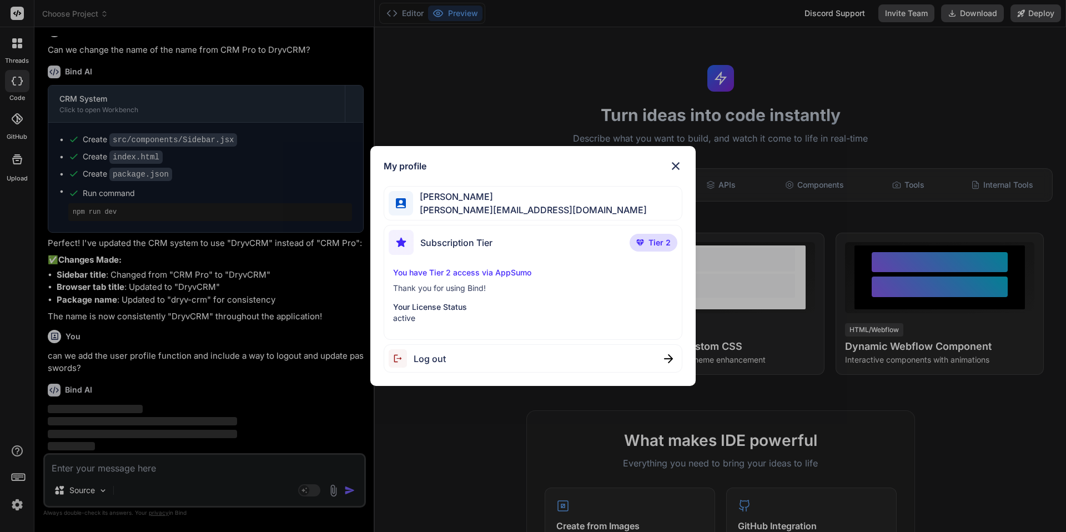
click at [429, 357] on span "Log out" at bounding box center [430, 358] width 32 height 13
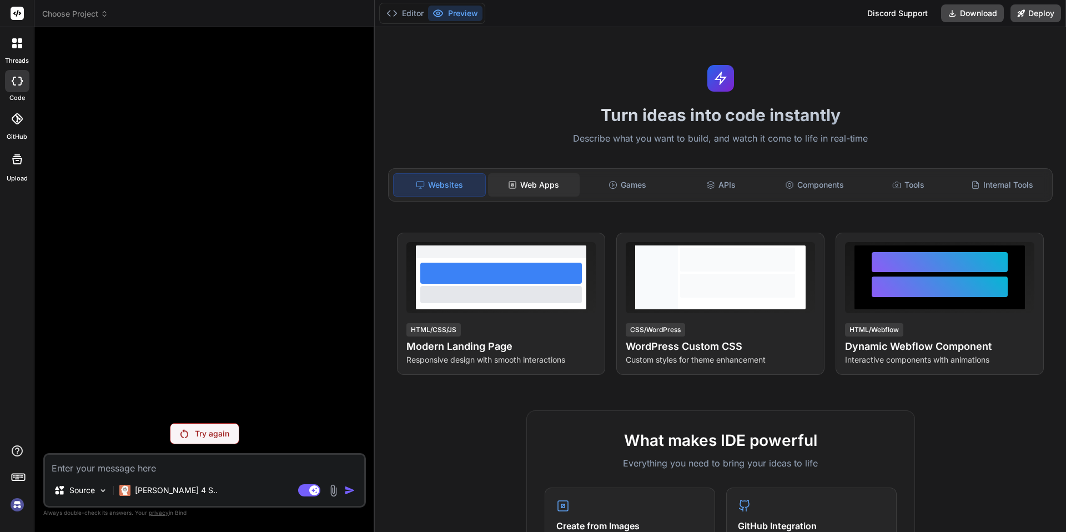
scroll to position [0, 0]
click at [13, 505] on img at bounding box center [17, 504] width 19 height 19
click at [88, 14] on span "Choose Project" at bounding box center [75, 13] width 66 height 11
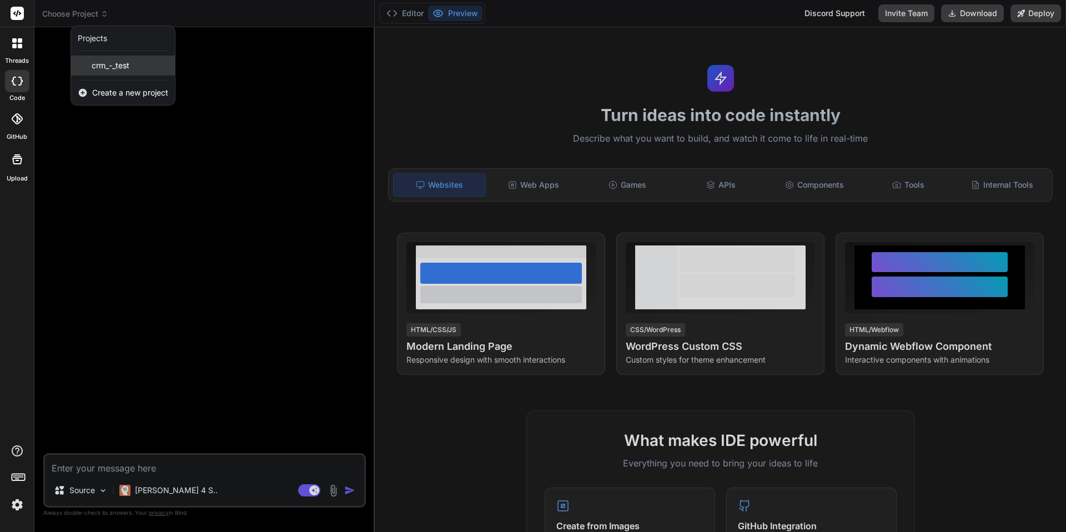
click at [108, 68] on span "crm_-_test" at bounding box center [111, 65] width 38 height 11
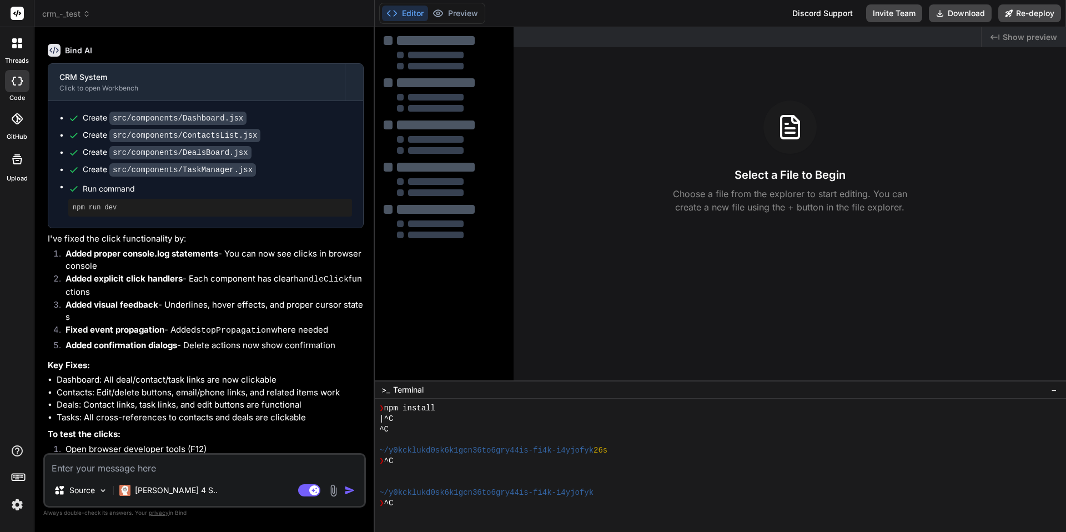
scroll to position [2151, 0]
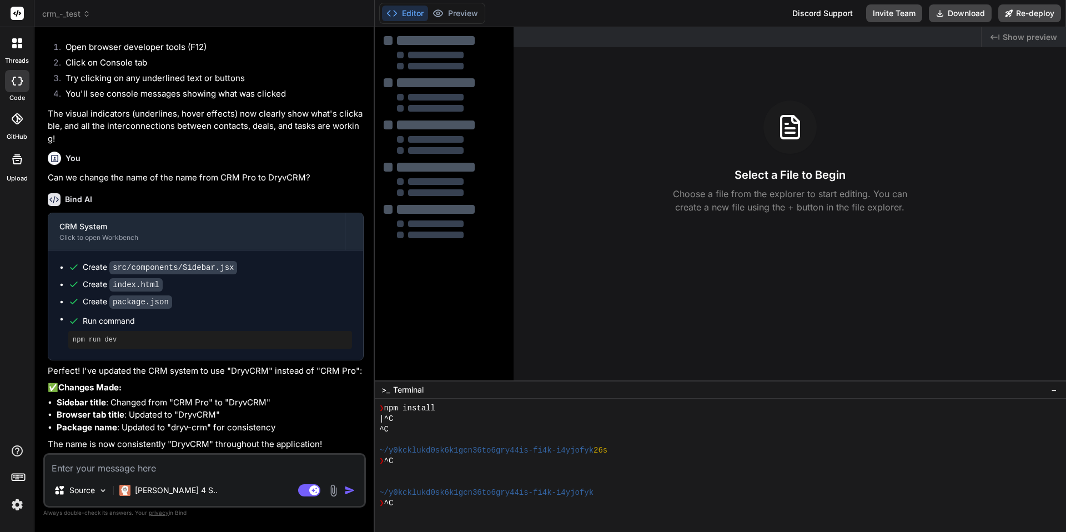
click at [140, 401] on li "Sidebar title : Changed from "CRM Pro" to "DryvCRM"" at bounding box center [210, 402] width 307 height 13
click at [125, 404] on li "Sidebar title : Changed from "CRM Pro" to "DryvCRM"" at bounding box center [210, 402] width 307 height 13
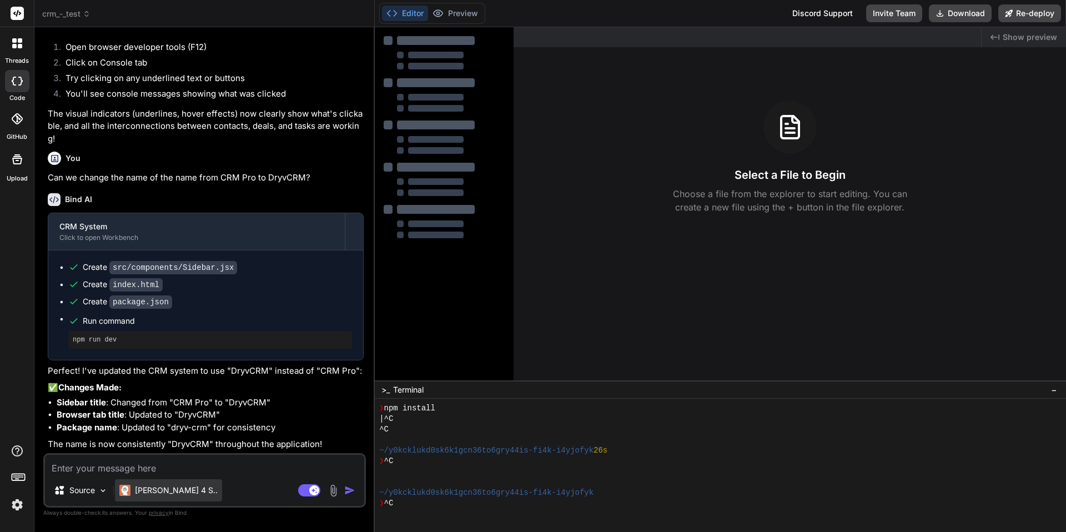
click at [150, 488] on p "[PERSON_NAME] 4 S.." at bounding box center [176, 490] width 83 height 11
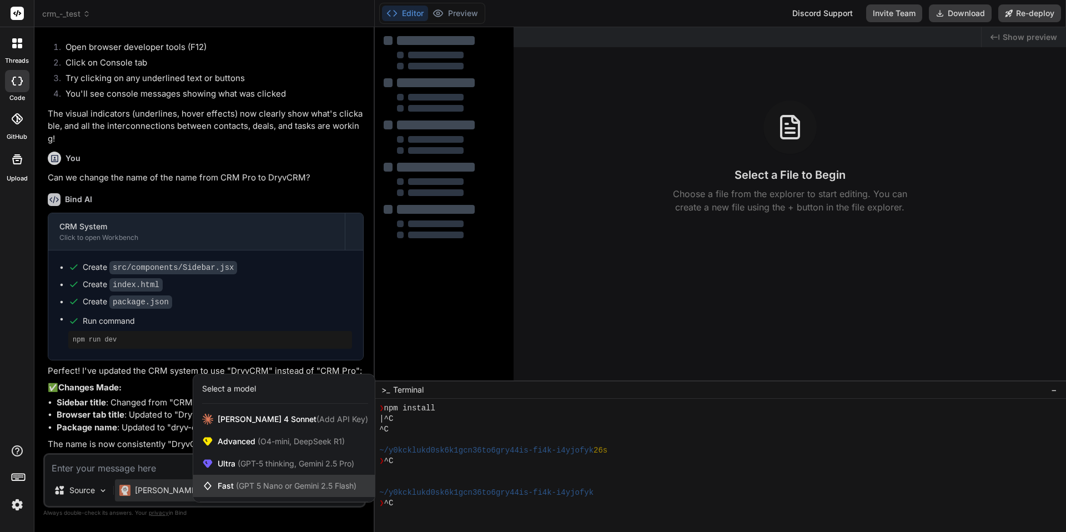
click at [263, 486] on span "(GPT 5 Nano or Gemini 2.5 Flash)" at bounding box center [296, 485] width 120 height 9
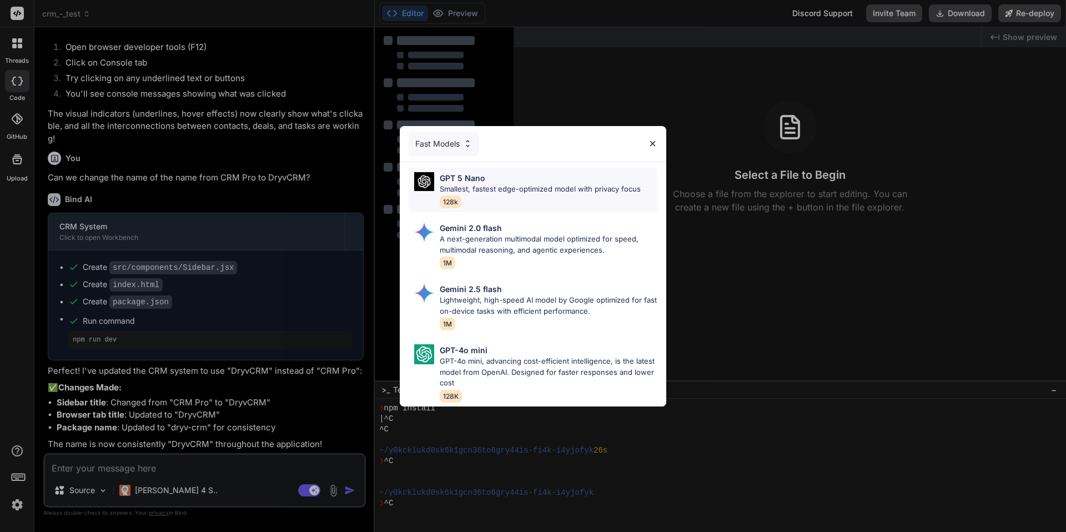
click at [491, 185] on p "Smallest, fastest edge-optimized model with privacy focus" at bounding box center [540, 189] width 201 height 11
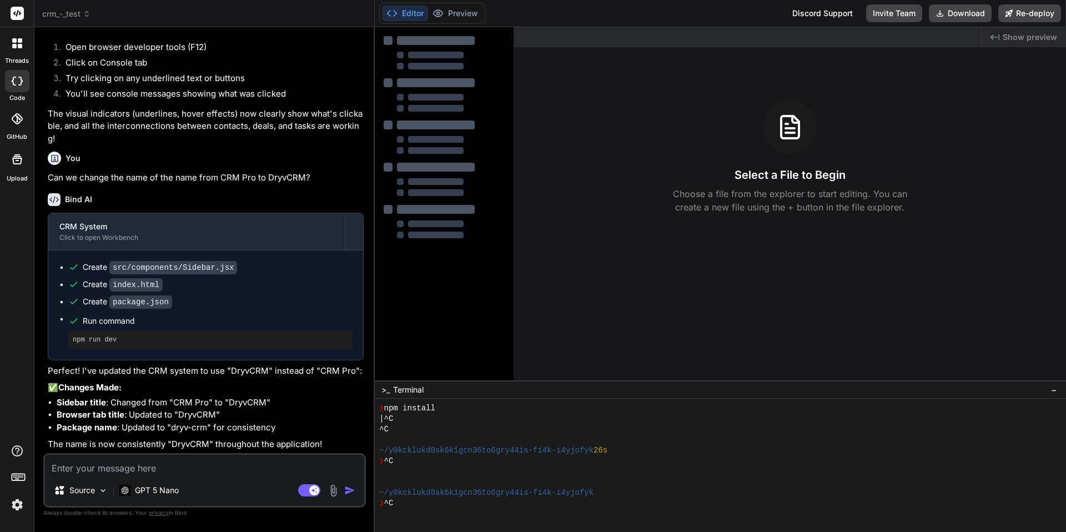
click at [148, 415] on li "Browser tab title : Updated to "DryvCRM"" at bounding box center [210, 415] width 307 height 13
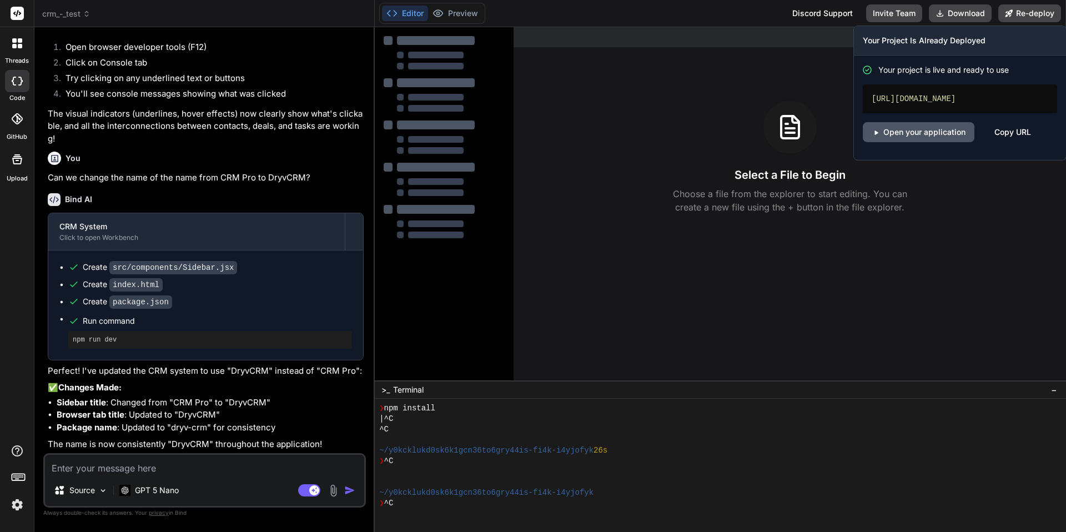
click at [915, 137] on link "Open your application" at bounding box center [919, 132] width 112 height 20
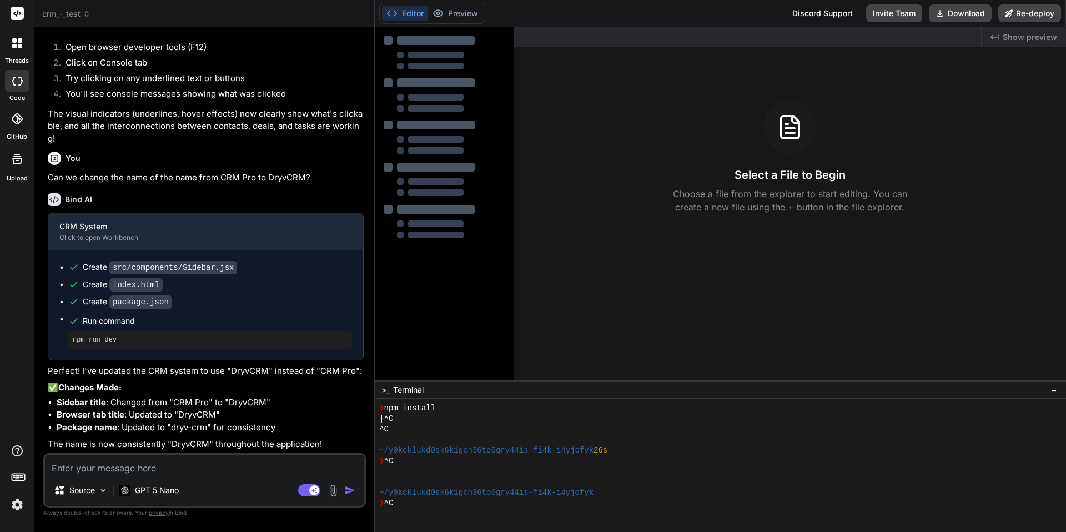
click at [125, 471] on textarea at bounding box center [204, 465] width 319 height 20
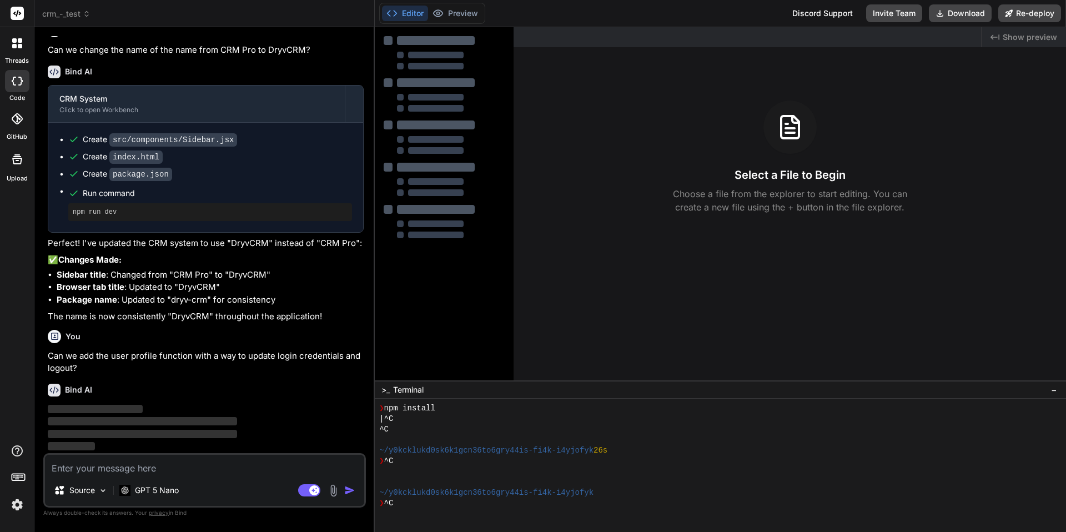
scroll to position [2279, 0]
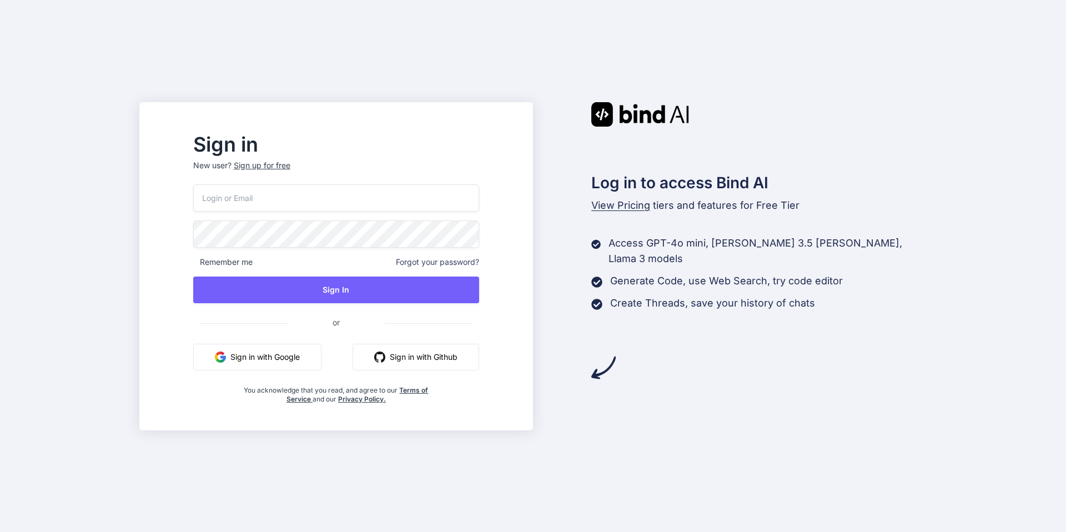
click at [536, 130] on div "Log in to access Bind AI View Pricing tiers and features for Free Tier Access G…" at bounding box center [730, 241] width 394 height 278
click at [312, 192] on input "email" at bounding box center [336, 197] width 286 height 27
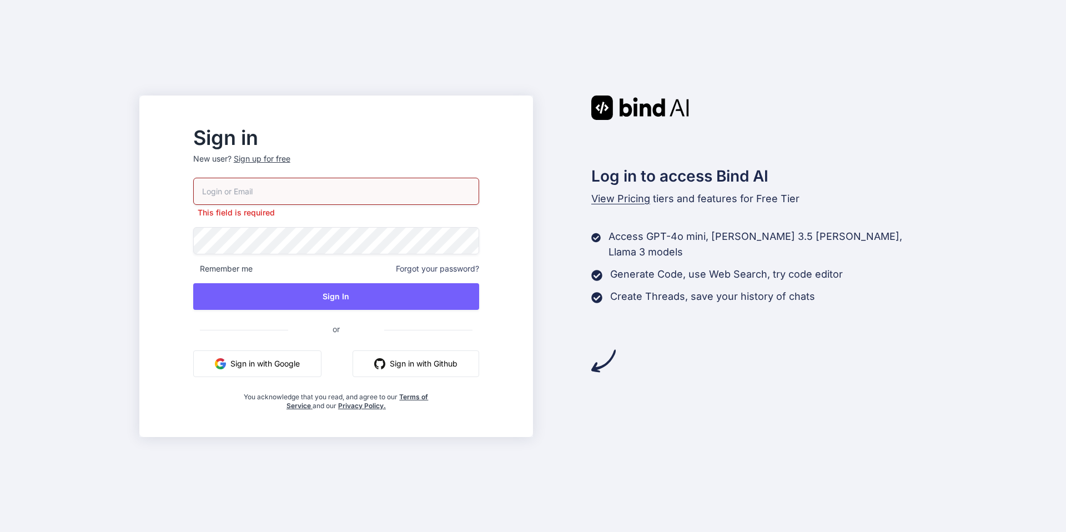
click at [295, 354] on button "Sign in with Google" at bounding box center [257, 363] width 128 height 27
click at [411, 192] on input "email" at bounding box center [336, 191] width 286 height 27
